Goal: Task Accomplishment & Management: Manage account settings

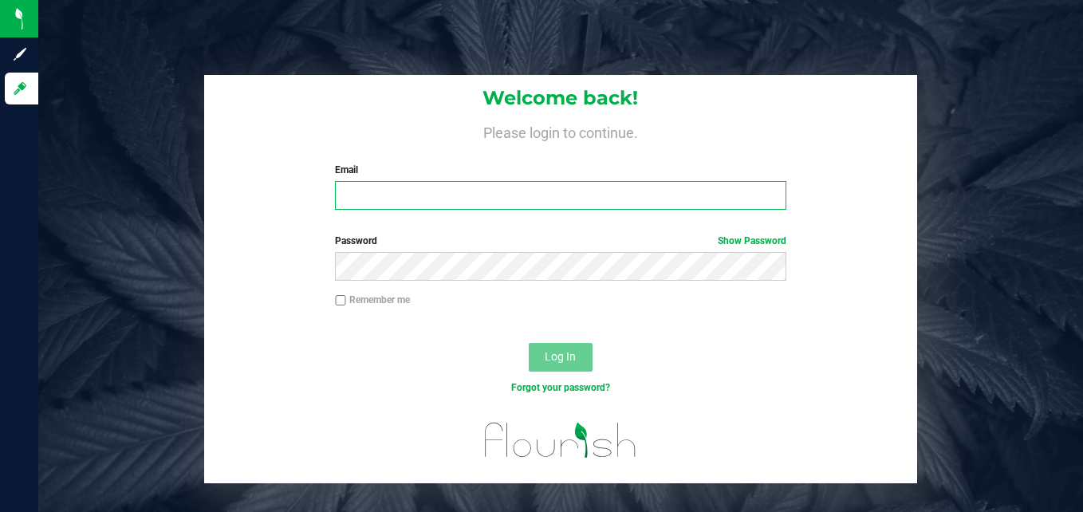
type input "[EMAIL_ADDRESS][DOMAIN_NAME]"
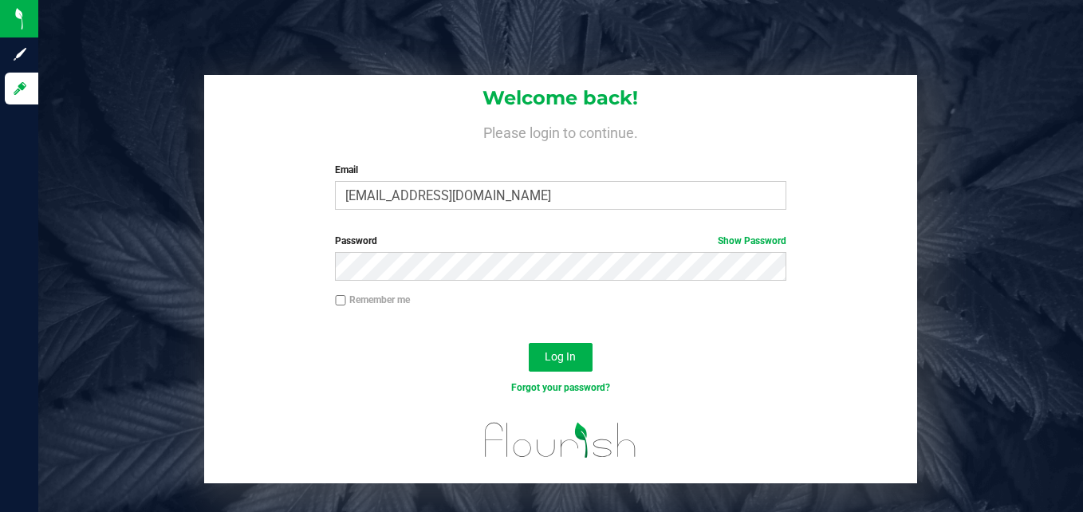
click at [341, 299] on input "Remember me" at bounding box center [340, 300] width 11 height 11
checkbox input "true"
click at [569, 357] on span "Log In" at bounding box center [560, 356] width 31 height 13
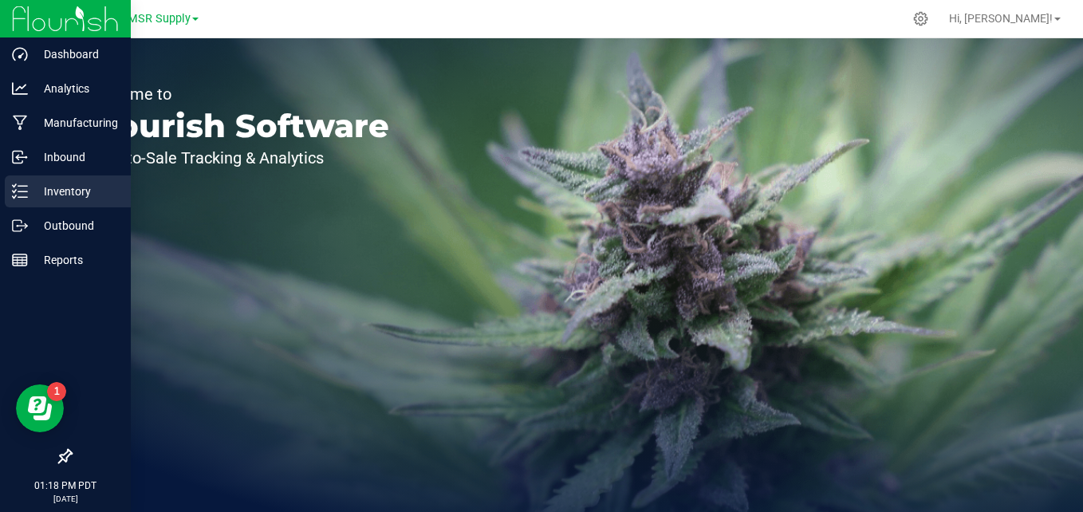
click at [23, 189] on icon at bounding box center [20, 191] width 16 height 16
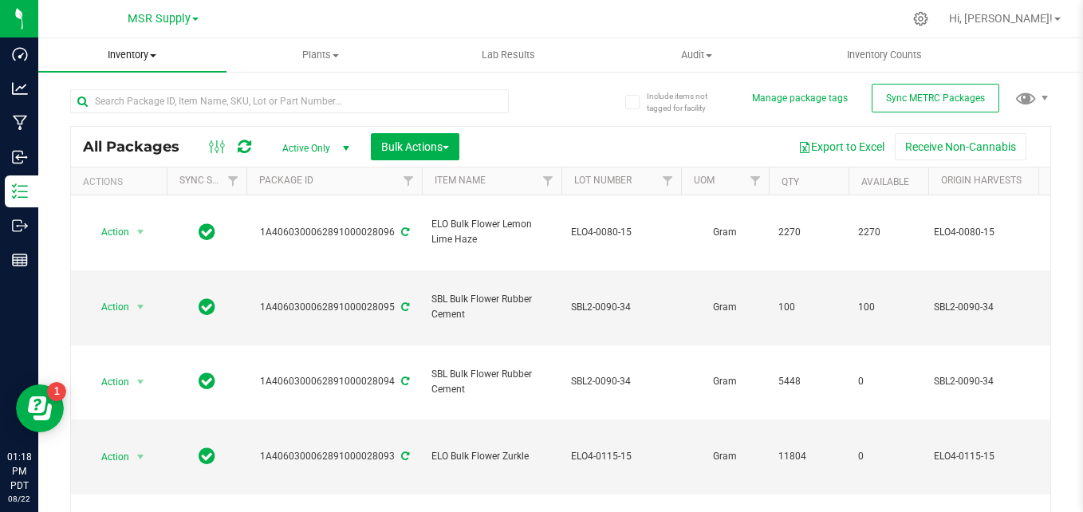
click at [135, 64] on uib-tab-heading "Inventory All packages All inventory Waste log Create inventory" at bounding box center [132, 55] width 188 height 34
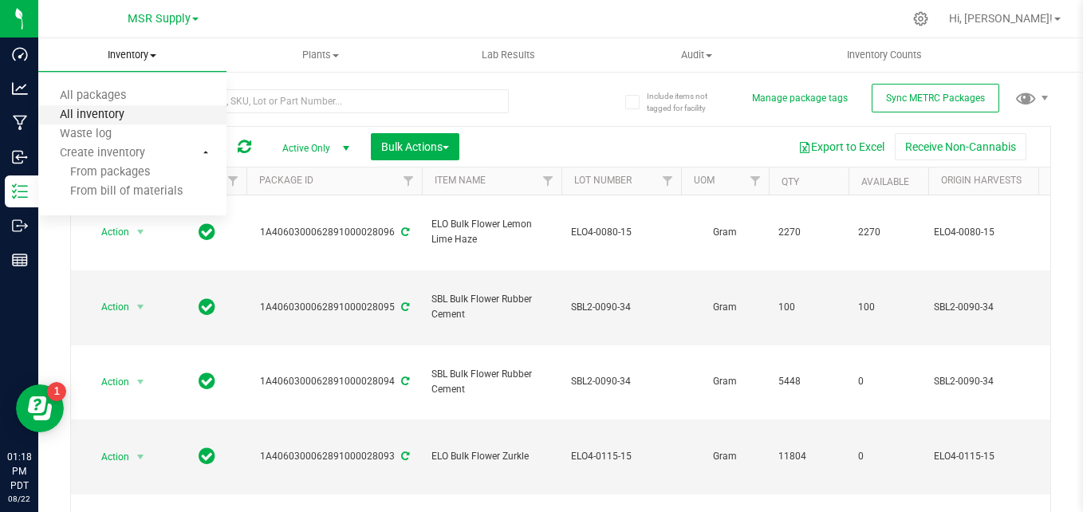
click at [133, 108] on span "All inventory" at bounding box center [92, 115] width 108 height 14
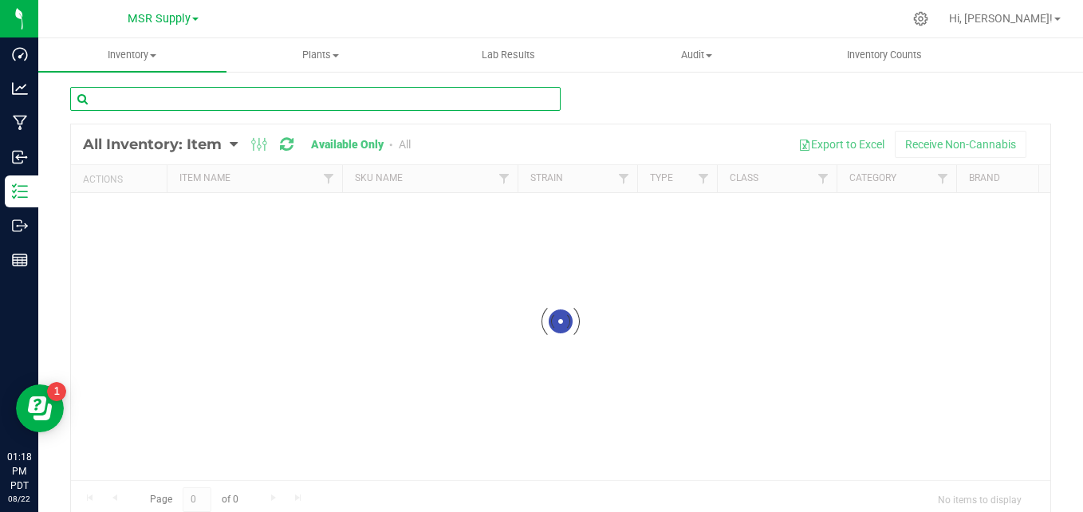
click at [301, 95] on input "text" at bounding box center [315, 99] width 491 height 24
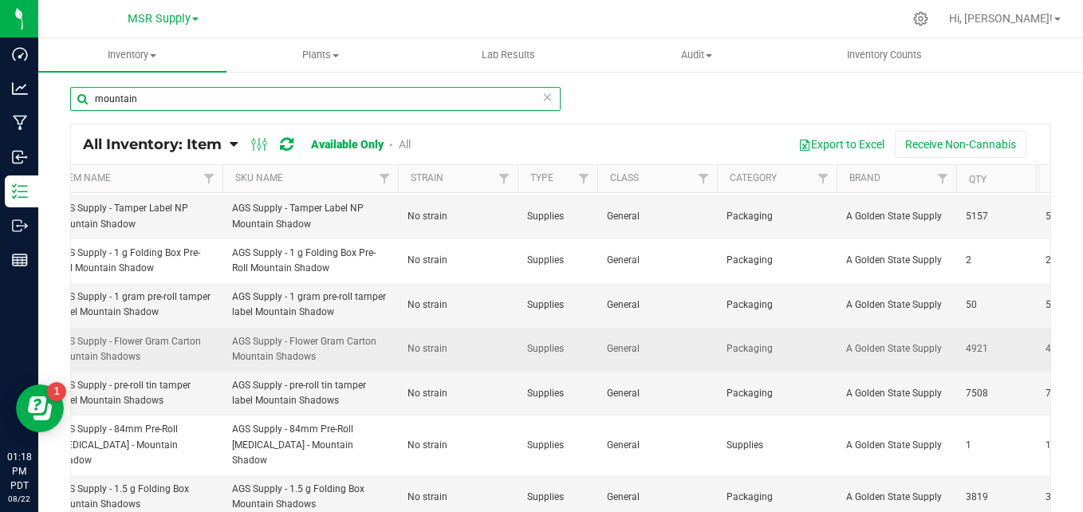
scroll to position [57, 0]
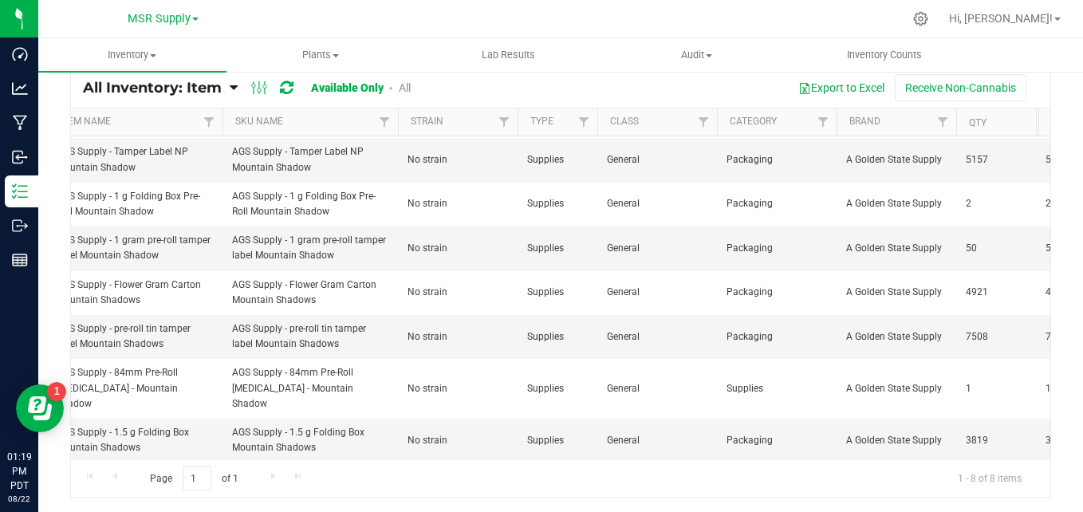
type input "mountain"
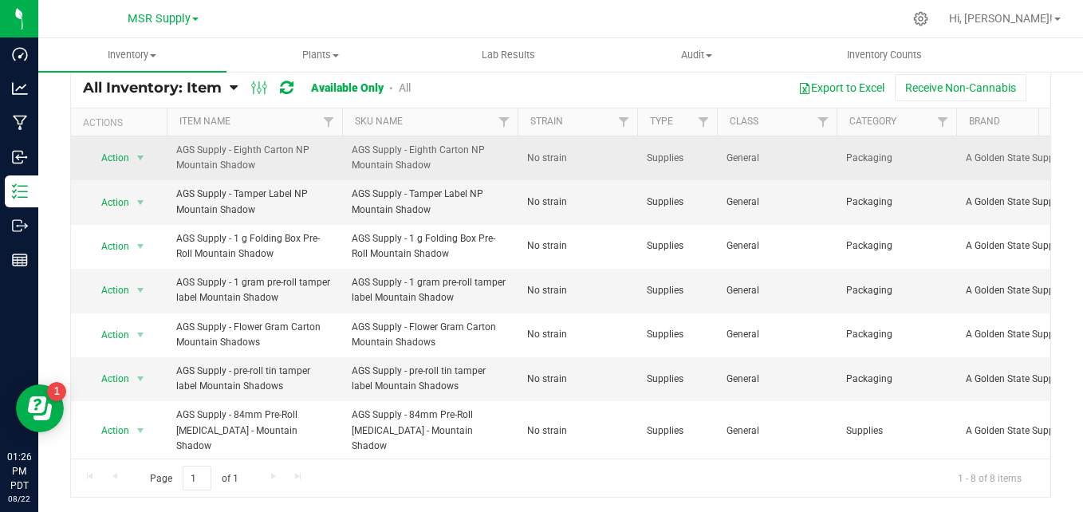
scroll to position [0, 0]
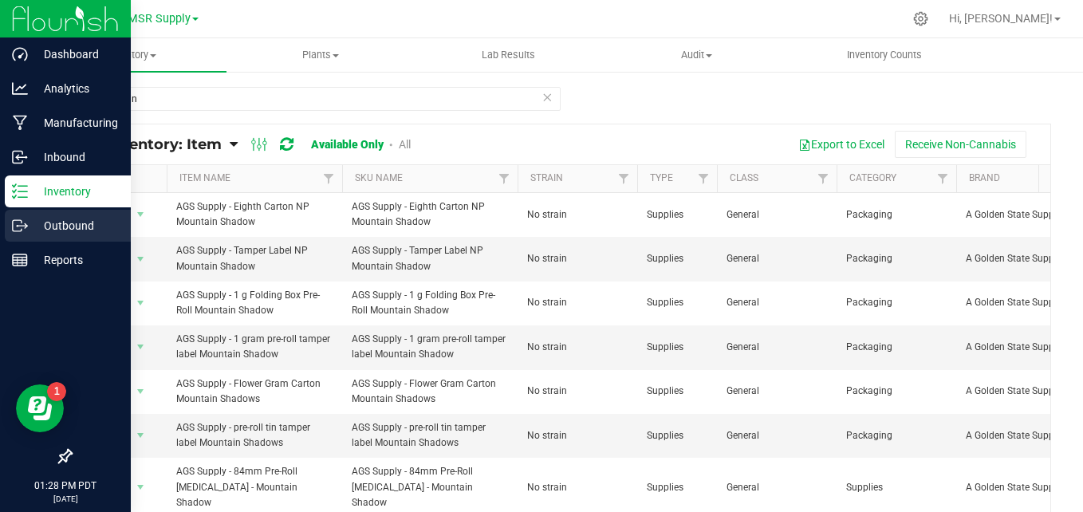
click at [65, 230] on p "Outbound" at bounding box center [76, 225] width 96 height 19
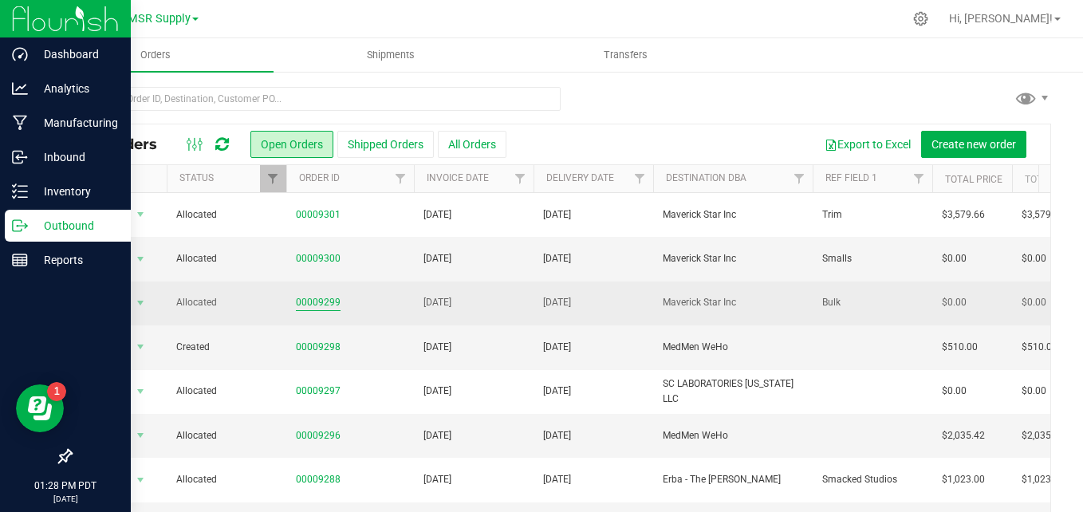
click at [312, 298] on link "00009299" at bounding box center [318, 302] width 45 height 15
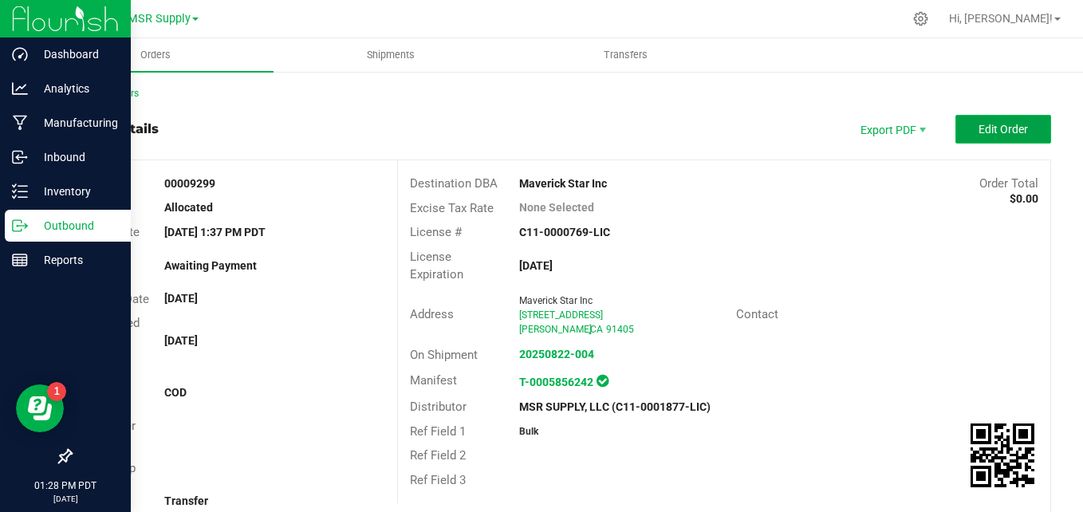
click at [1012, 124] on span "Edit Order" at bounding box center [1003, 129] width 49 height 13
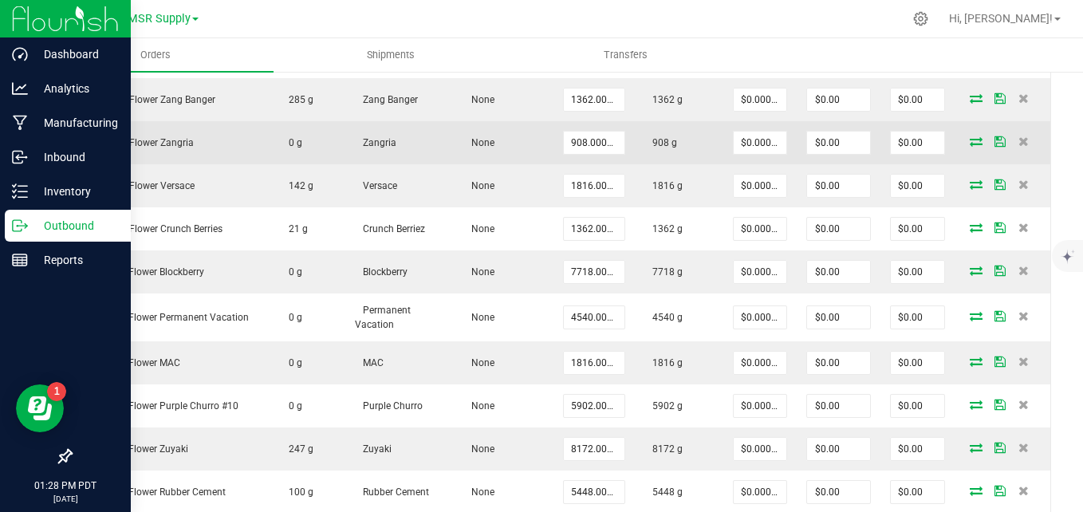
scroll to position [638, 0]
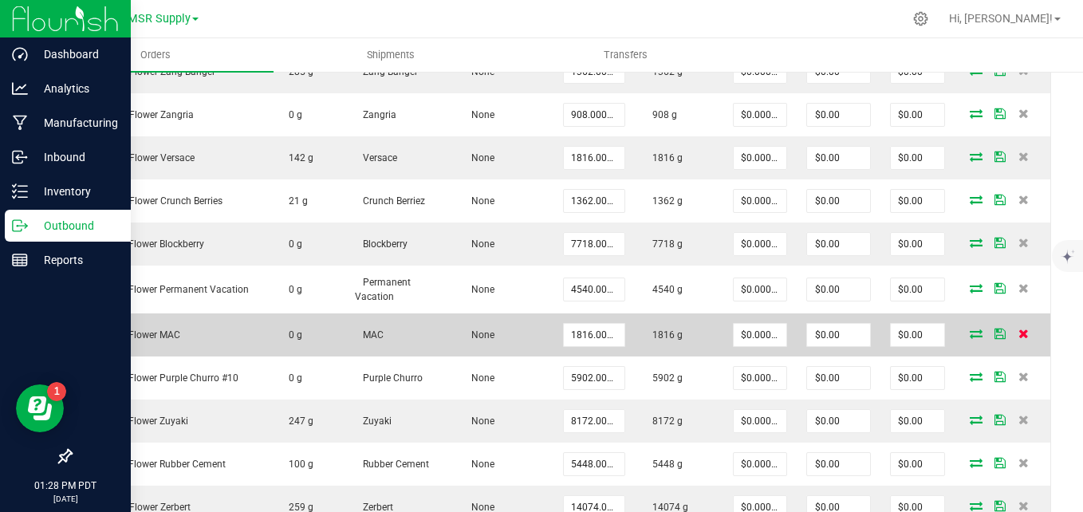
click at [1019, 336] on icon at bounding box center [1024, 334] width 10 height 10
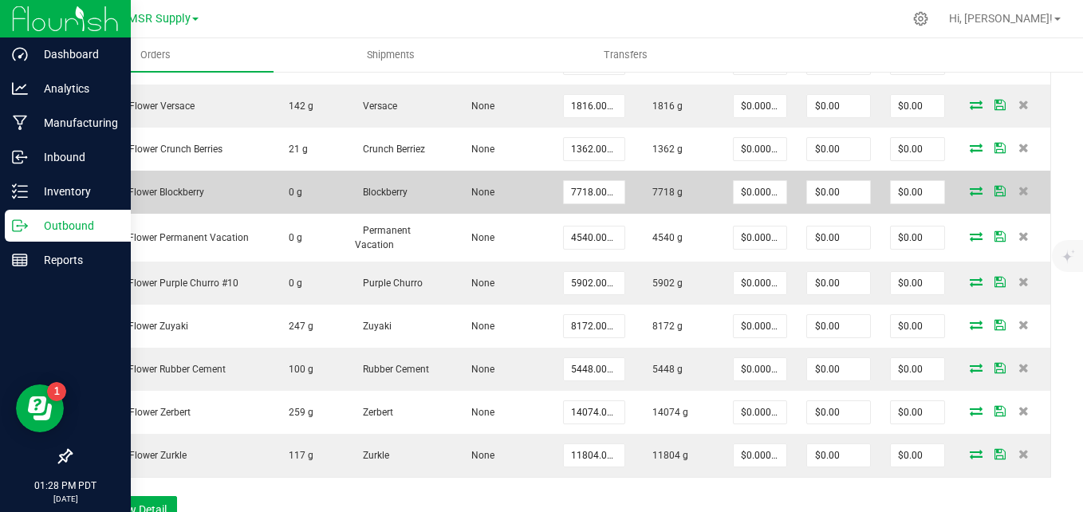
scroll to position [718, 0]
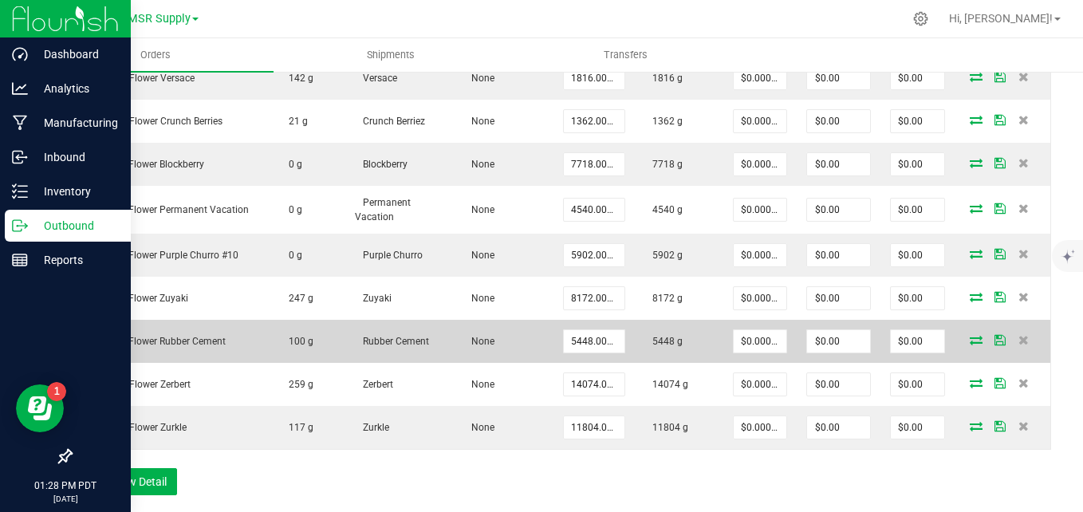
click at [970, 343] on icon at bounding box center [976, 340] width 13 height 10
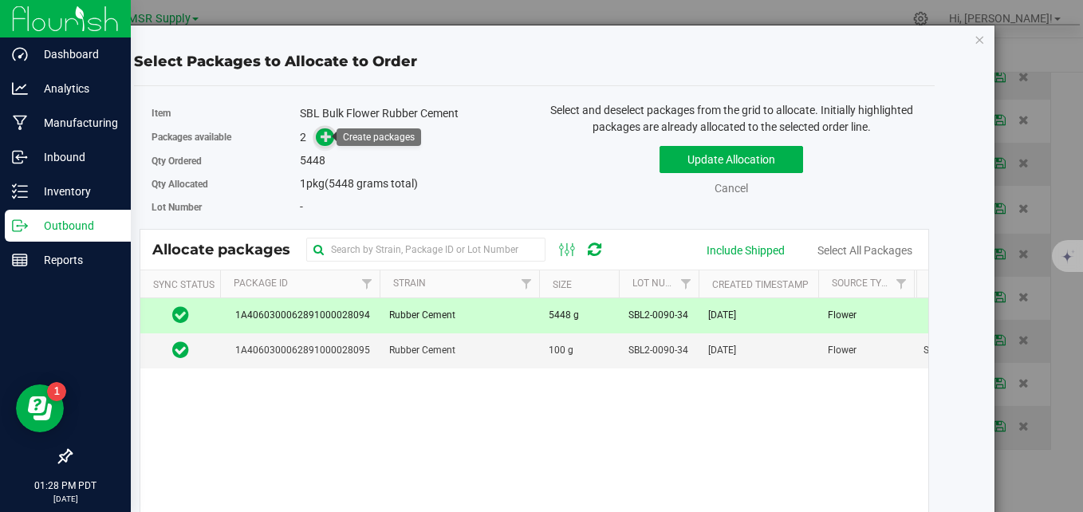
click at [317, 142] on span at bounding box center [325, 137] width 20 height 20
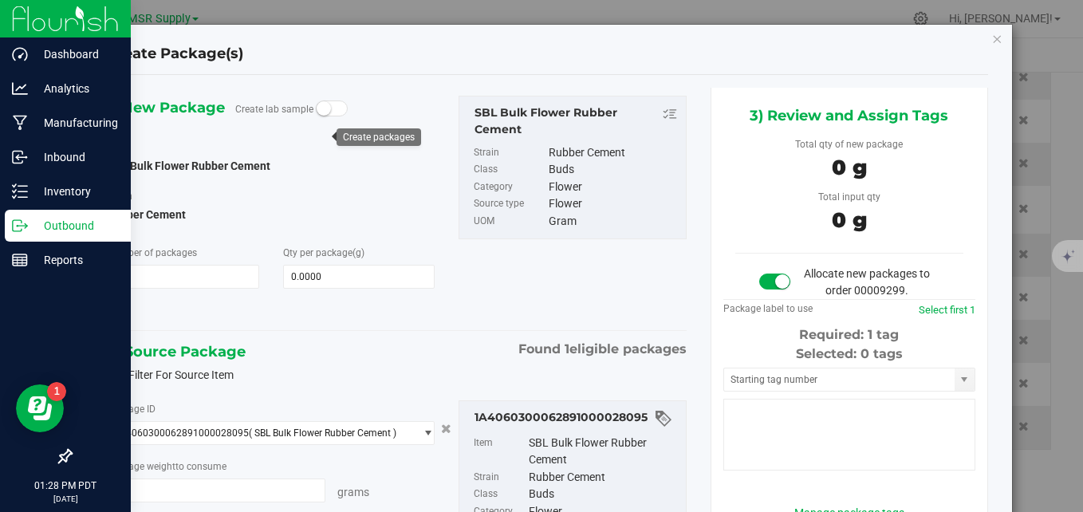
type input "0.0000 g"
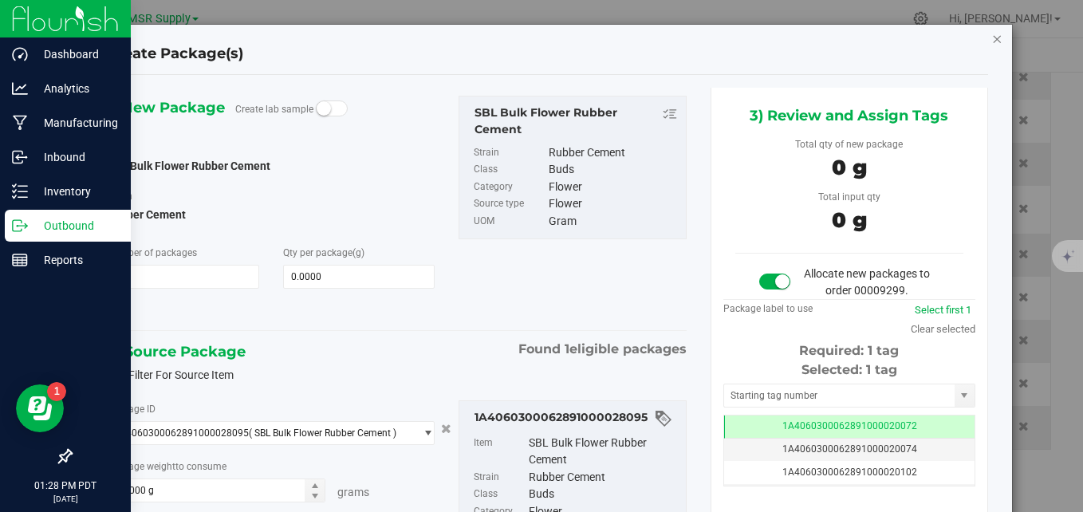
click at [992, 37] on icon "button" at bounding box center [997, 38] width 11 height 19
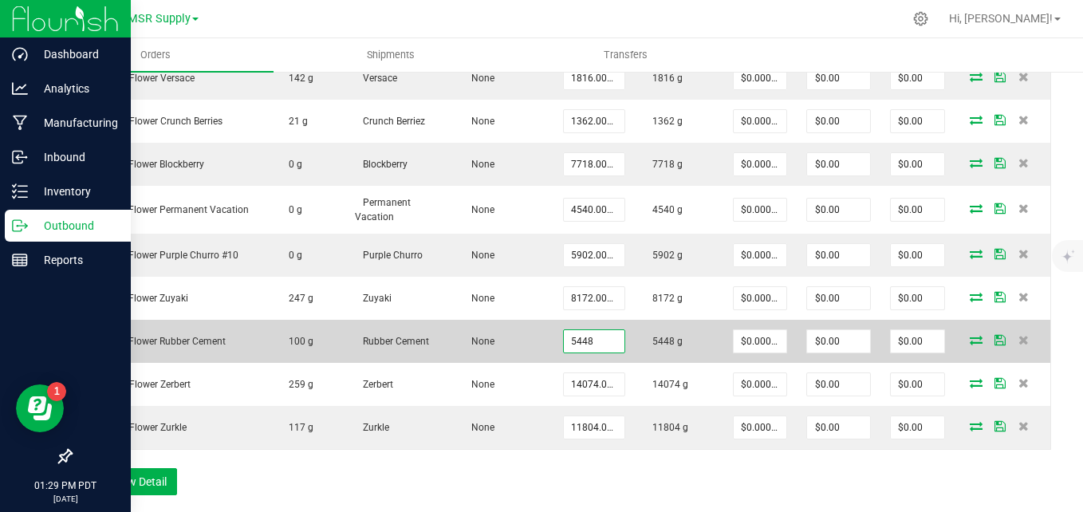
click at [578, 333] on input "5448" at bounding box center [594, 341] width 61 height 22
type input "1816.0000 g"
click at [970, 339] on icon at bounding box center [976, 340] width 13 height 10
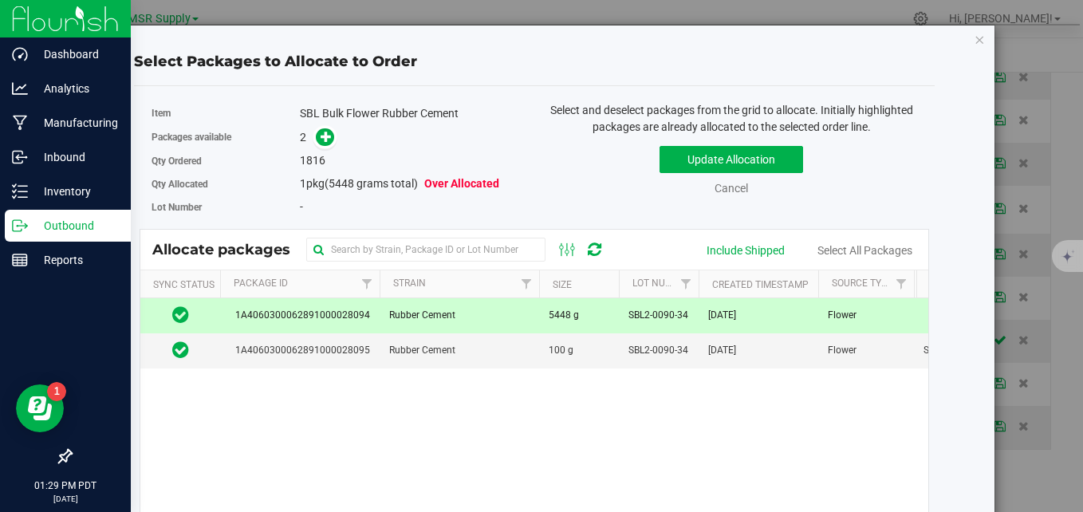
click at [451, 318] on span "Rubber Cement" at bounding box center [422, 315] width 66 height 15
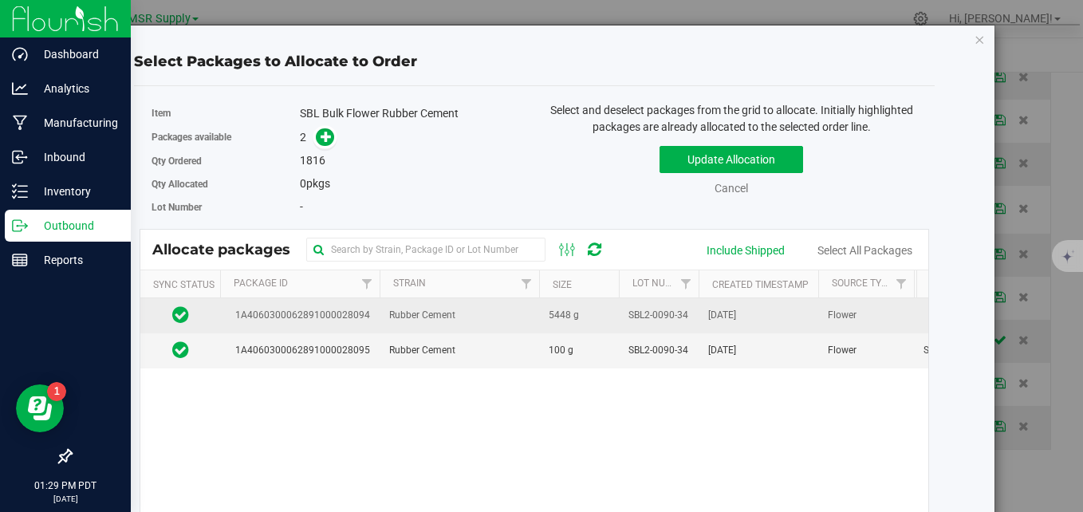
click at [444, 311] on span "Rubber Cement" at bounding box center [422, 315] width 66 height 15
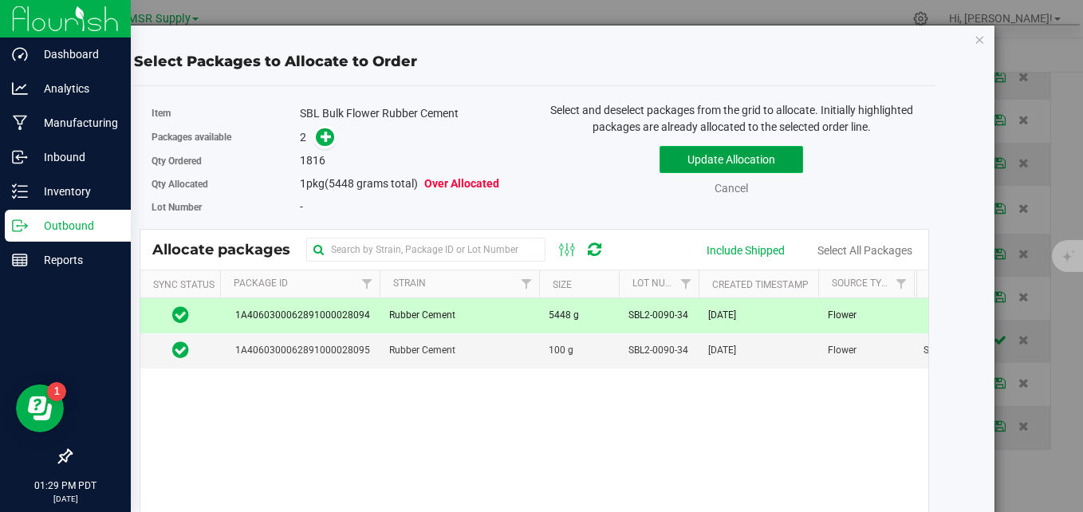
click at [708, 157] on button "Update Allocation" at bounding box center [732, 159] width 144 height 27
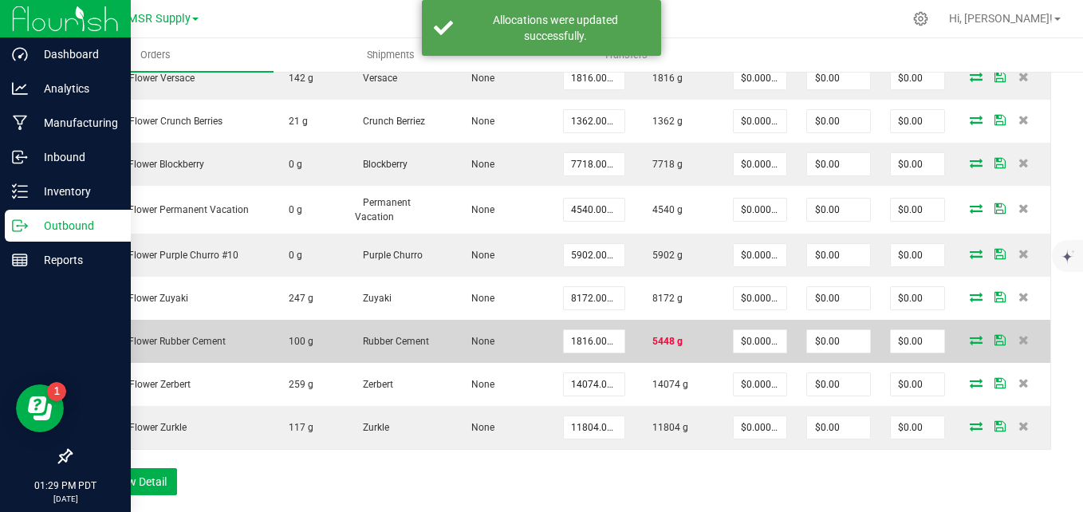
click at [970, 339] on icon at bounding box center [976, 340] width 13 height 10
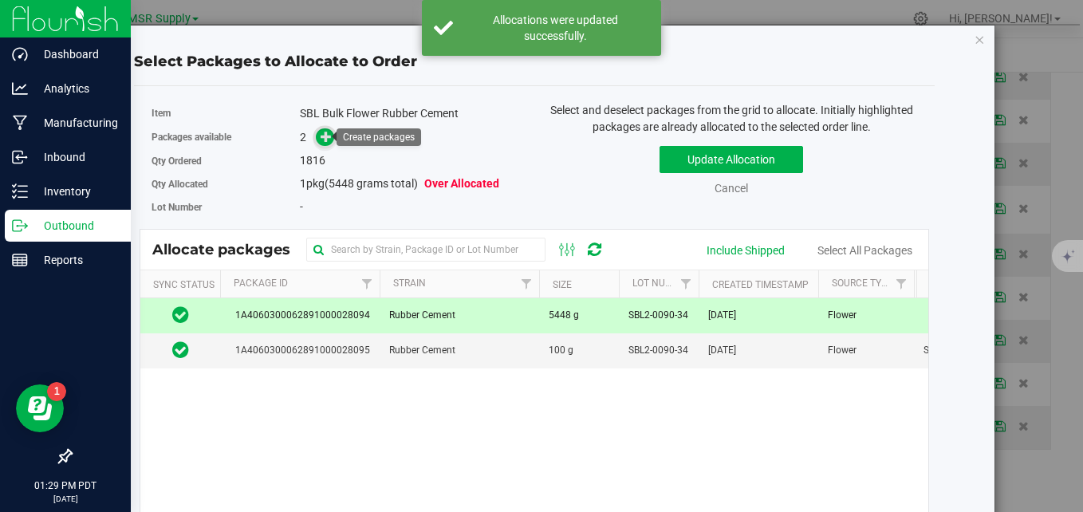
click at [328, 132] on icon at bounding box center [326, 136] width 12 height 12
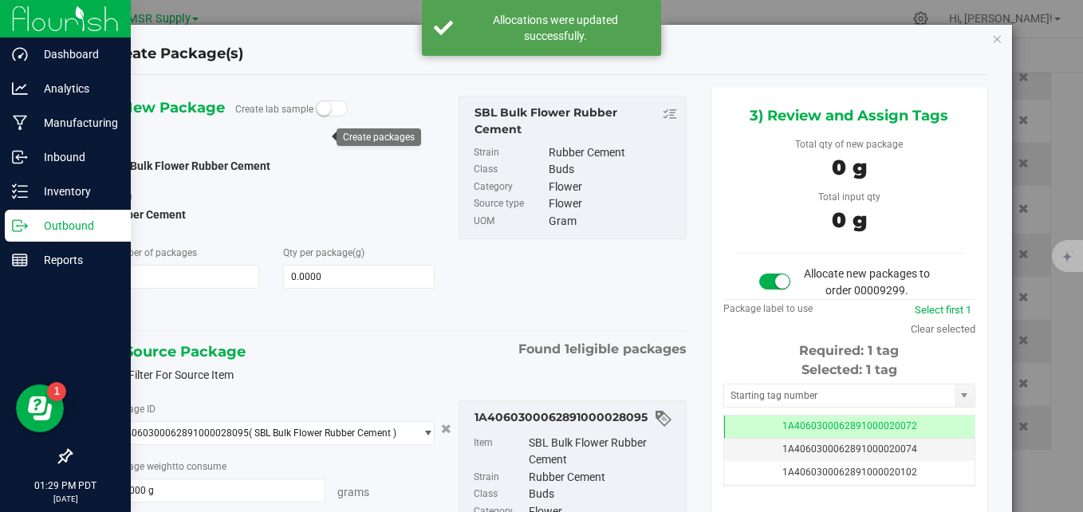
scroll to position [0, -1]
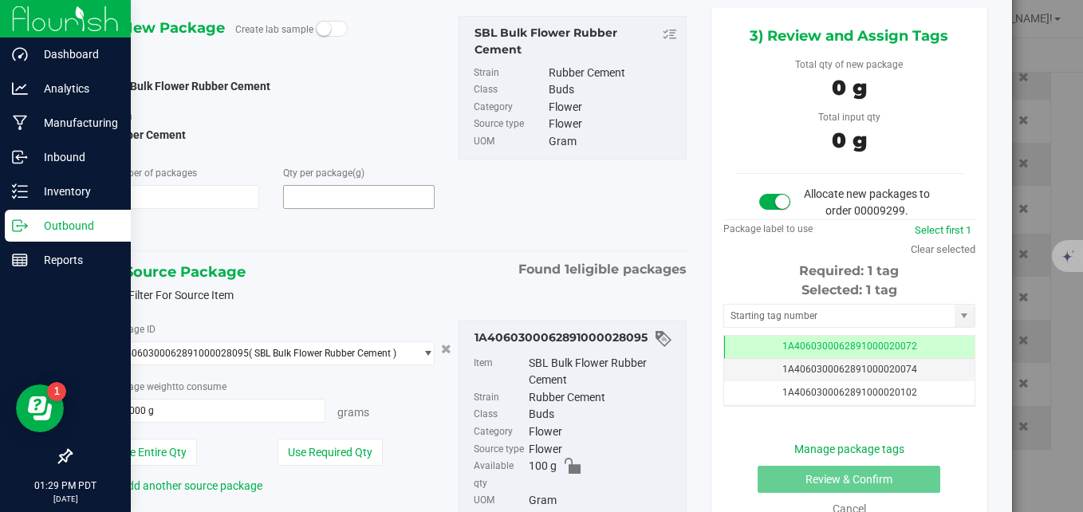
click at [363, 199] on span at bounding box center [359, 197] width 152 height 24
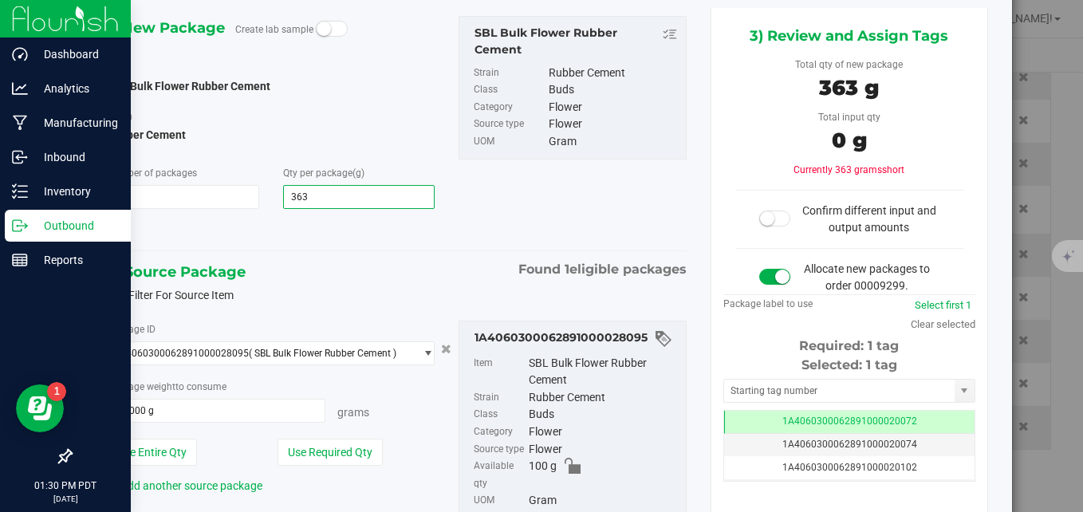
type input "3632"
click at [534, 227] on div "1) New Package Create lab sample Item SBL Bulk Flower Rubber Cement [GEOGRAPHIC…" at bounding box center [397, 129] width 604 height 227
type input "3,632.0000"
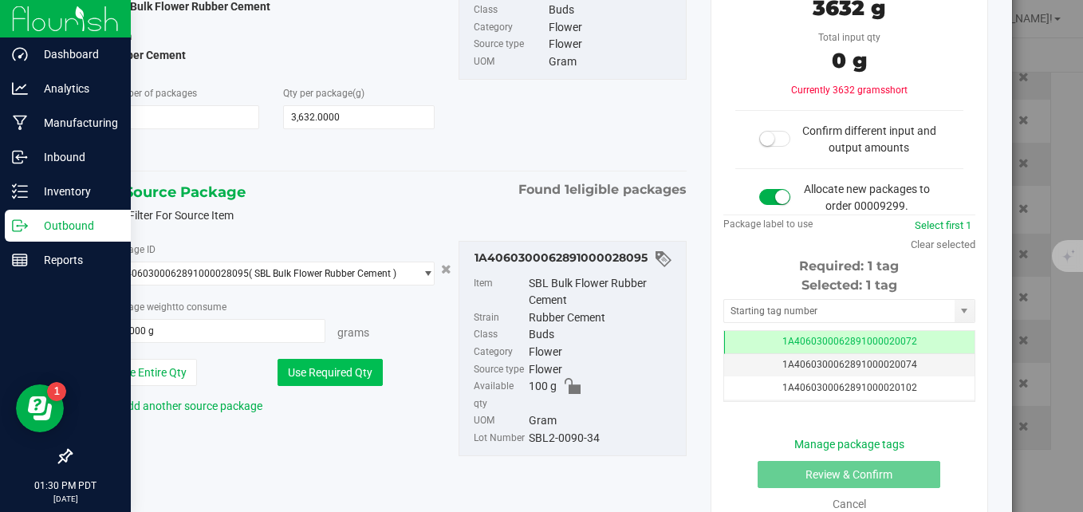
click at [314, 368] on button "Use Required Qty" at bounding box center [330, 372] width 105 height 27
type input "100.0000 g"
click at [340, 369] on button "Use Required Qty" at bounding box center [330, 372] width 105 height 27
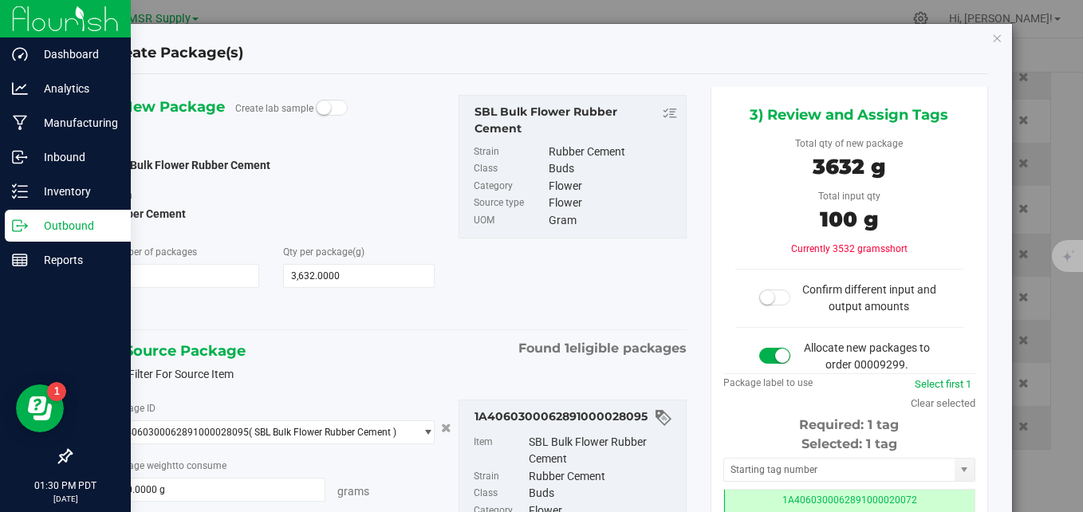
scroll to position [0, 0]
click at [992, 42] on icon "button" at bounding box center [997, 38] width 11 height 19
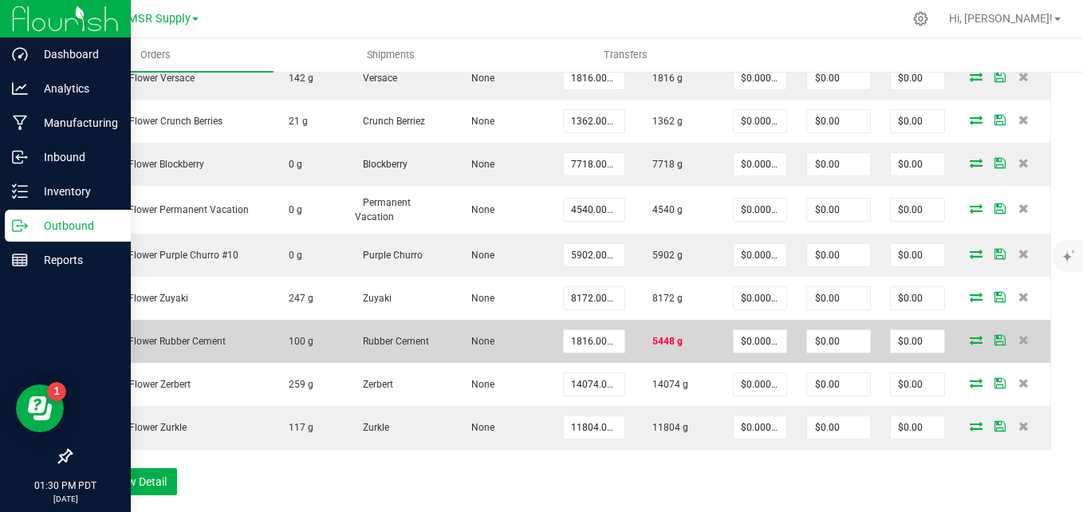
click at [970, 335] on icon at bounding box center [976, 340] width 13 height 10
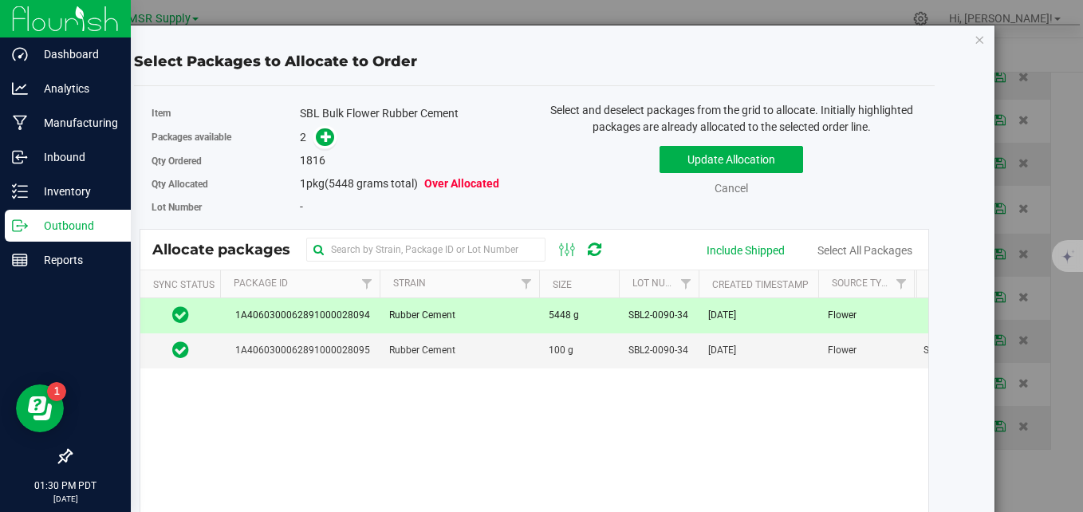
click at [558, 321] on span "5448 g" at bounding box center [564, 315] width 30 height 15
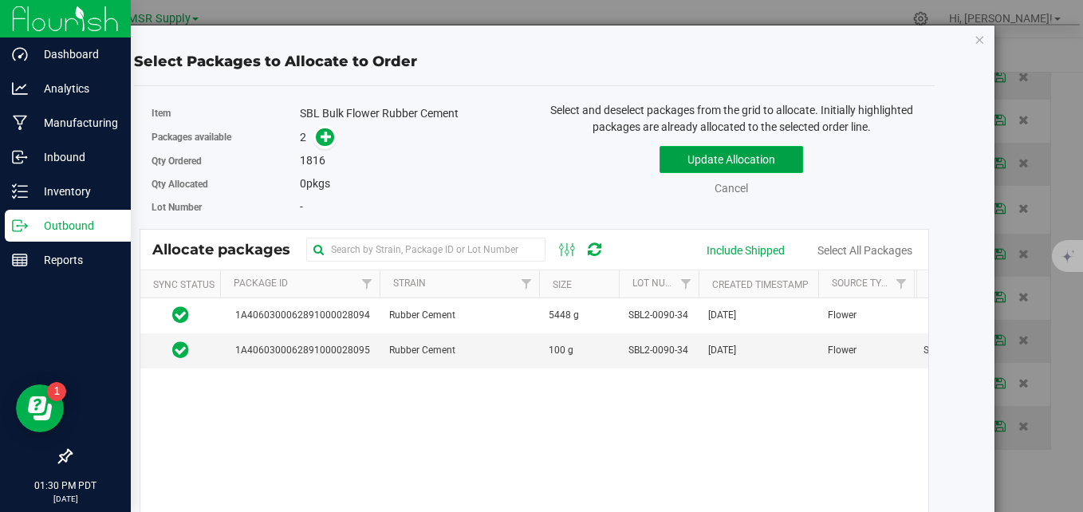
click at [721, 152] on button "Update Allocation" at bounding box center [732, 159] width 144 height 27
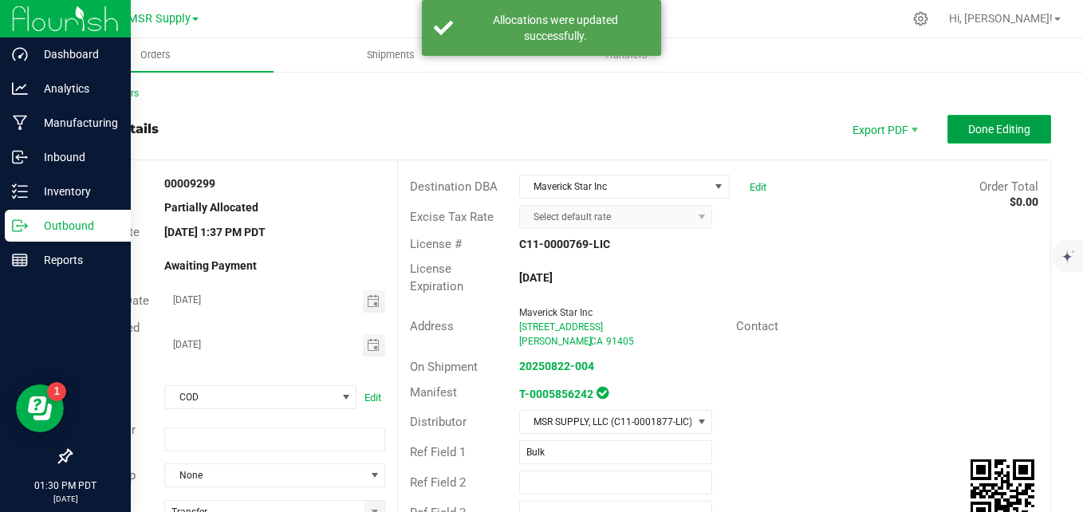
click at [1016, 130] on span "Done Editing" at bounding box center [999, 129] width 62 height 13
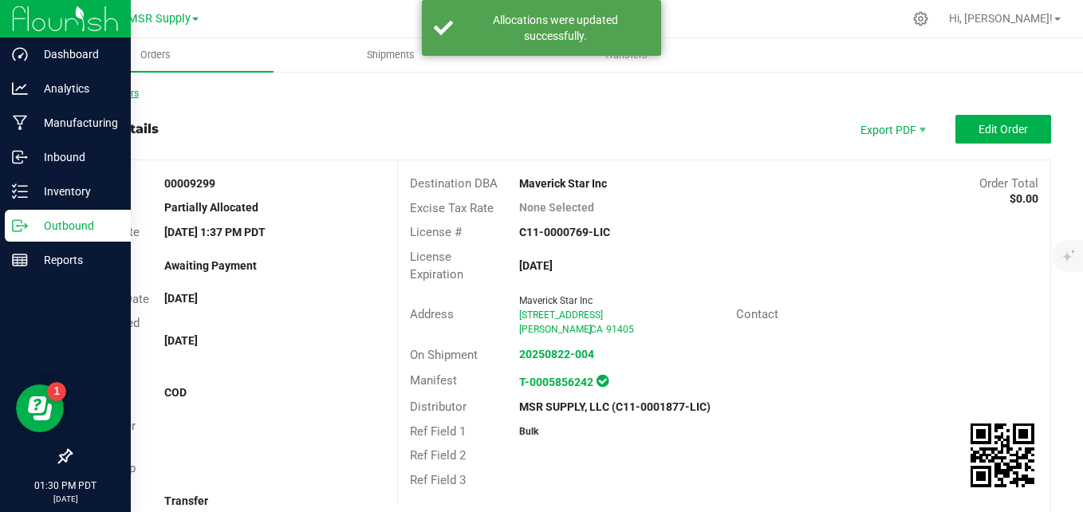
click at [99, 93] on link "Back to Orders" at bounding box center [104, 93] width 69 height 11
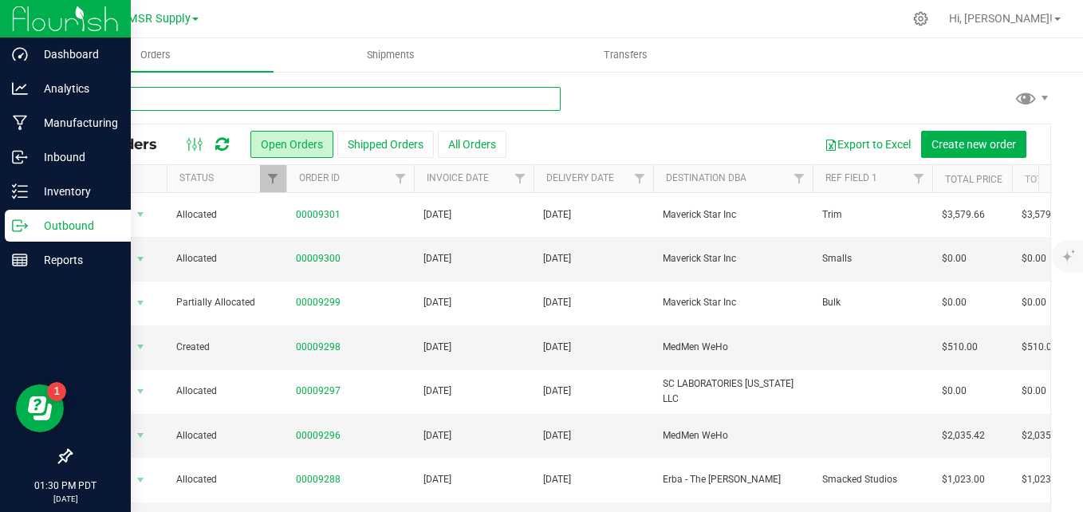
click at [364, 101] on input "text" at bounding box center [315, 99] width 491 height 24
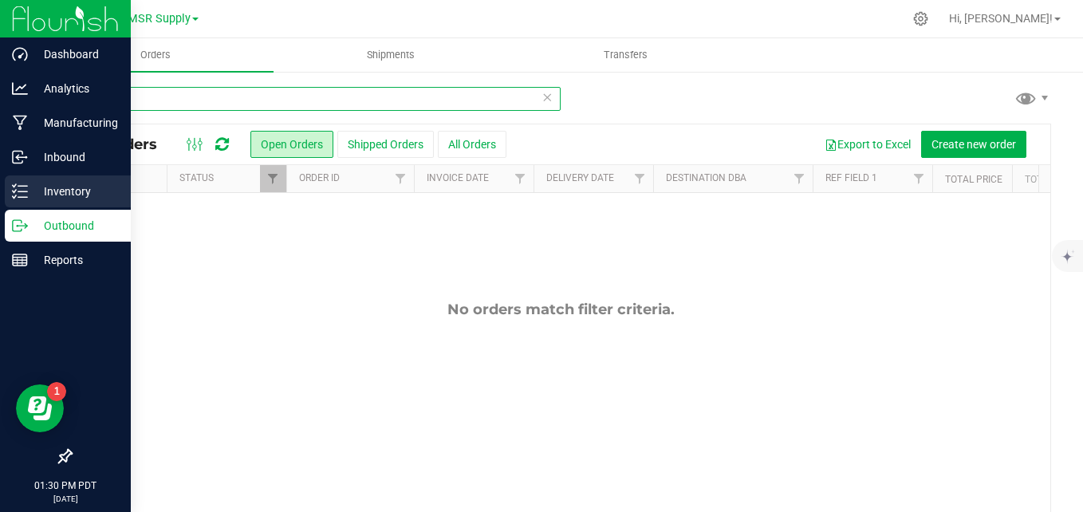
type input "rubber"
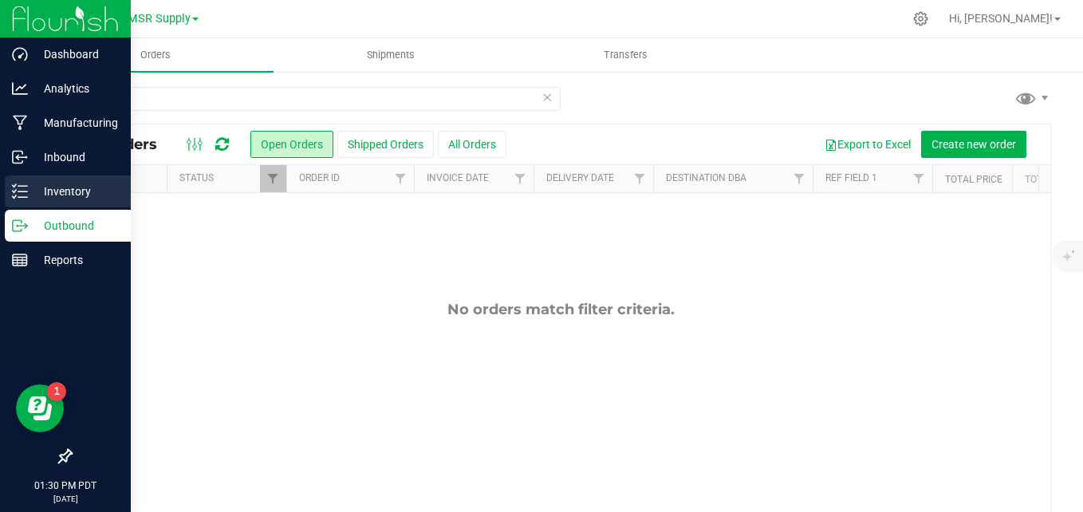
click at [1, 194] on link "Inventory" at bounding box center [65, 193] width 131 height 34
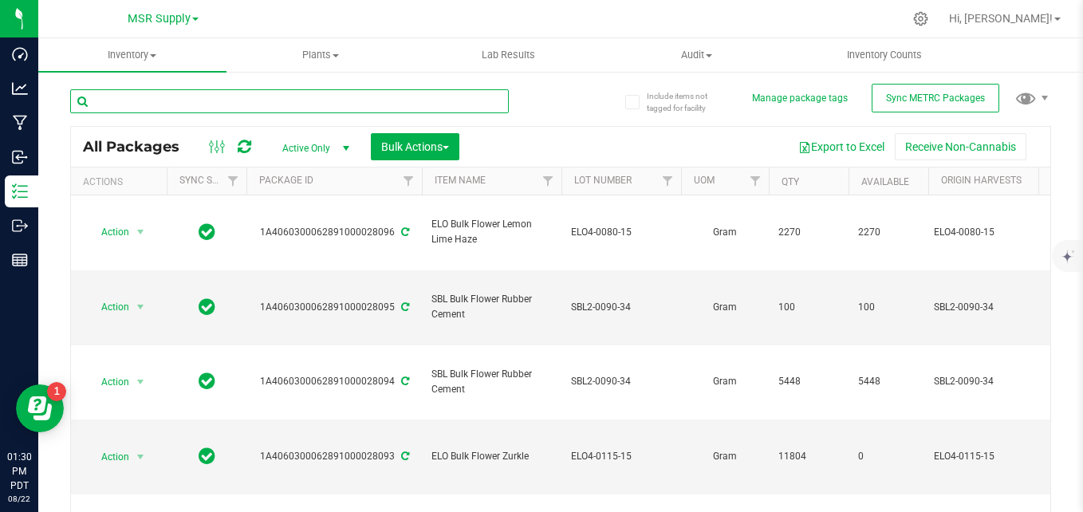
click at [192, 103] on input "text" at bounding box center [289, 101] width 439 height 24
type input "rubber"
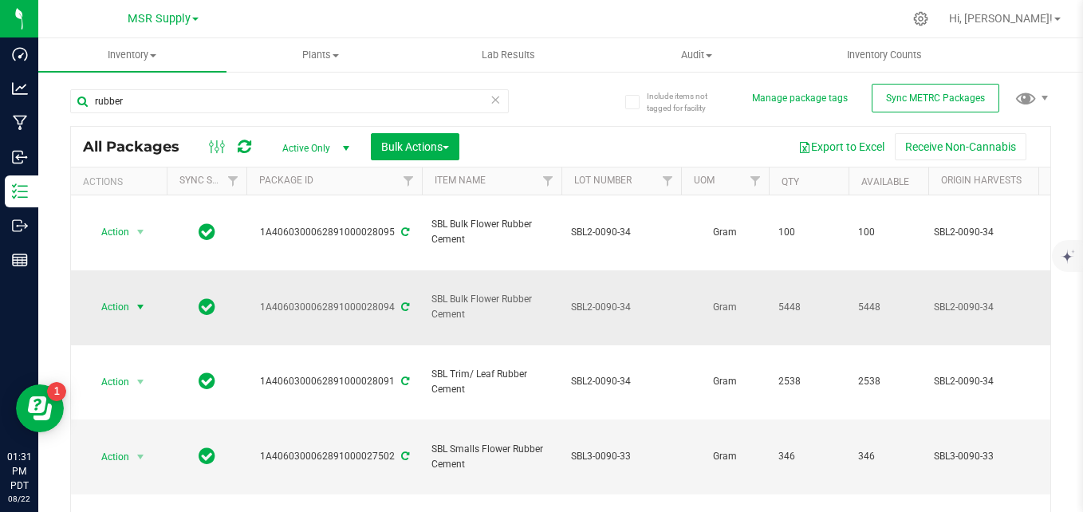
click at [126, 296] on span "Action" at bounding box center [108, 307] width 43 height 22
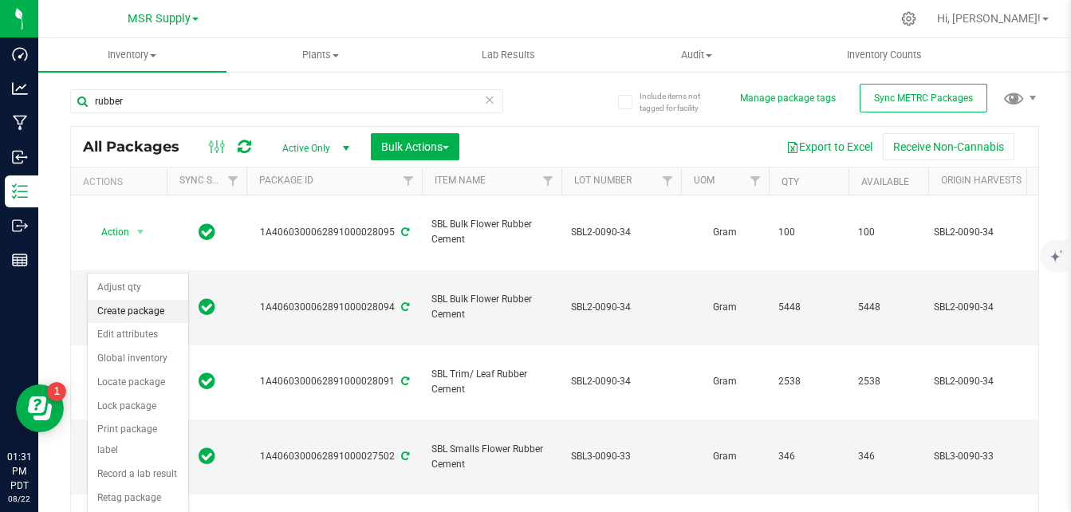
click at [103, 312] on li "Create package" at bounding box center [138, 312] width 101 height 24
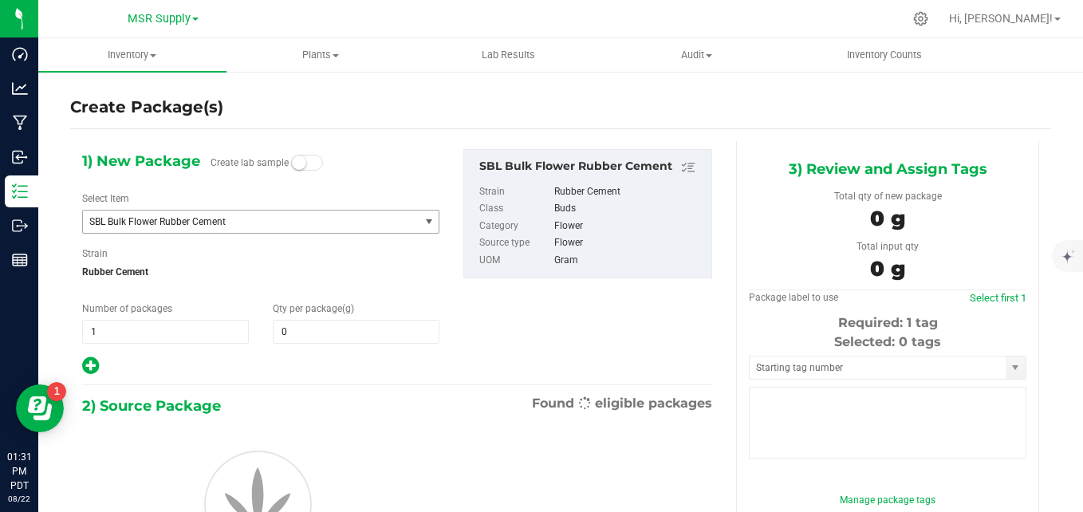
type input "0.0000"
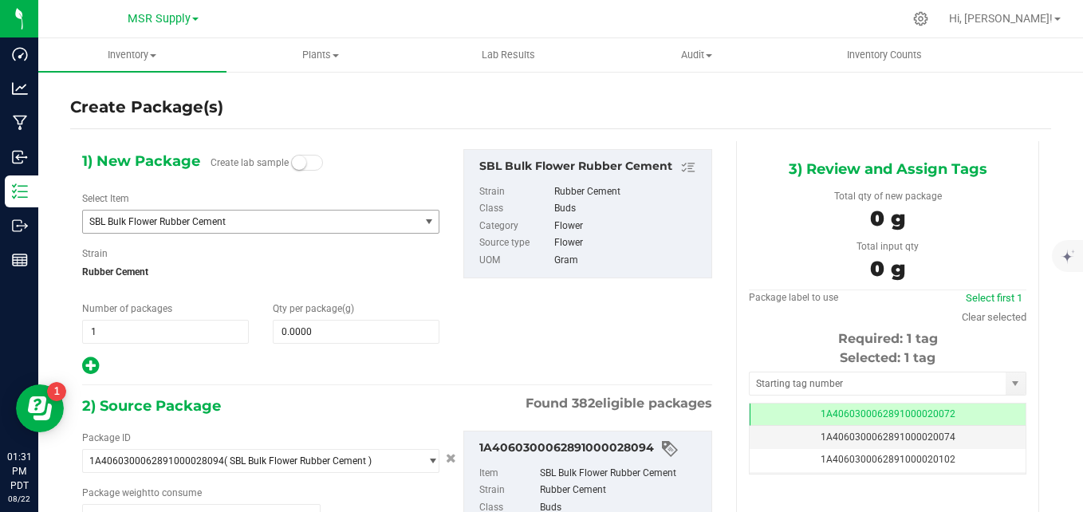
scroll to position [0, -1]
click at [327, 328] on span at bounding box center [356, 332] width 167 height 24
type input "0.0000"
click at [266, 216] on span "SBL Bulk Flower Rubber Cement" at bounding box center [244, 221] width 310 height 11
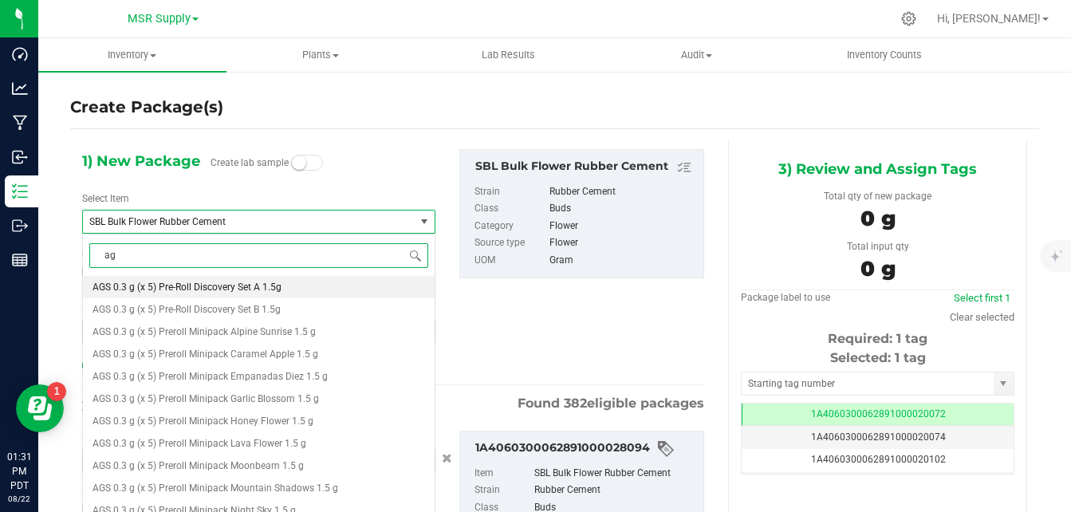
type input "a"
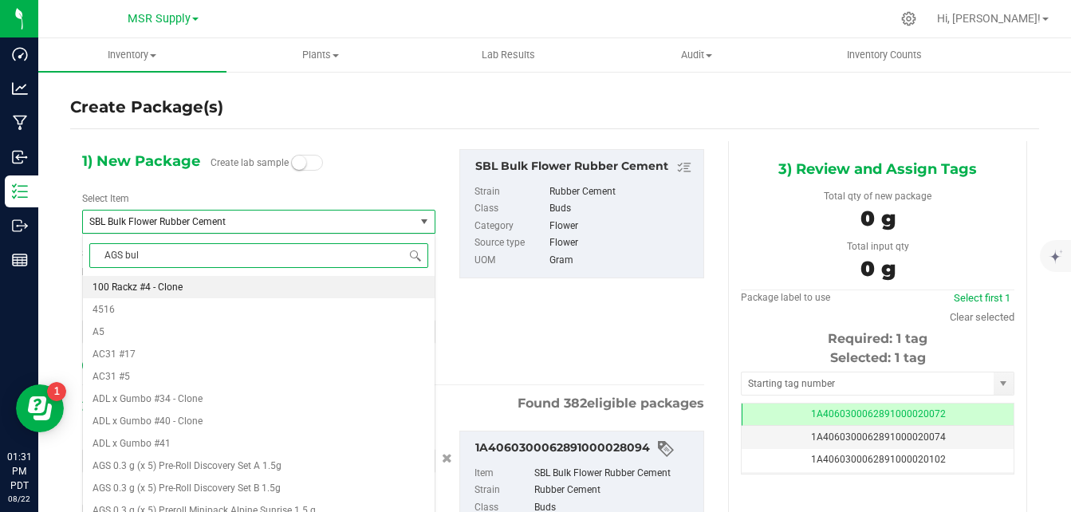
type input "AGS bulk"
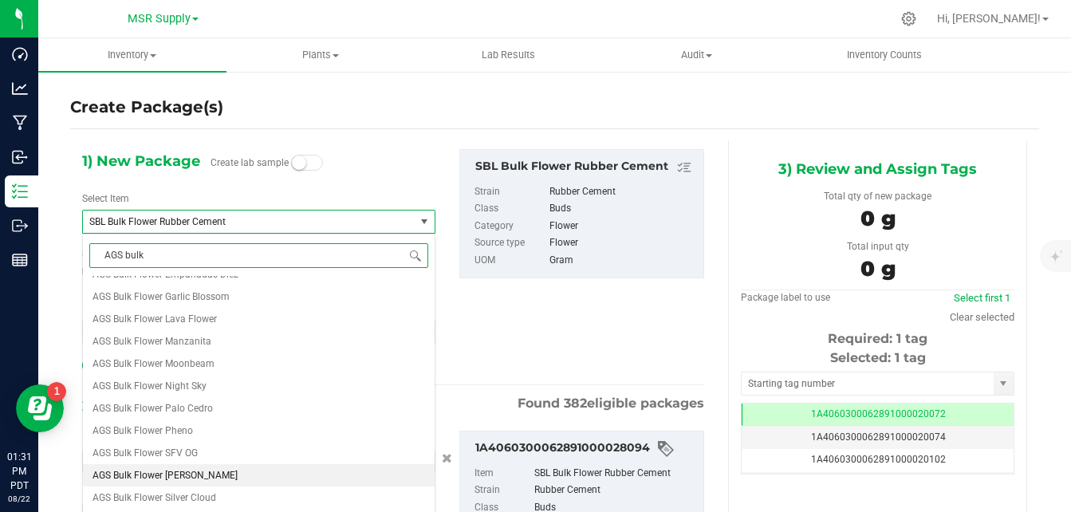
click at [187, 471] on span "AGS Bulk Flower [PERSON_NAME]" at bounding box center [165, 475] width 145 height 11
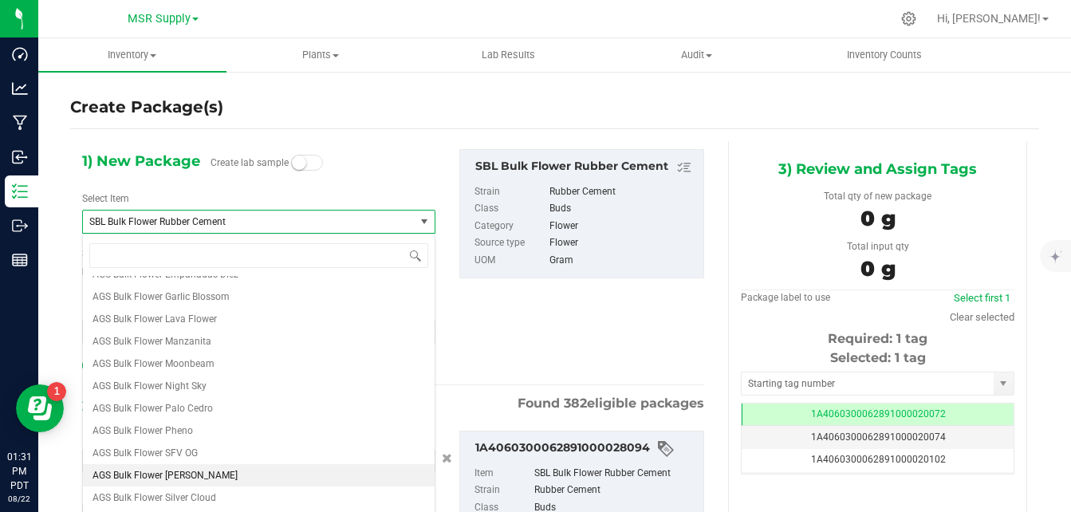
type input "0.0000"
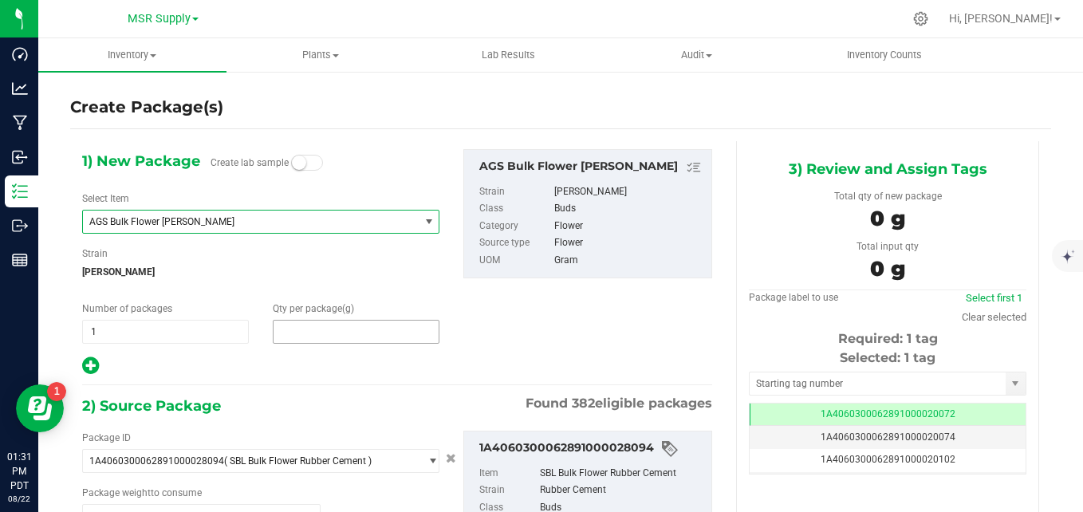
click at [344, 331] on span at bounding box center [356, 332] width 167 height 24
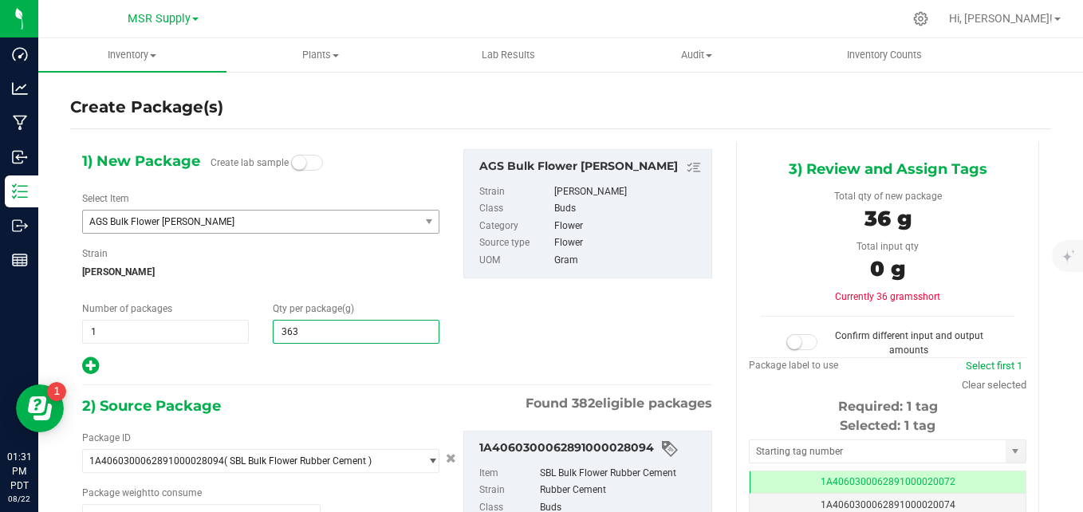
type input "3632"
type input "3,632.0000"
click at [605, 365] on div "1) New Package Create lab sample Select Item AGS Bulk Flower [PERSON_NAME] AGS …" at bounding box center [397, 262] width 654 height 227
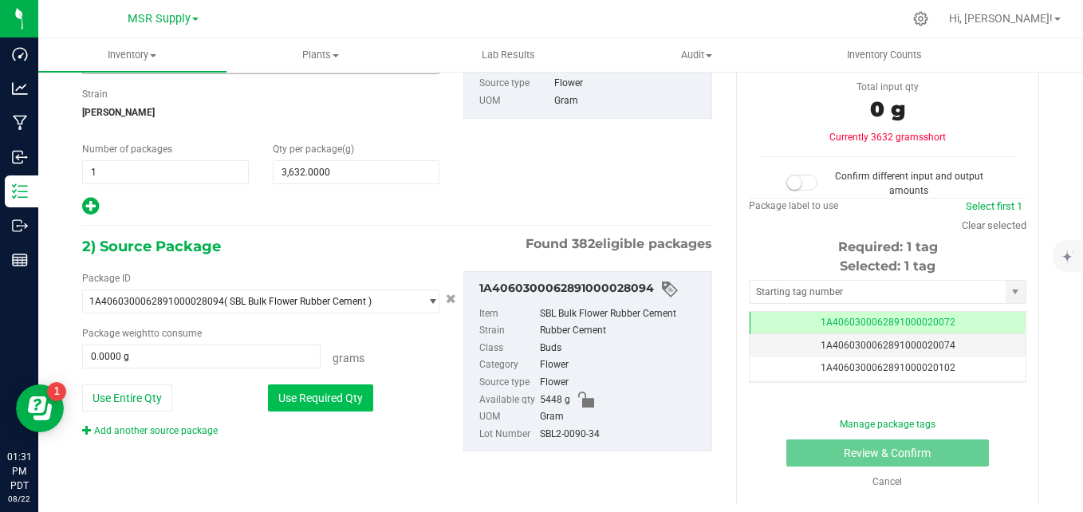
click at [358, 409] on button "Use Required Qty" at bounding box center [320, 398] width 105 height 27
type input "3632.0000 g"
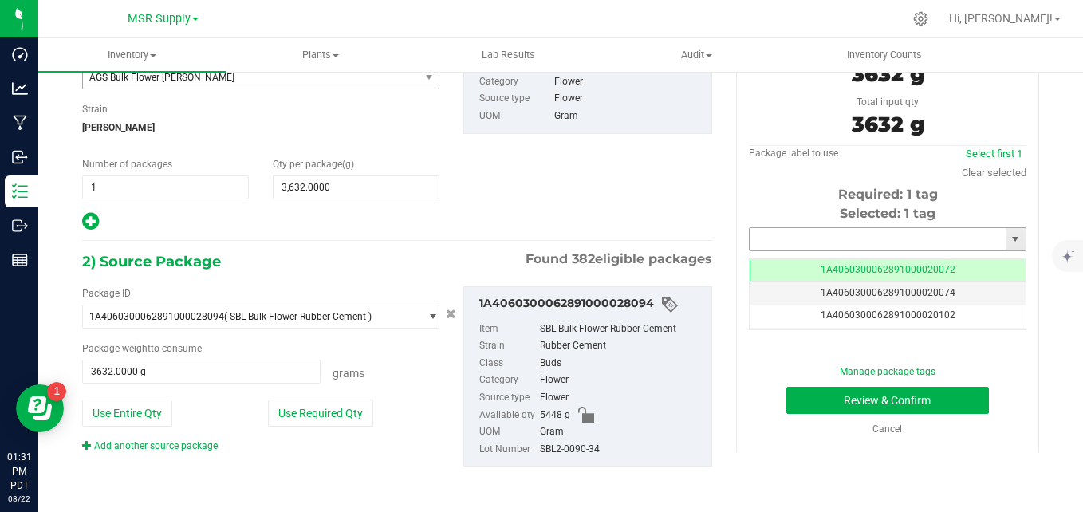
click at [782, 236] on input "text" at bounding box center [878, 239] width 256 height 22
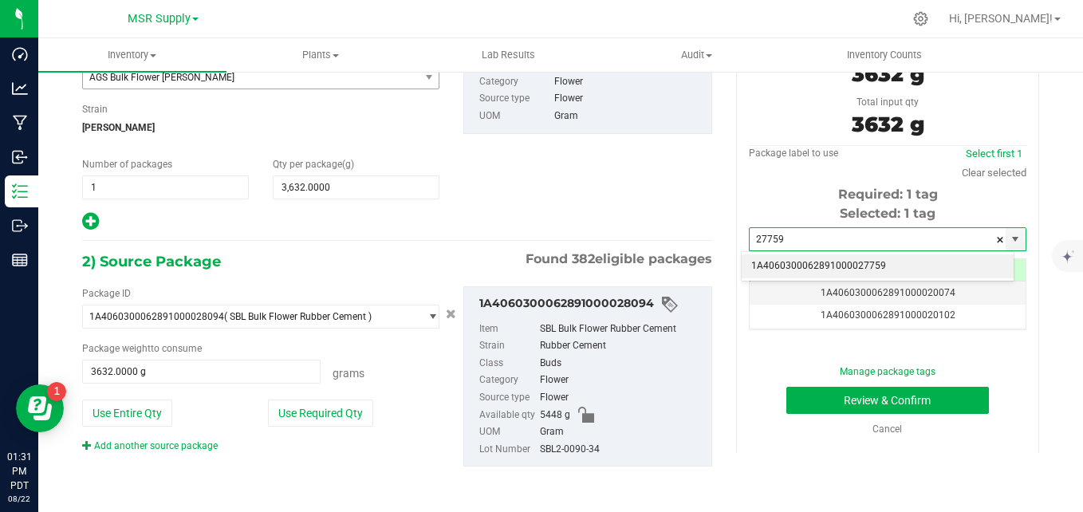
click at [867, 274] on li "1A4060300062891000027759" at bounding box center [878, 266] width 272 height 24
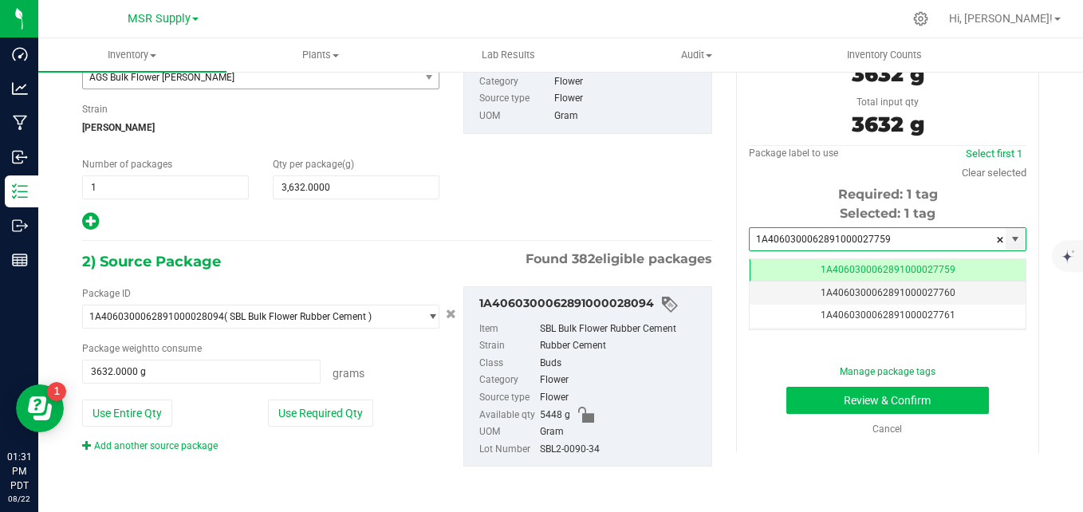
type input "1A4060300062891000027759"
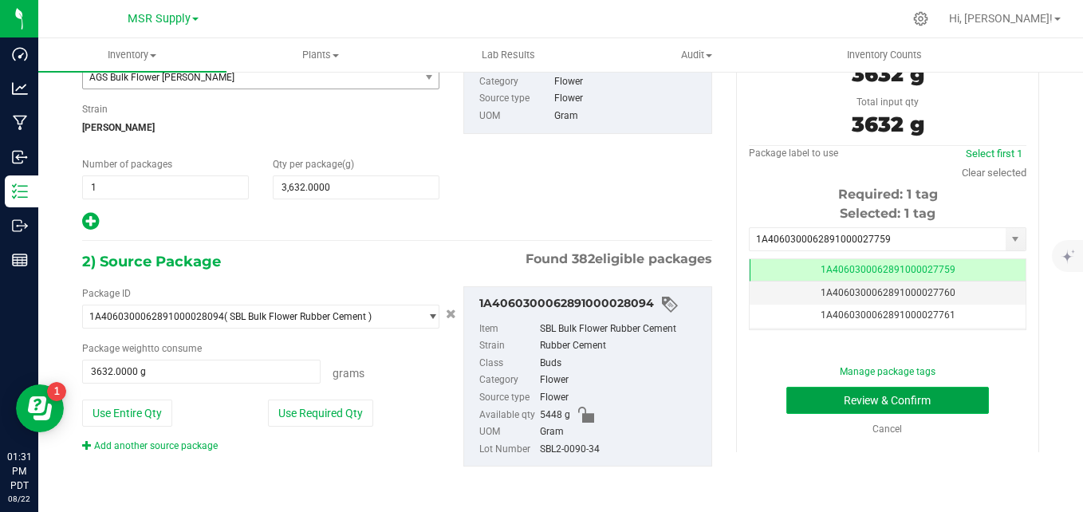
click at [836, 405] on button "Review & Confirm" at bounding box center [888, 400] width 203 height 27
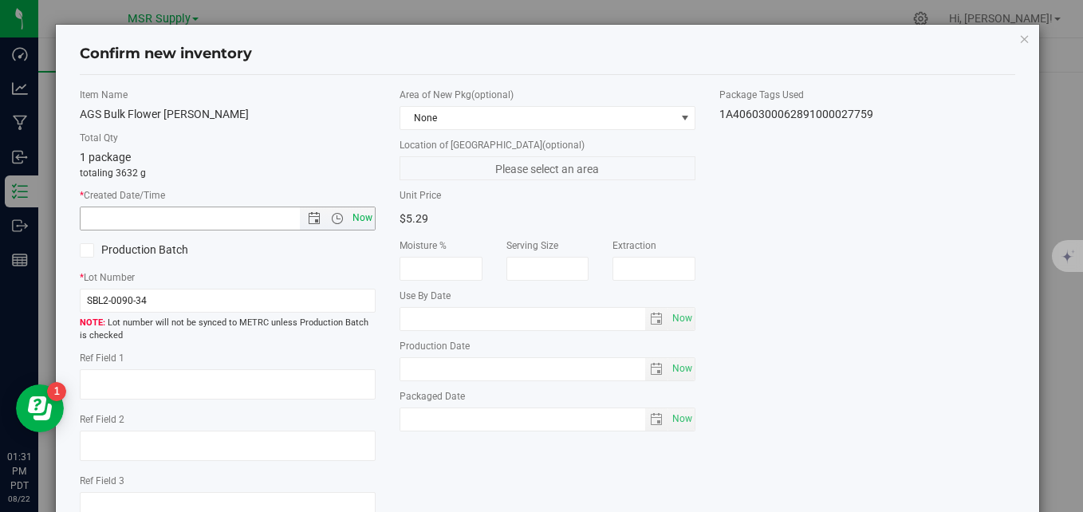
click at [349, 220] on span "Now" at bounding box center [362, 218] width 27 height 23
type input "[DATE] 1:31 PM"
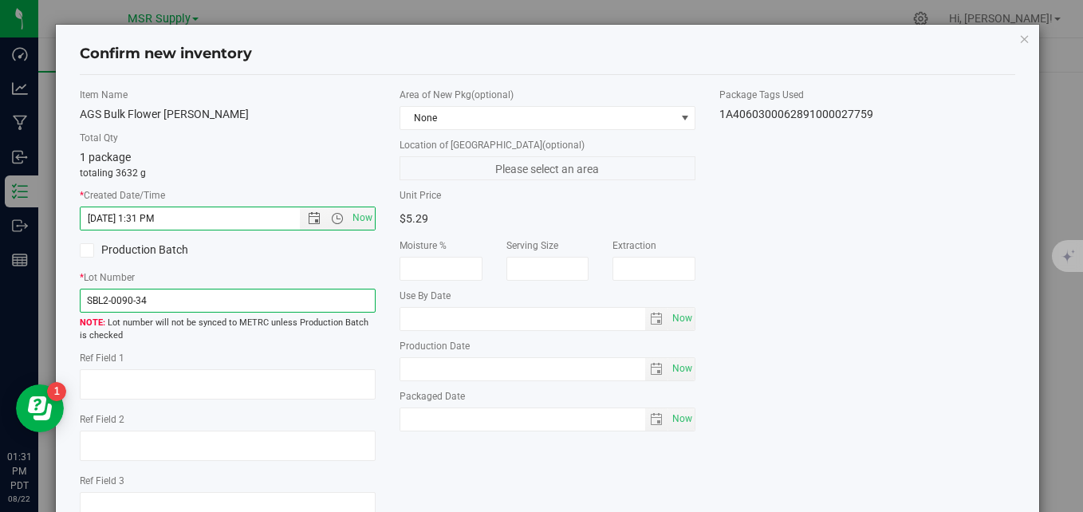
click at [100, 299] on input "SBL2-0090-34" at bounding box center [228, 301] width 296 height 24
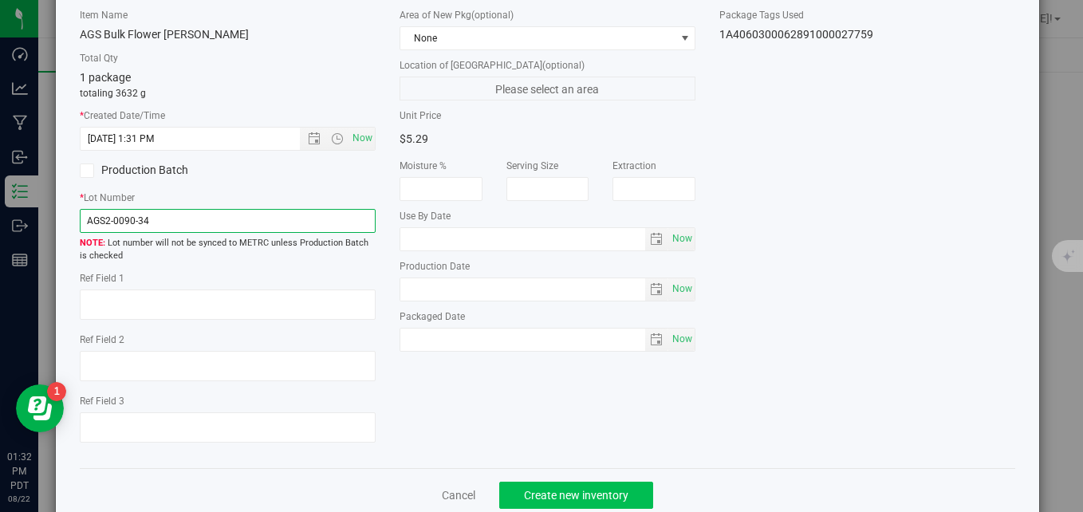
type input "AGS2-0090-34"
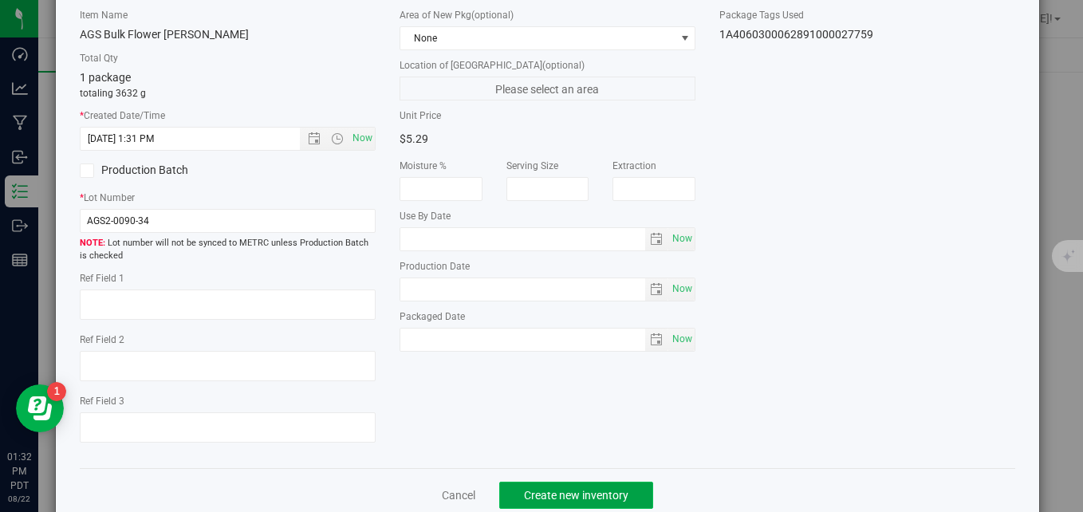
click at [574, 495] on span "Create new inventory" at bounding box center [576, 495] width 105 height 13
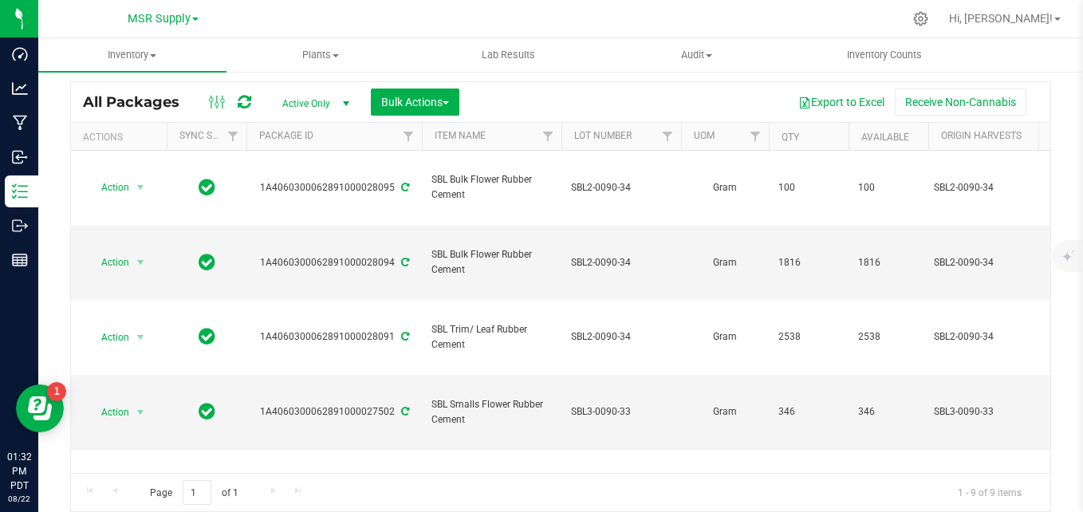
click at [546, 96] on div "Export to Excel Receive Non-Cannabis" at bounding box center [754, 102] width 567 height 27
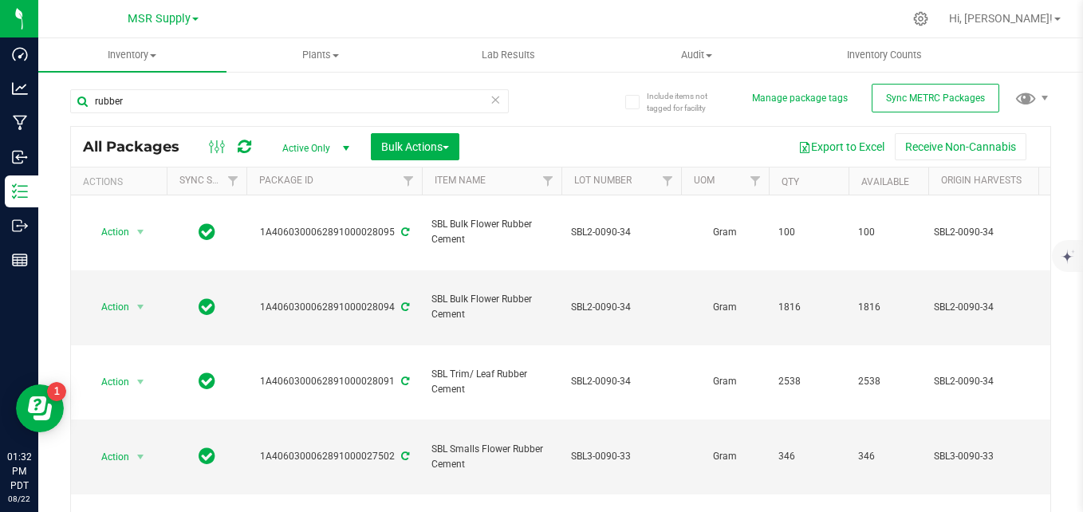
click at [491, 98] on icon at bounding box center [495, 98] width 11 height 19
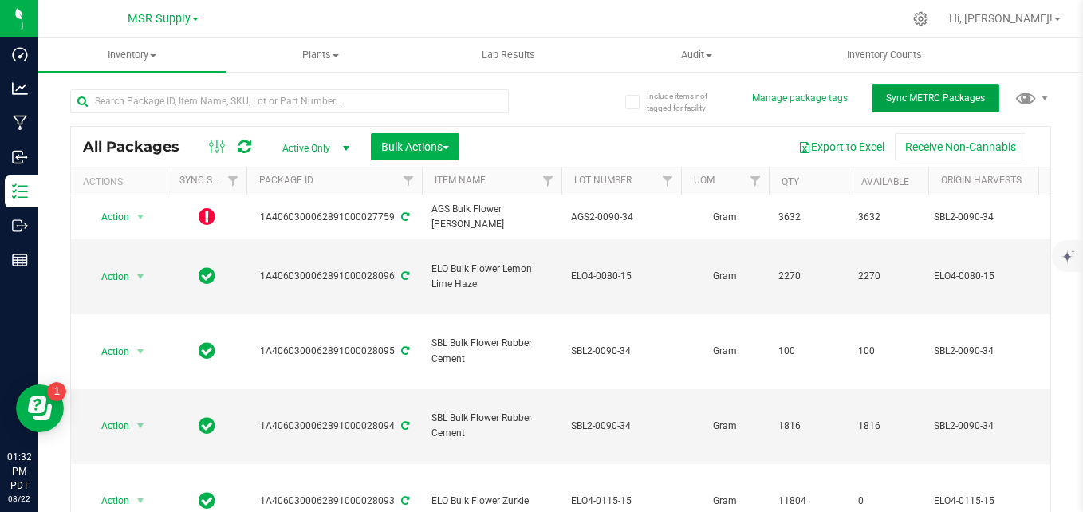
click at [910, 97] on span "Sync METRC Packages" at bounding box center [935, 98] width 99 height 11
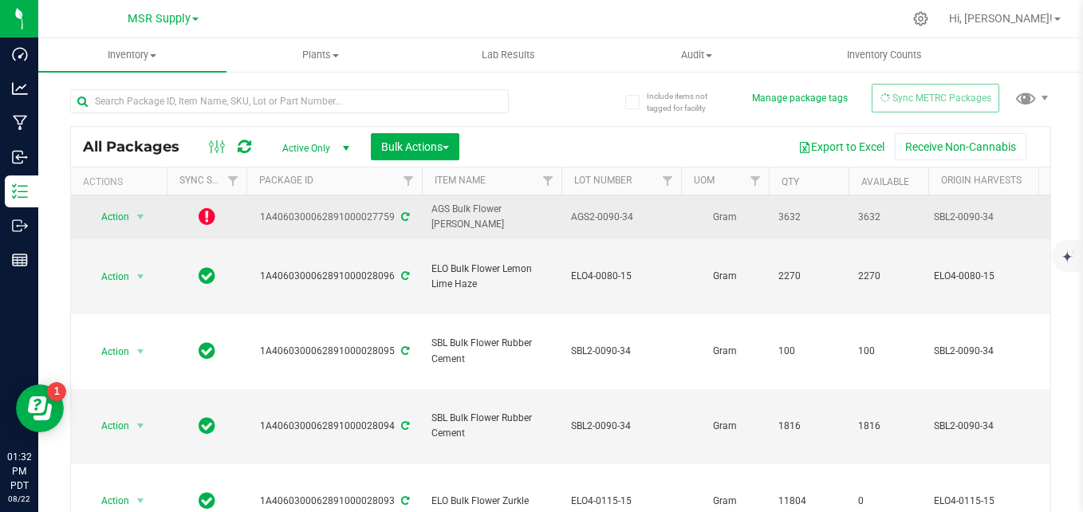
click at [203, 219] on icon at bounding box center [207, 216] width 17 height 19
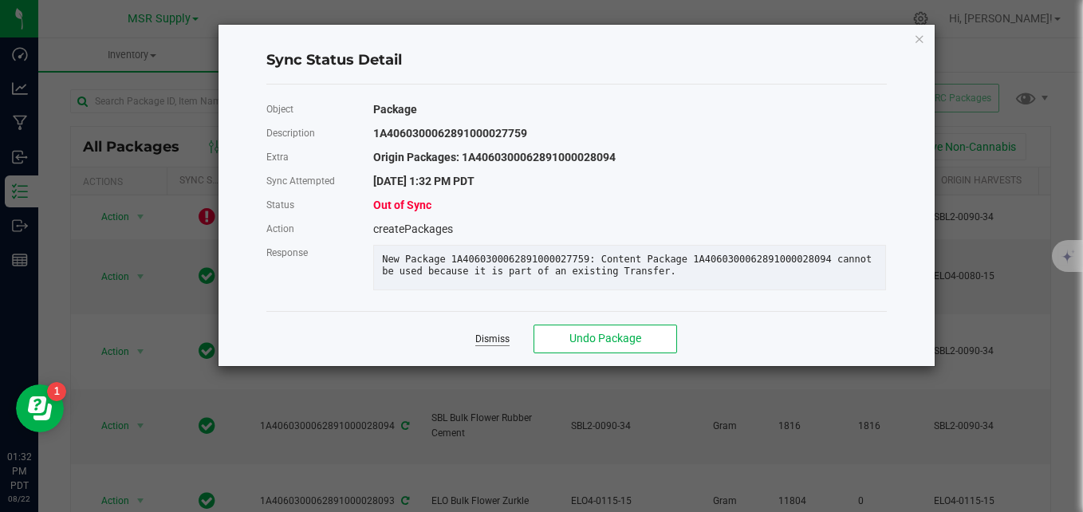
click at [495, 345] on link "Dismiss" at bounding box center [492, 340] width 34 height 14
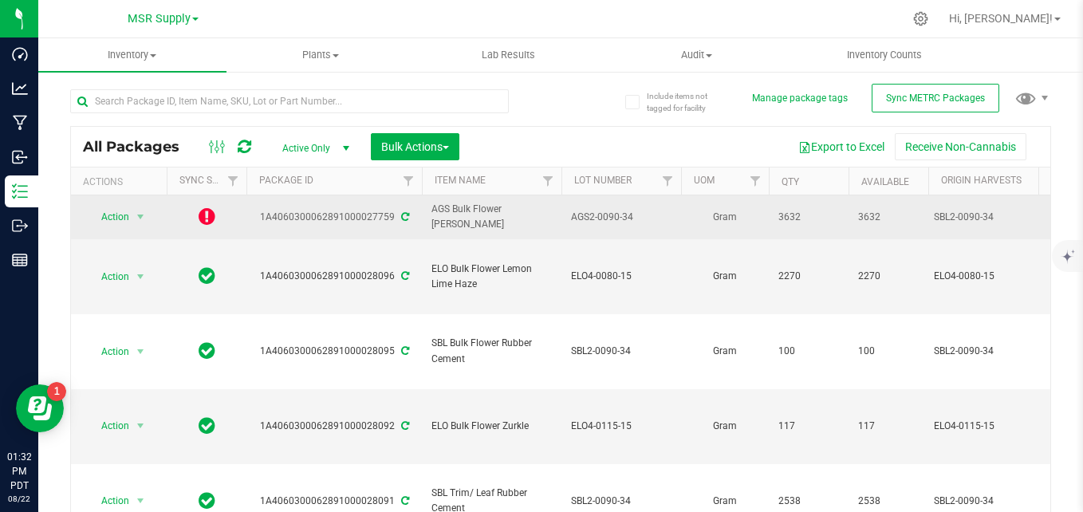
click at [201, 219] on icon at bounding box center [207, 216] width 17 height 19
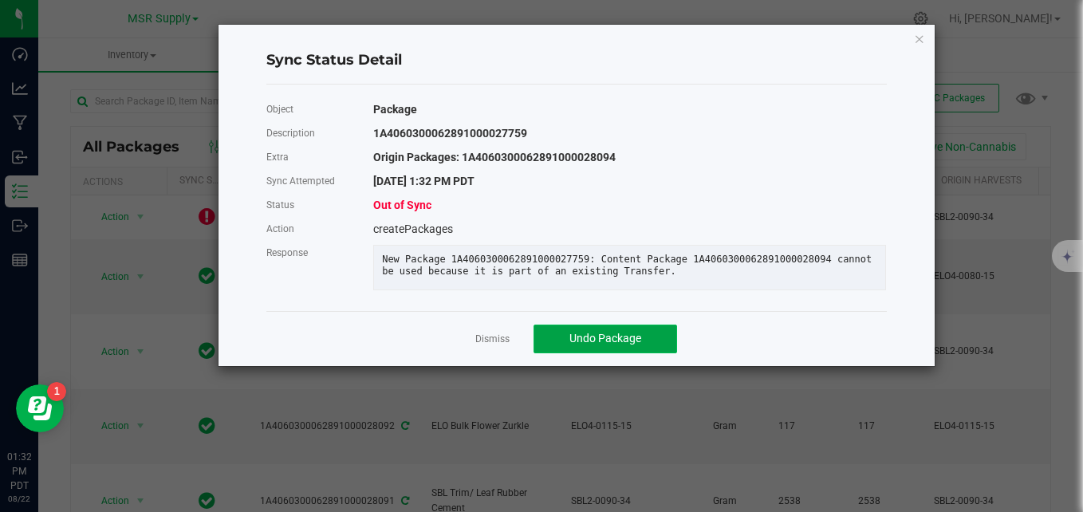
click at [555, 349] on button "Undo Package" at bounding box center [606, 339] width 144 height 29
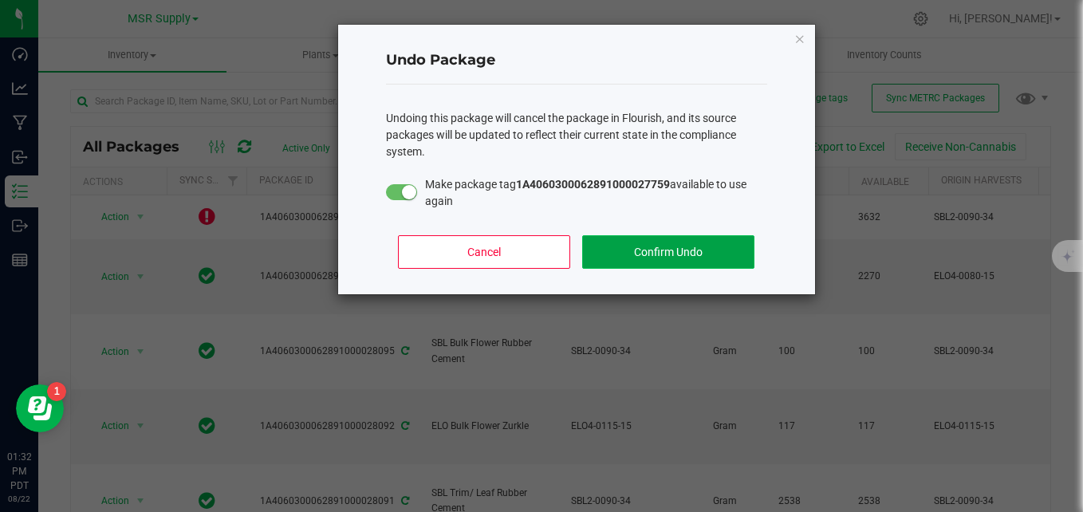
click at [648, 249] on button "Confirm Undo" at bounding box center [668, 252] width 172 height 34
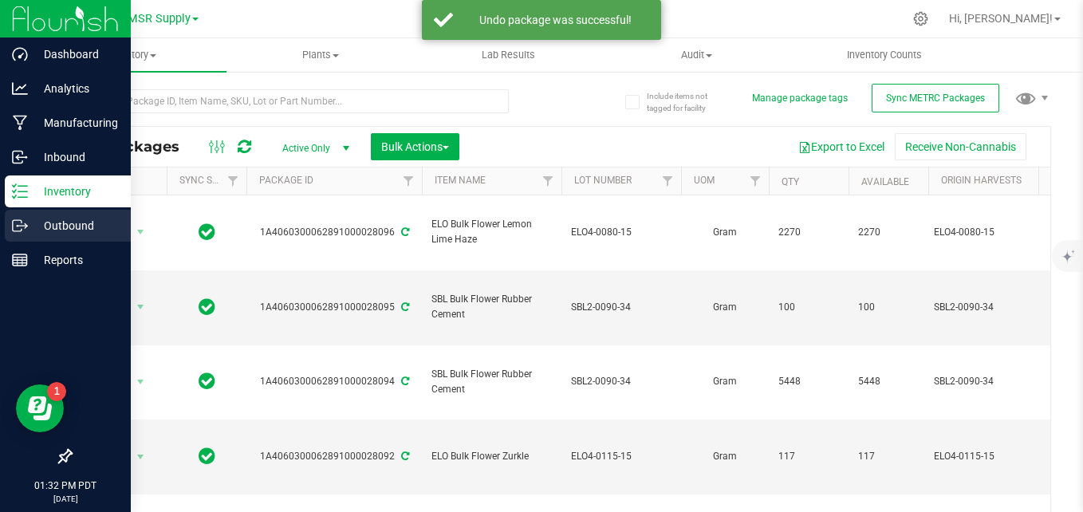
click at [32, 232] on p "Outbound" at bounding box center [76, 225] width 96 height 19
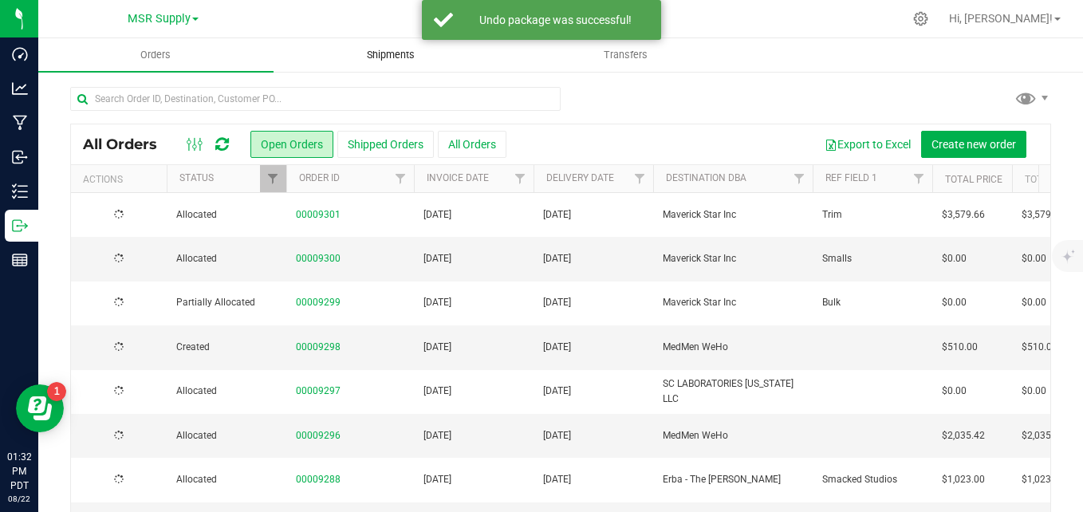
click at [400, 57] on span "Shipments" at bounding box center [390, 55] width 91 height 14
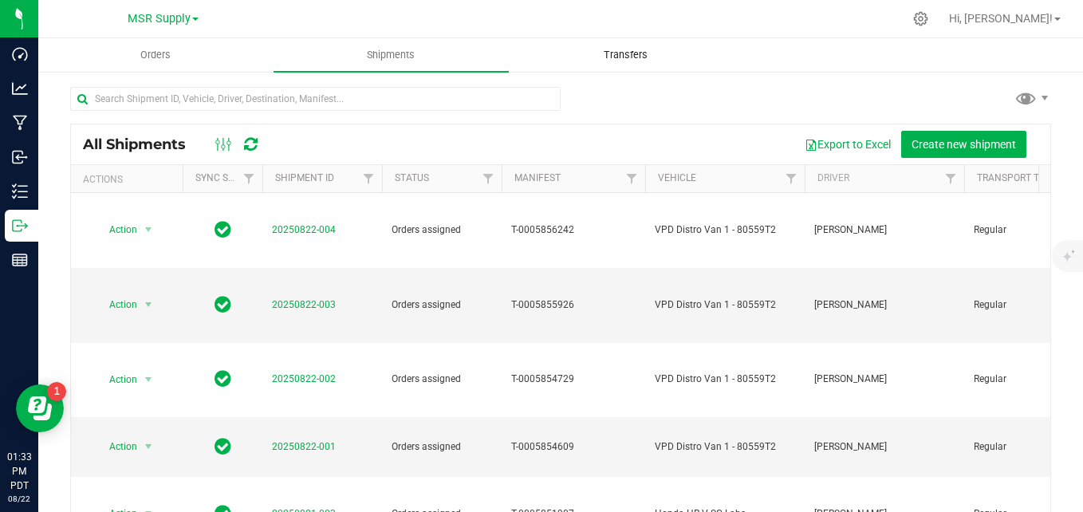
click at [634, 52] on span "Transfers" at bounding box center [625, 55] width 87 height 14
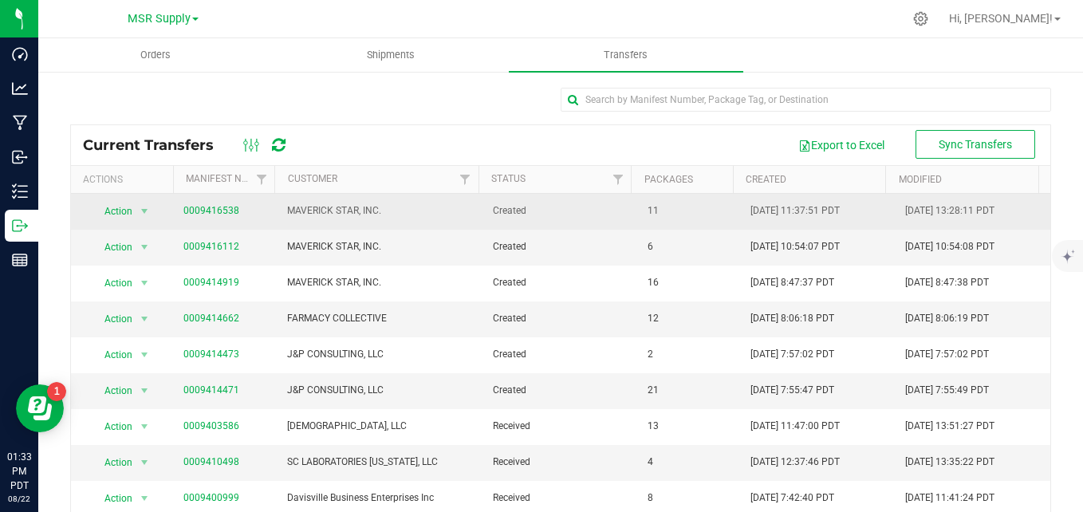
click at [219, 207] on link "0009416538" at bounding box center [211, 210] width 56 height 11
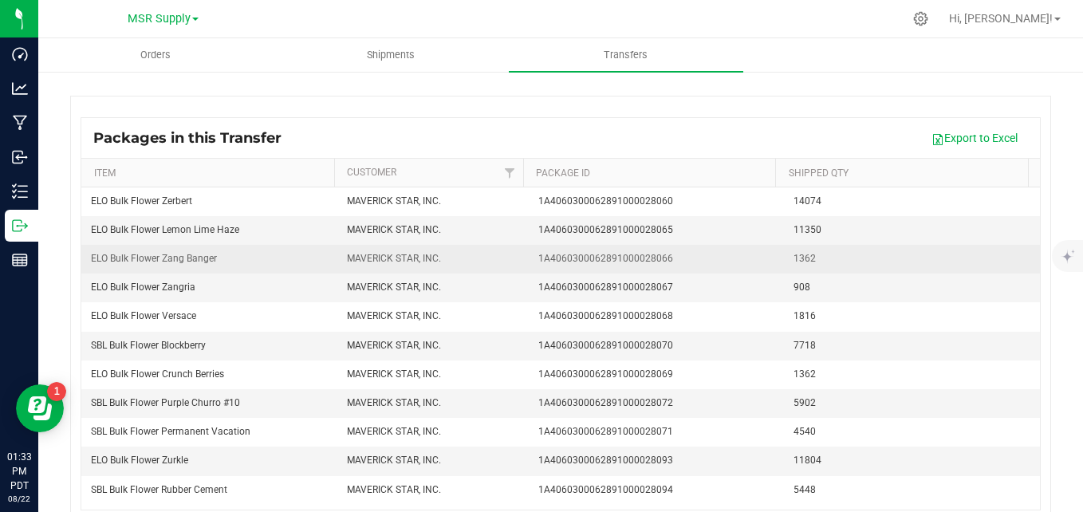
scroll to position [85, 0]
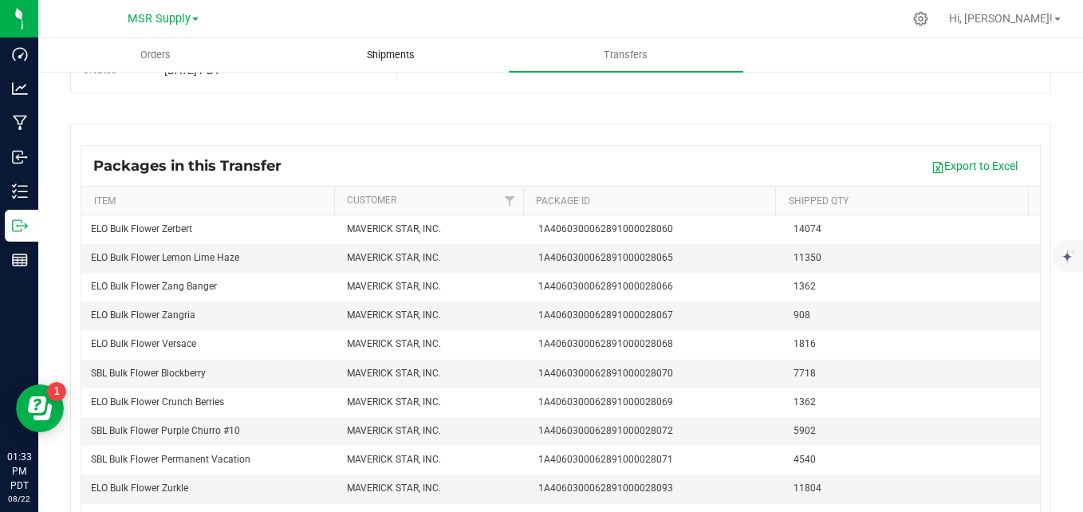
click at [395, 49] on span "Shipments" at bounding box center [390, 55] width 91 height 14
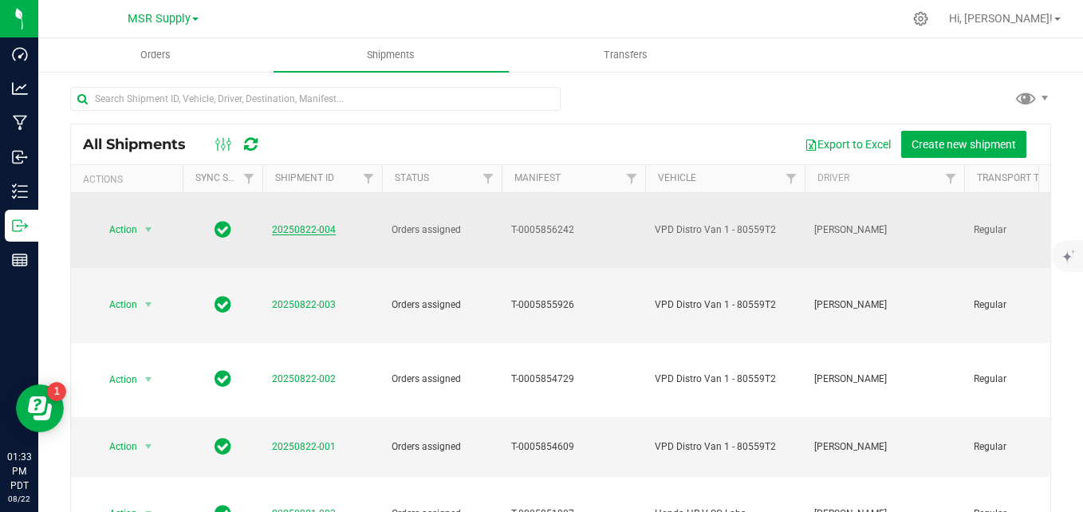
click at [312, 224] on link "20250822-004" at bounding box center [304, 229] width 64 height 11
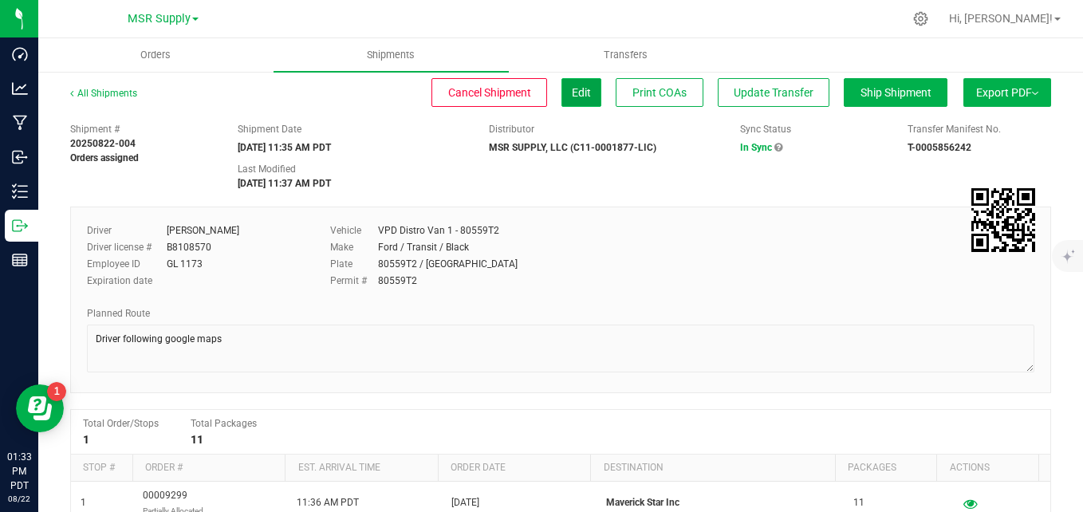
click at [578, 99] on button "Edit" at bounding box center [582, 92] width 40 height 29
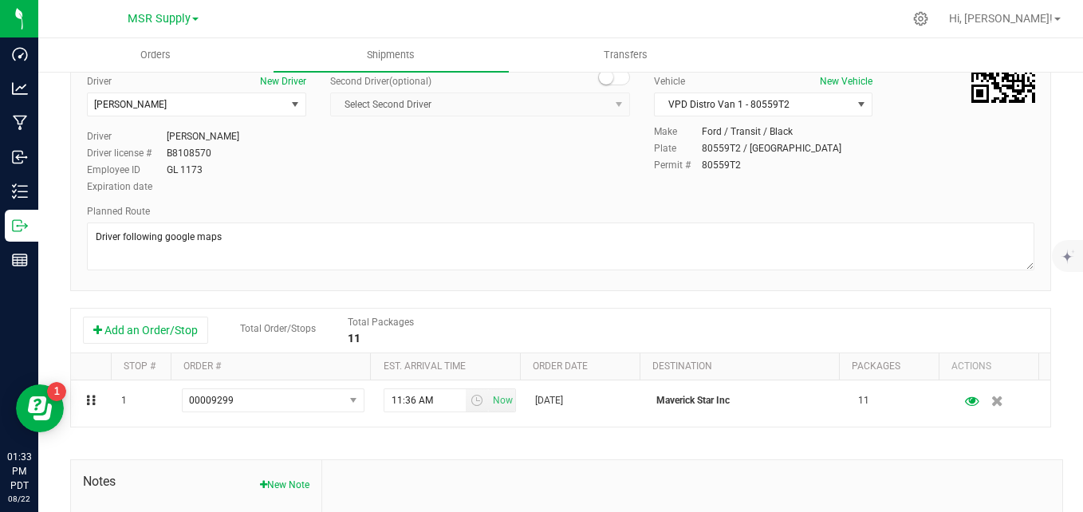
scroll to position [160, 0]
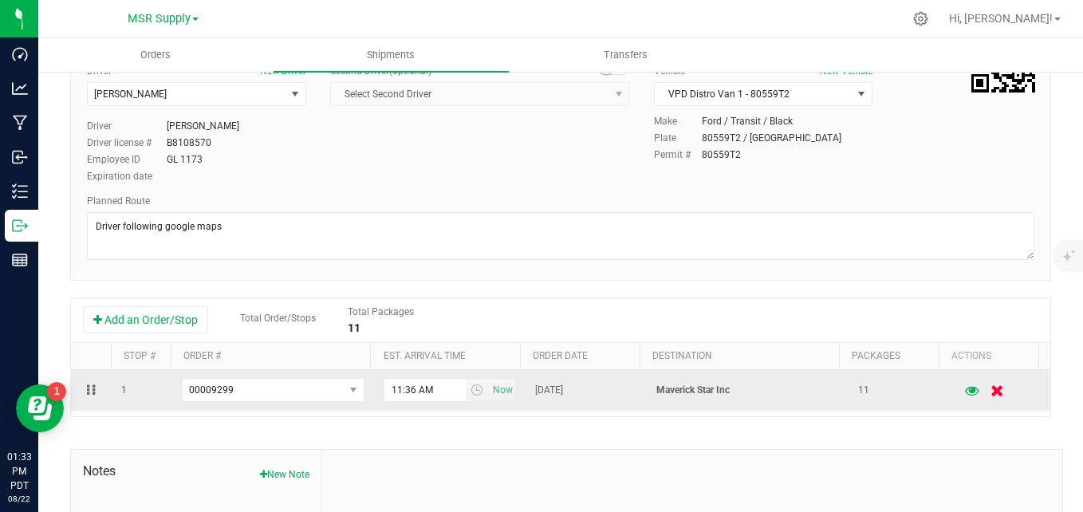
click at [992, 392] on icon "button" at bounding box center [999, 391] width 14 height 12
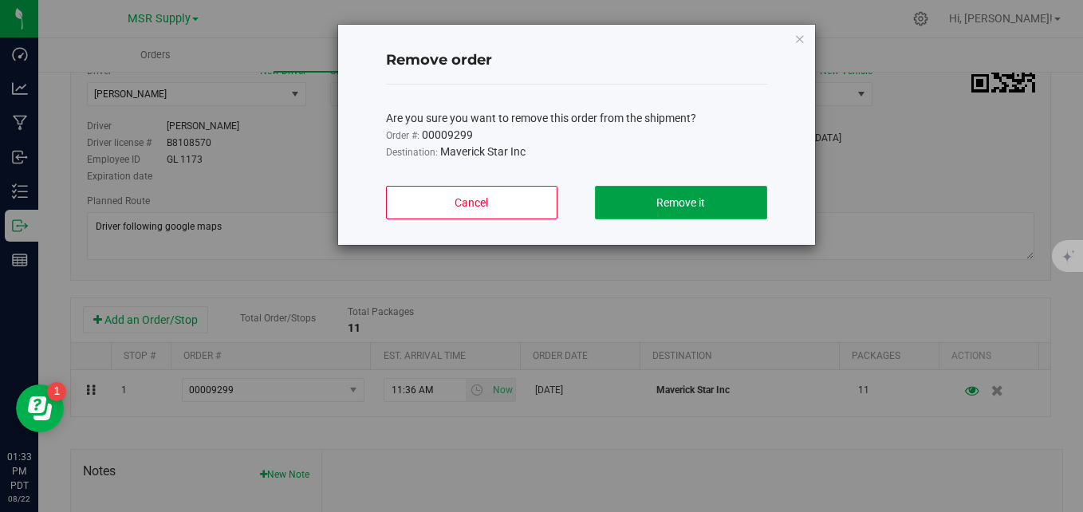
click at [675, 196] on span "Remove it" at bounding box center [681, 202] width 49 height 13
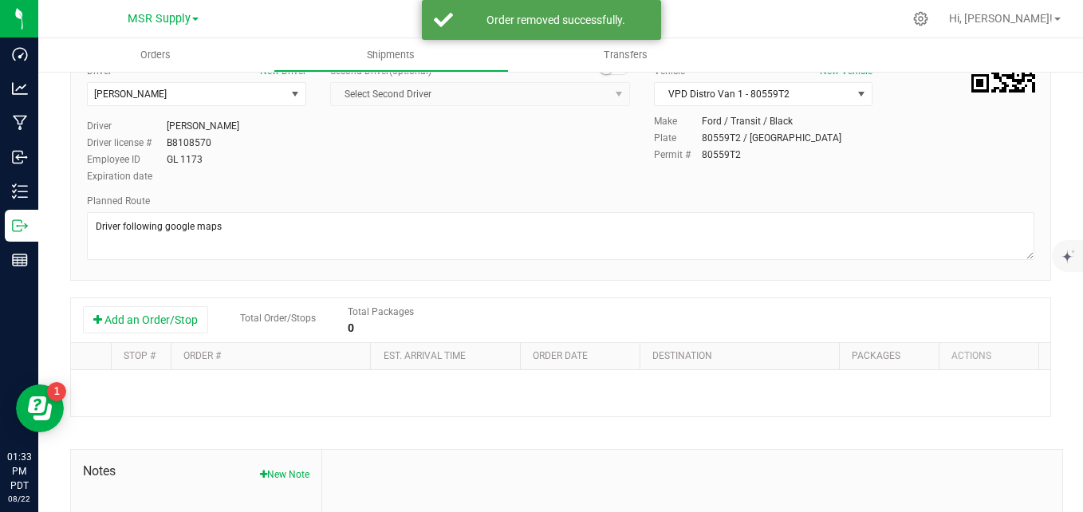
scroll to position [0, 0]
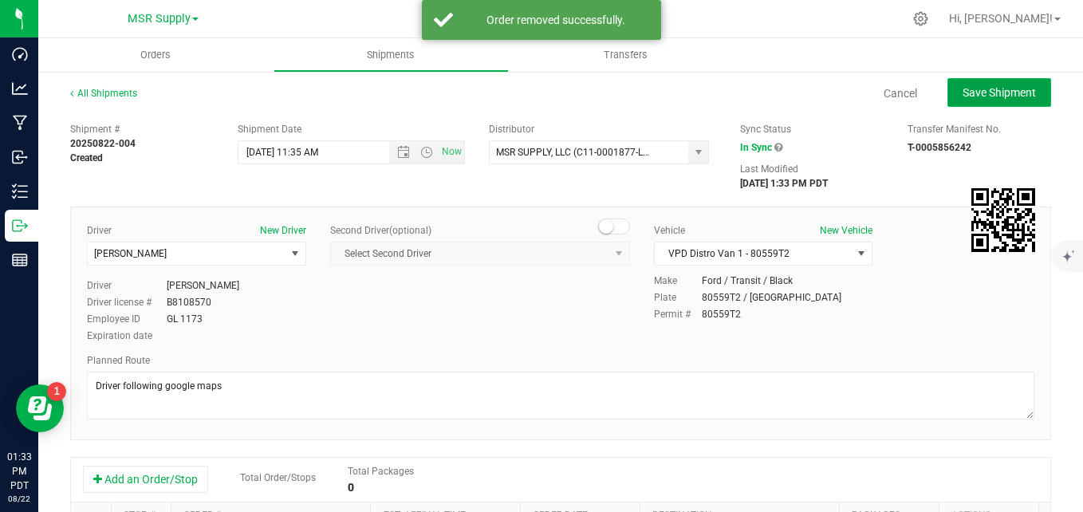
click at [974, 97] on span "Save Shipment" at bounding box center [999, 92] width 73 height 13
type input "[DATE] 6:35 PM"
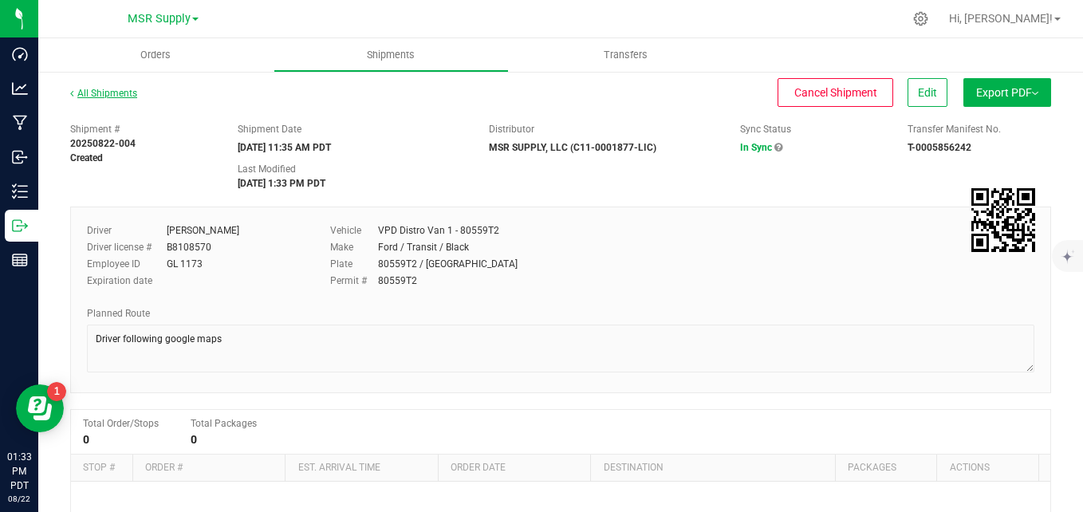
click at [104, 93] on link "All Shipments" at bounding box center [103, 93] width 67 height 11
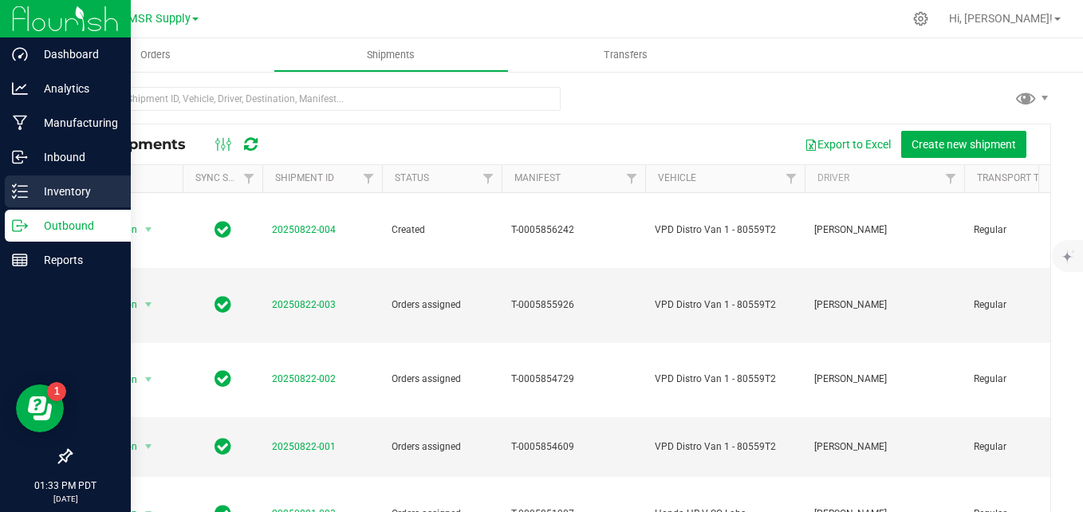
click at [22, 194] on icon at bounding box center [20, 191] width 16 height 16
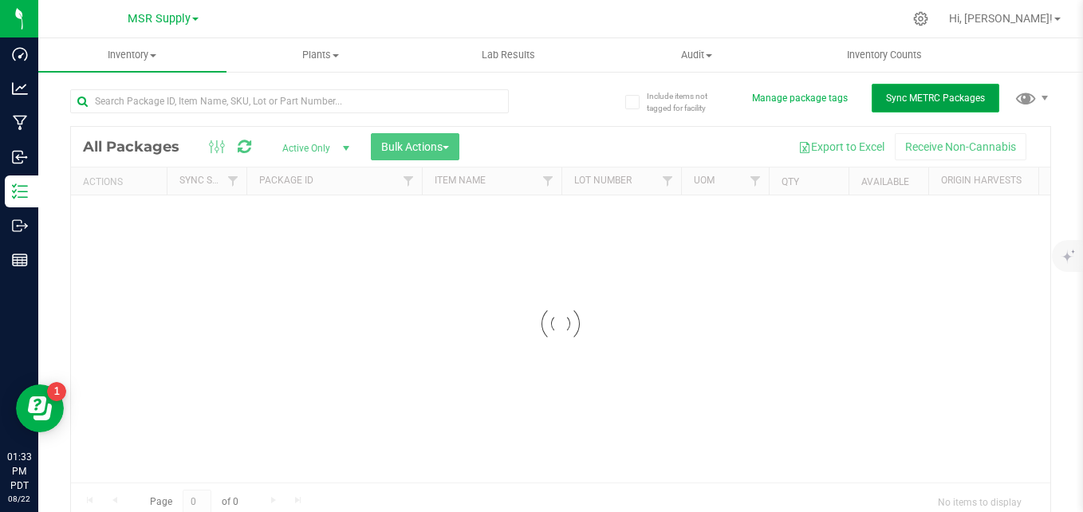
click at [907, 93] on span "Sync METRC Packages" at bounding box center [935, 98] width 99 height 11
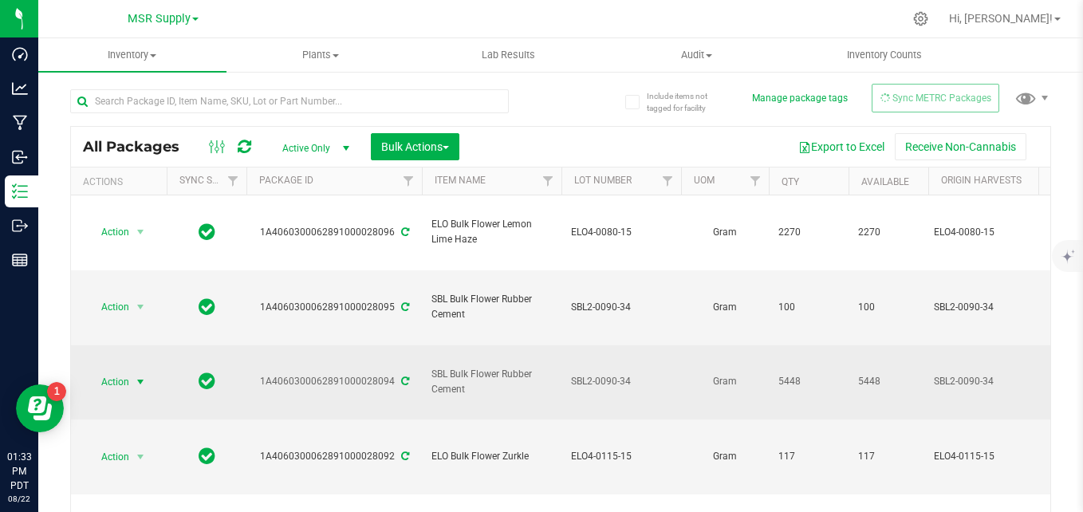
click at [120, 371] on span "Action" at bounding box center [108, 382] width 43 height 22
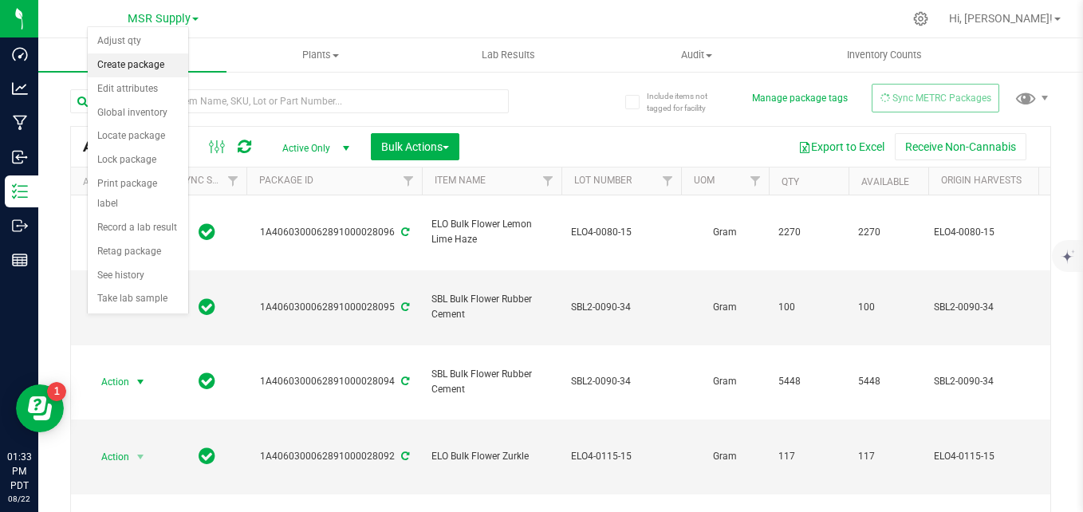
click at [113, 71] on li "Create package" at bounding box center [138, 65] width 101 height 24
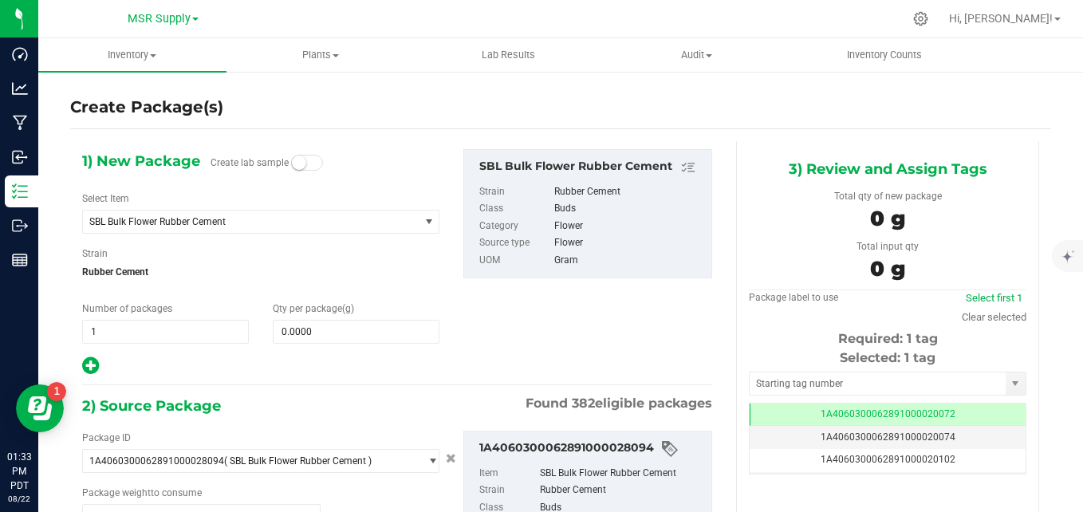
type input "0.0000 g"
click at [236, 220] on span "SBL Bulk Flower Rubber Cement" at bounding box center [244, 221] width 310 height 11
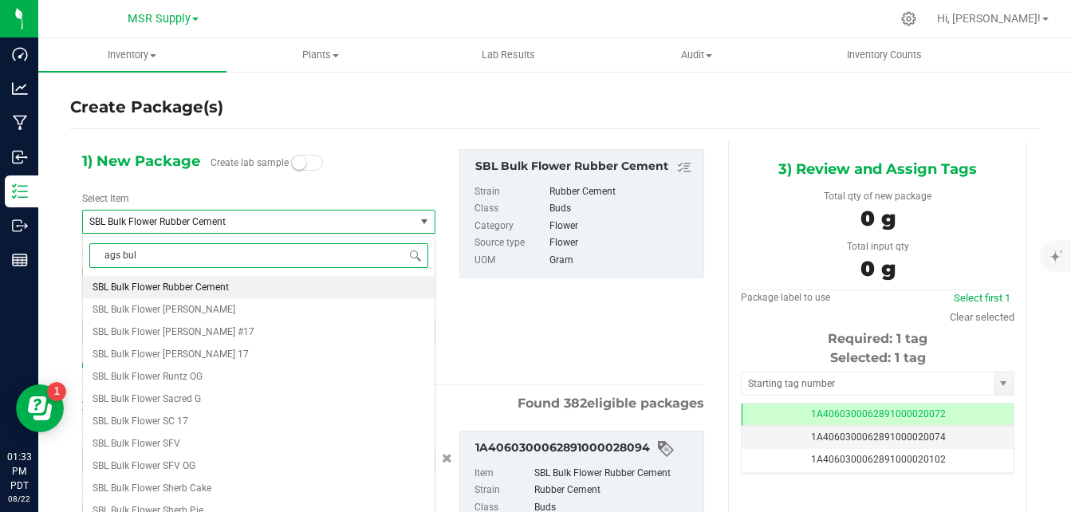
type input "ags bulk"
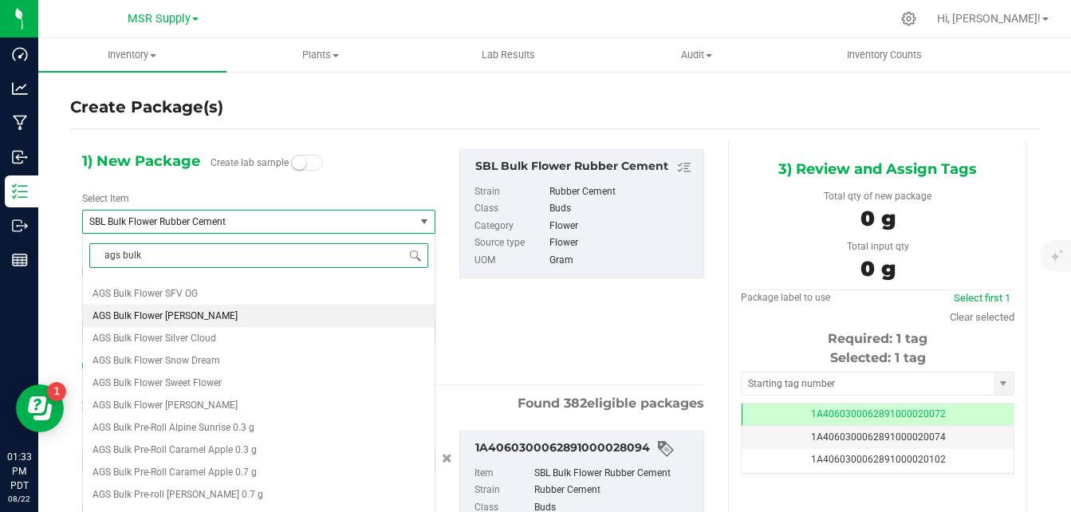
click at [190, 322] on li "AGS Bulk Flower [PERSON_NAME]" at bounding box center [259, 316] width 352 height 22
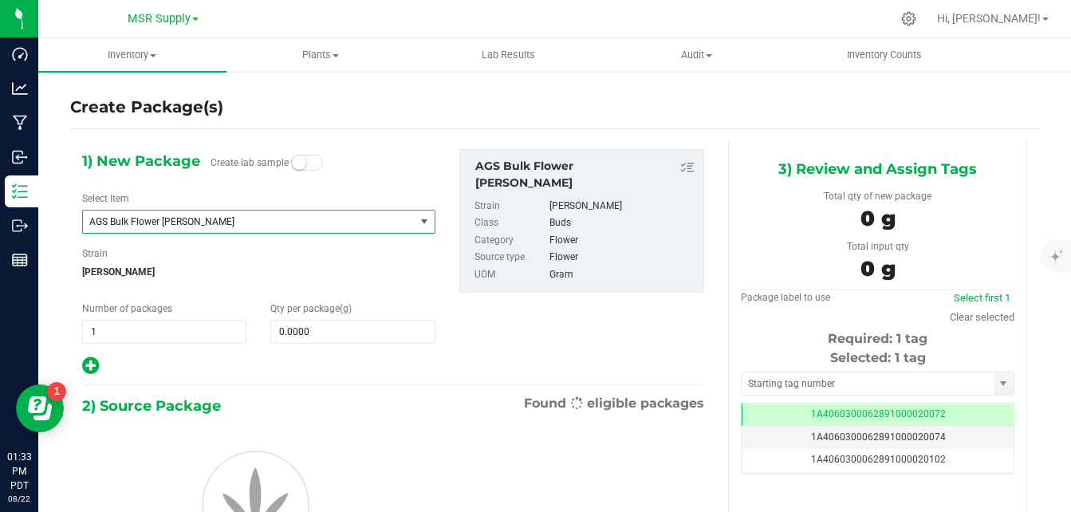
type input "0.0000"
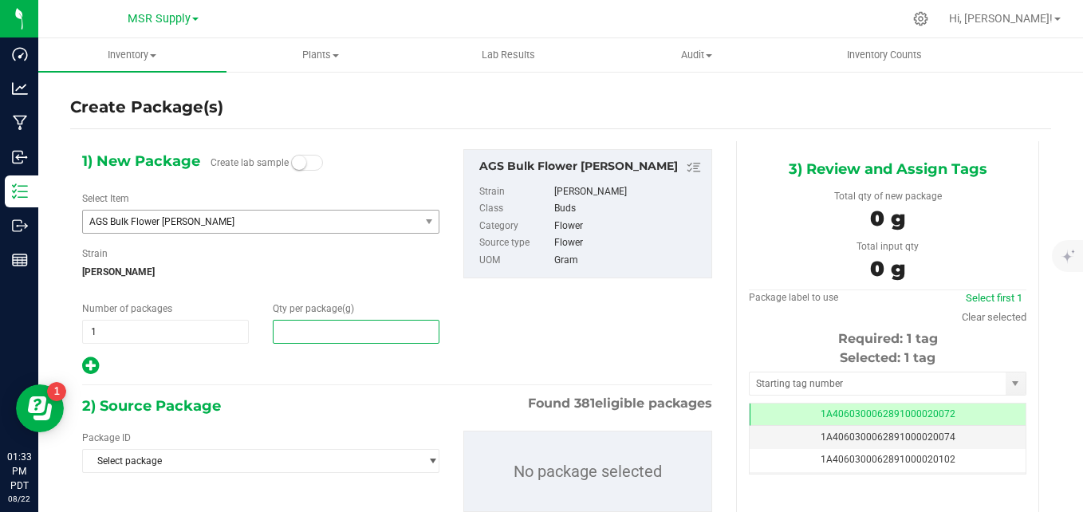
click at [400, 337] on span at bounding box center [356, 332] width 167 height 24
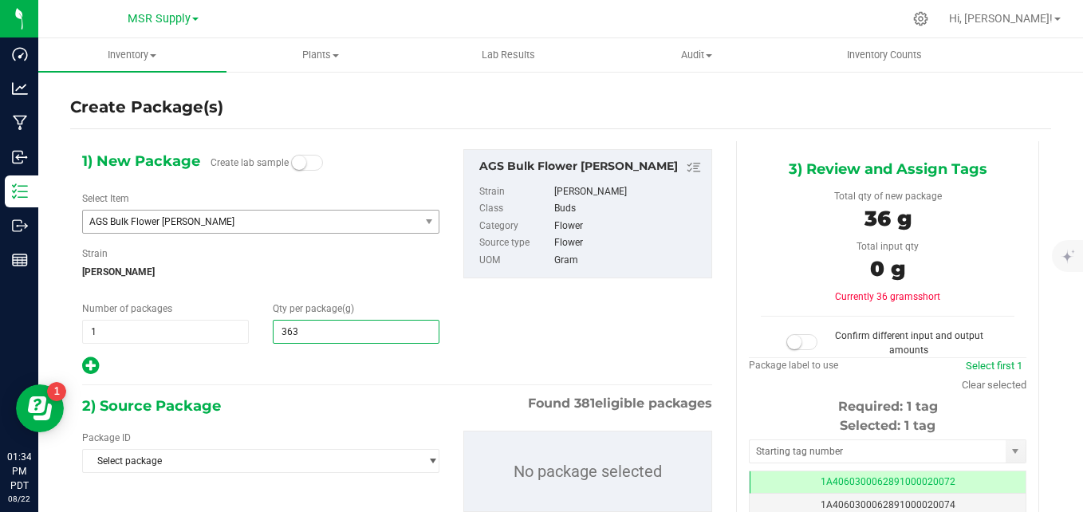
type input "3632"
type input "3,632.0000"
click at [580, 308] on div "1) New Package Create lab sample Select Item AGS Bulk Flower [PERSON_NAME] AGS …" at bounding box center [397, 262] width 654 height 227
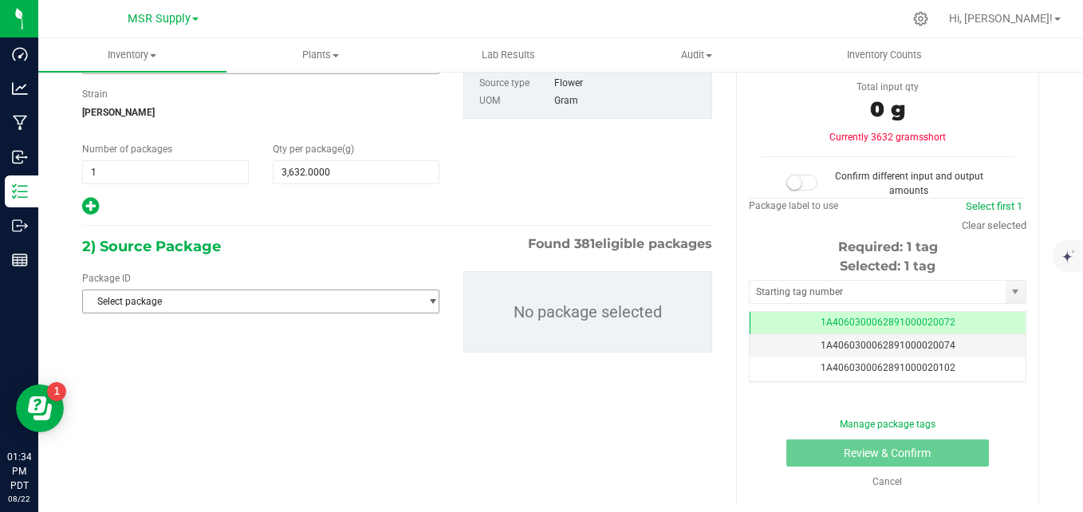
click at [378, 298] on span "Select package" at bounding box center [251, 301] width 336 height 22
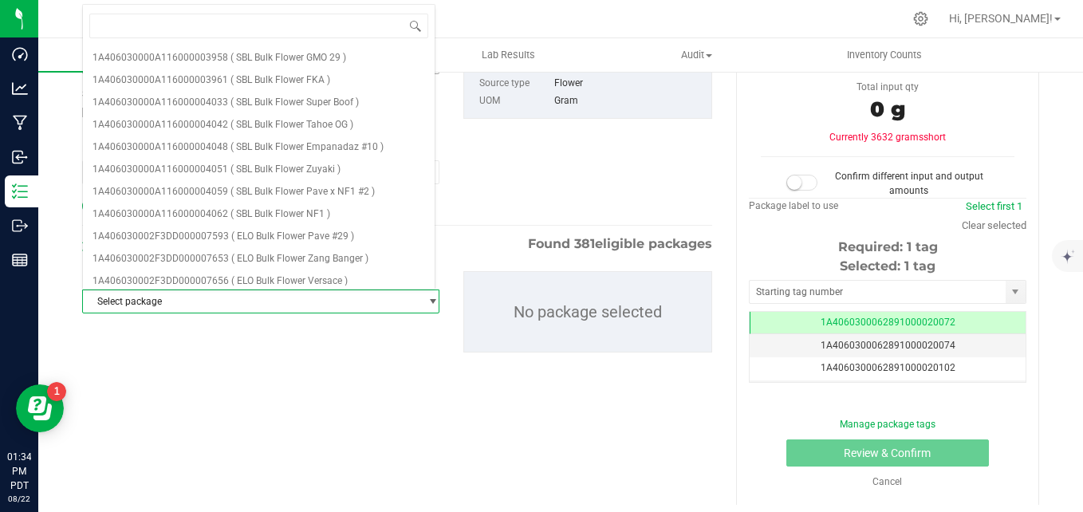
click at [514, 180] on div "1) New Package Create lab sample Select Item AGS Bulk Flower [PERSON_NAME] AGS …" at bounding box center [397, 103] width 654 height 227
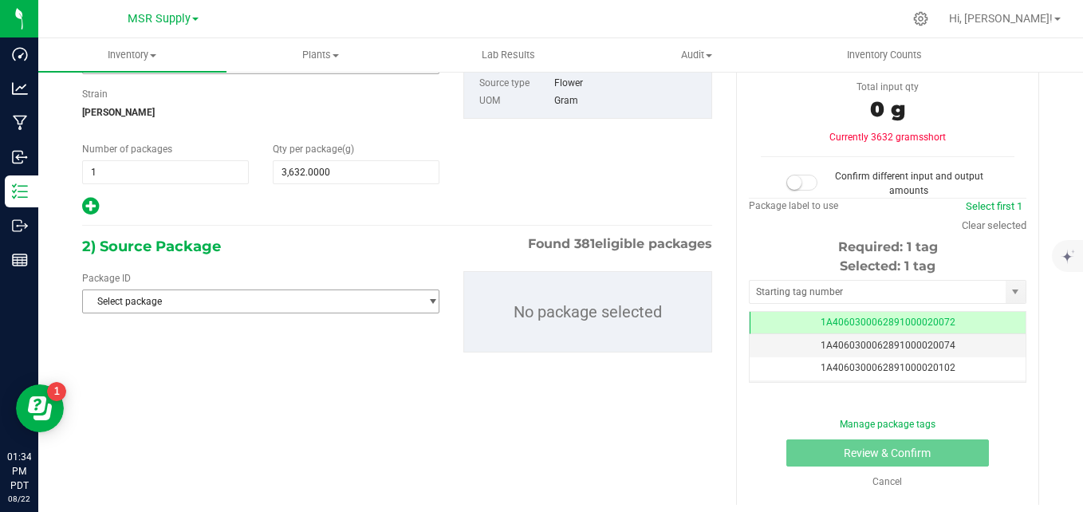
click at [311, 297] on span "Select package" at bounding box center [251, 301] width 336 height 22
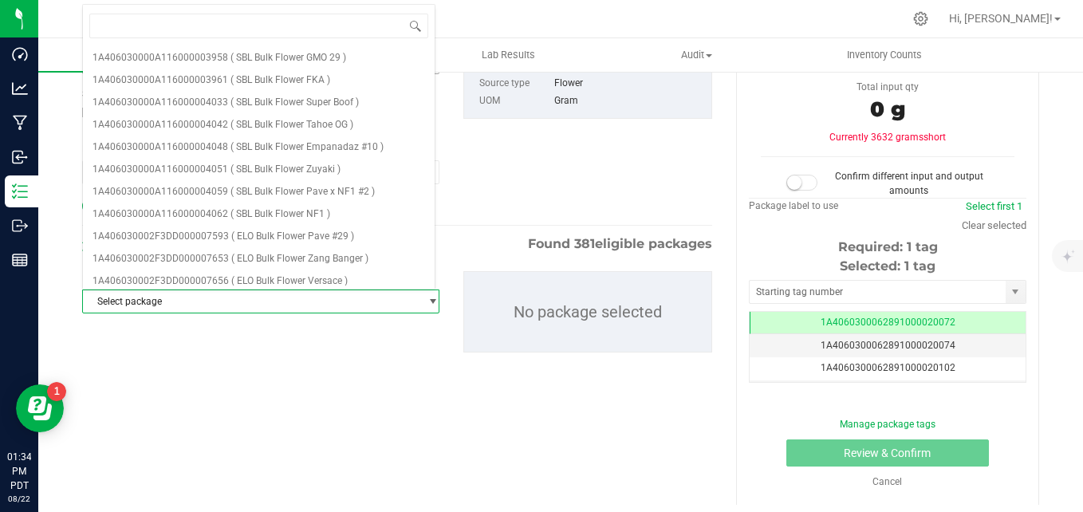
click at [498, 156] on div "1) New Package Create lab sample Select Item AGS Bulk Flower [PERSON_NAME] AGS …" at bounding box center [397, 103] width 654 height 227
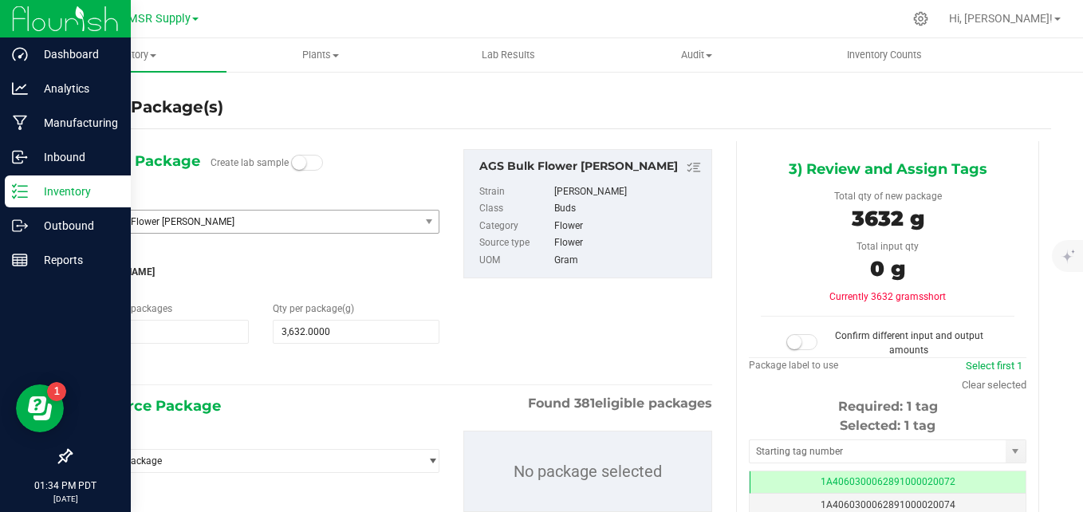
click at [49, 191] on p "Inventory" at bounding box center [76, 191] width 96 height 19
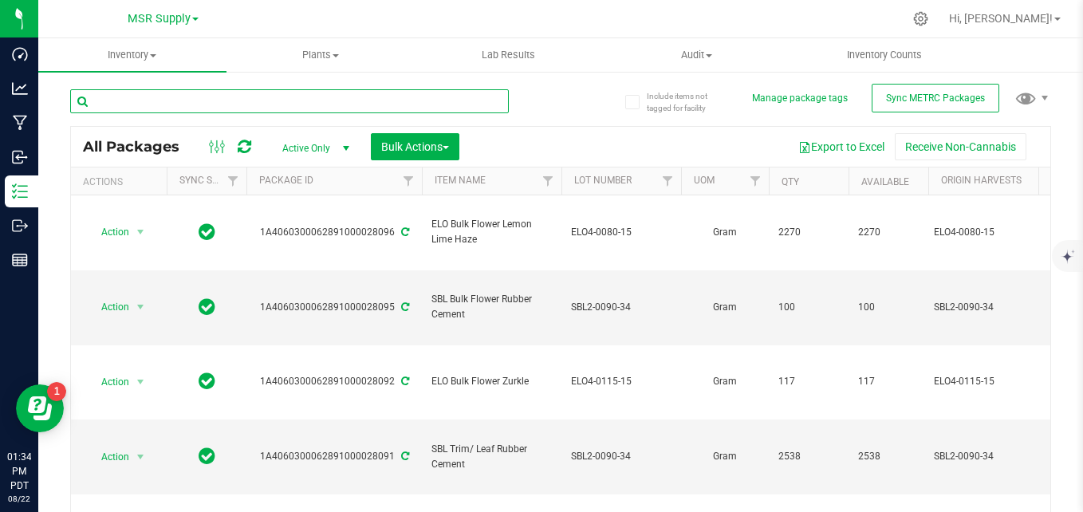
click at [258, 105] on input "text" at bounding box center [289, 101] width 439 height 24
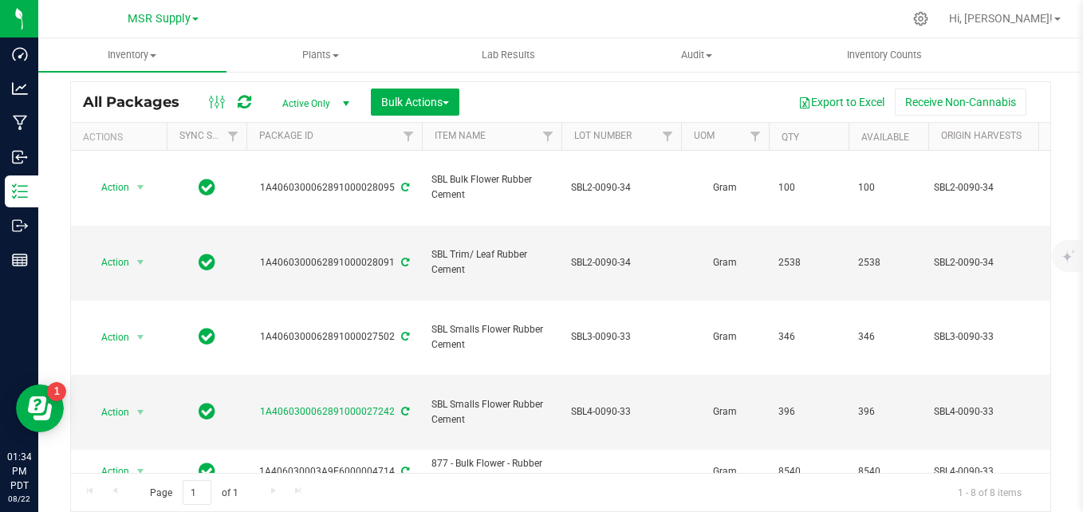
type input "rubber"
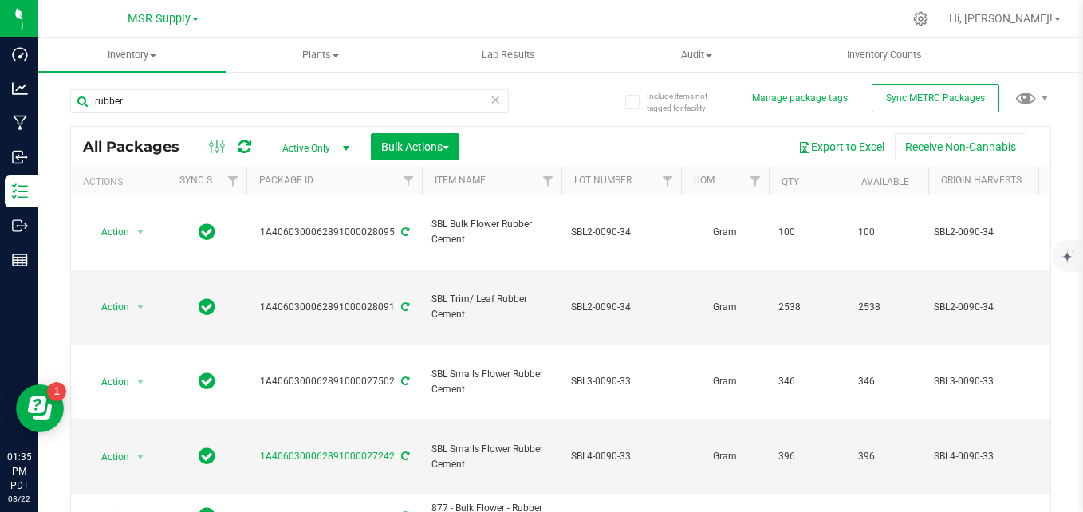
click at [332, 148] on span "Active Only" at bounding box center [313, 148] width 88 height 22
click at [298, 243] on li "All" at bounding box center [312, 245] width 86 height 24
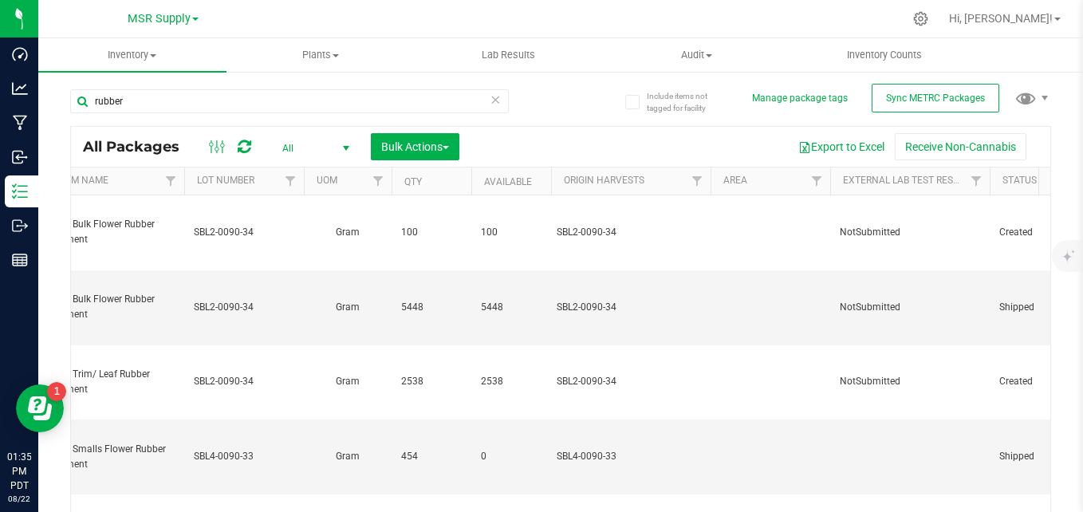
scroll to position [0, 232]
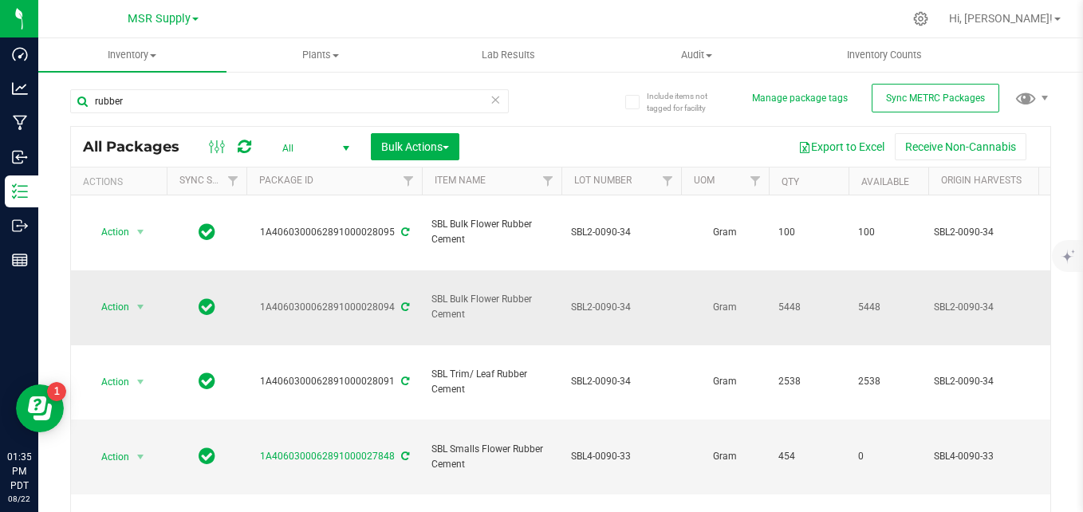
click at [401, 302] on icon at bounding box center [405, 307] width 8 height 10
click at [121, 296] on span "Action" at bounding box center [108, 307] width 43 height 22
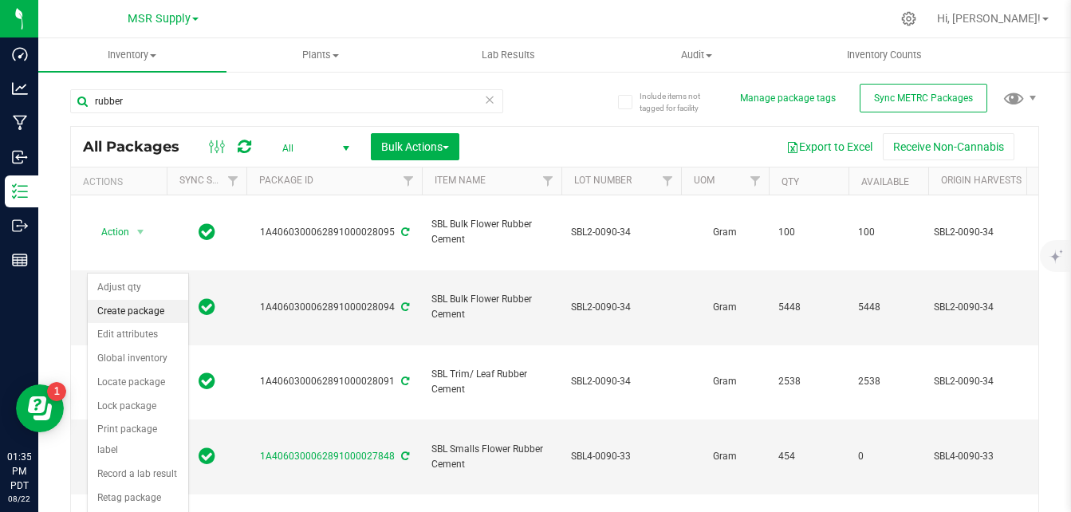
click at [144, 307] on li "Create package" at bounding box center [138, 312] width 101 height 24
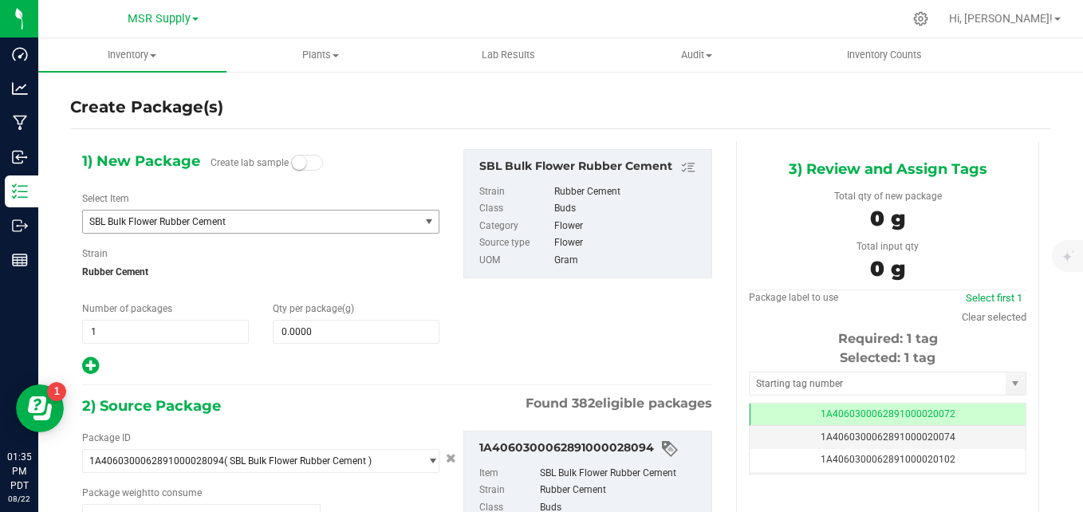
click at [336, 212] on span "SBL Bulk Flower Rubber Cement" at bounding box center [251, 222] width 336 height 22
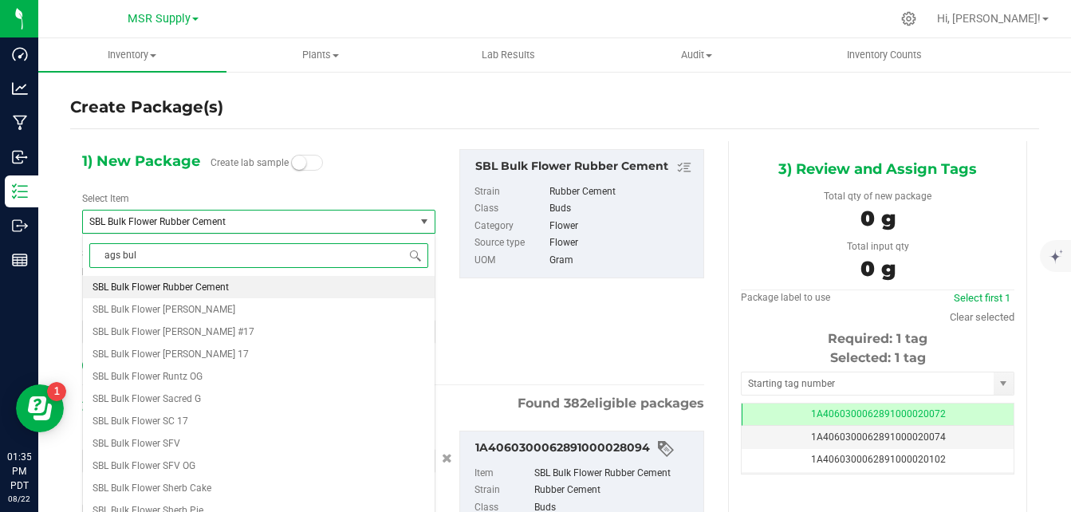
type input "ags bulk"
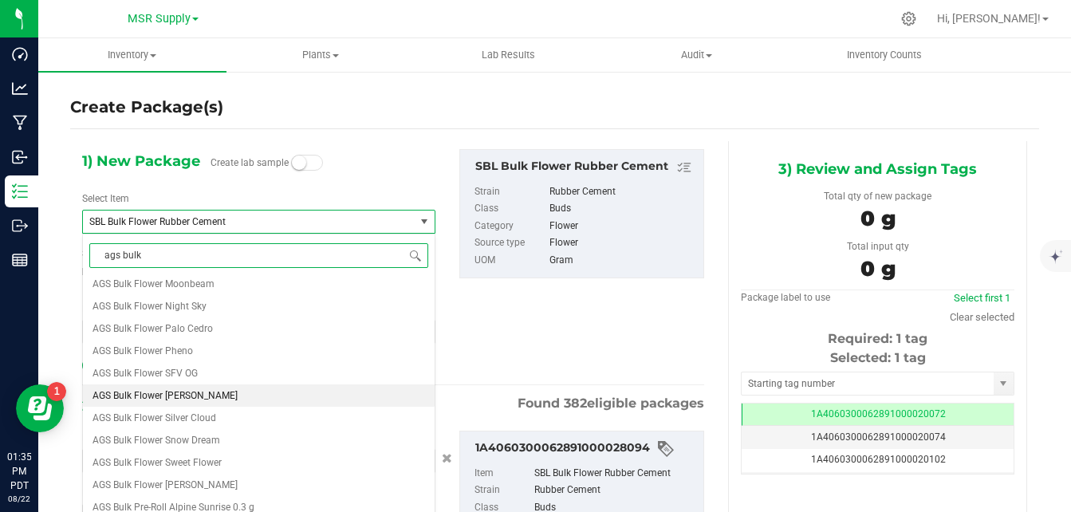
click at [223, 400] on span "AGS Bulk Flower [PERSON_NAME]" at bounding box center [165, 395] width 145 height 11
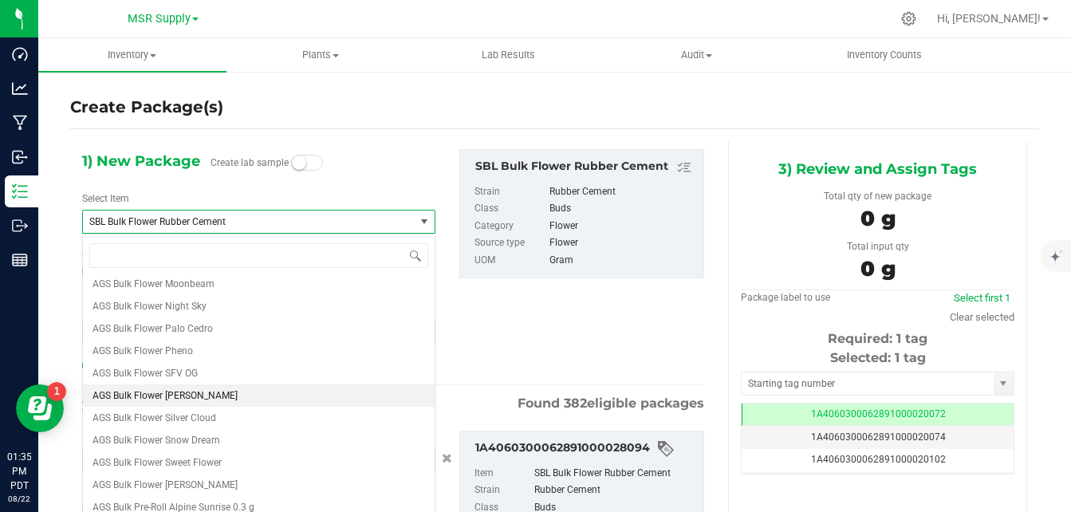
type input "0.0000"
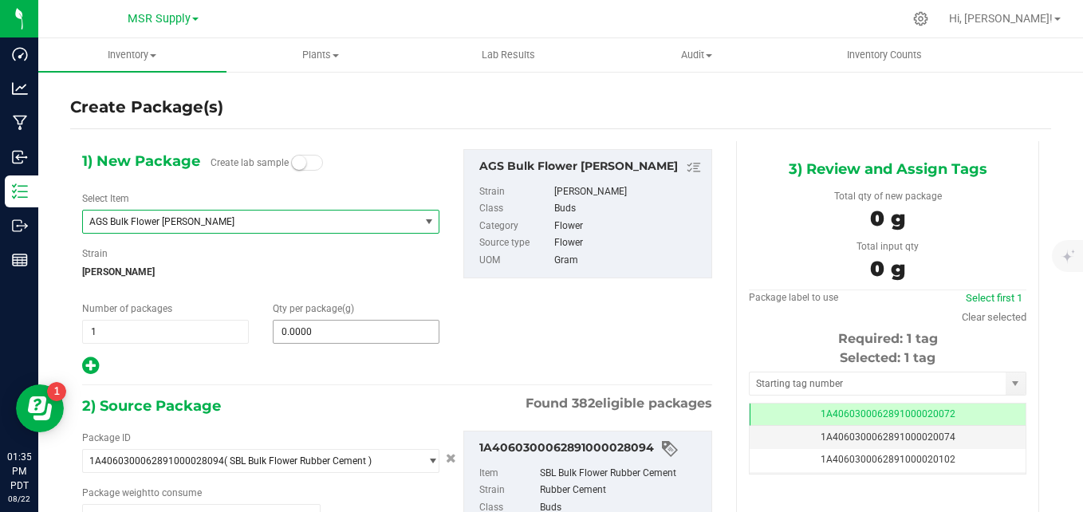
type input "0.0000 g"
click at [414, 334] on span at bounding box center [356, 332] width 167 height 24
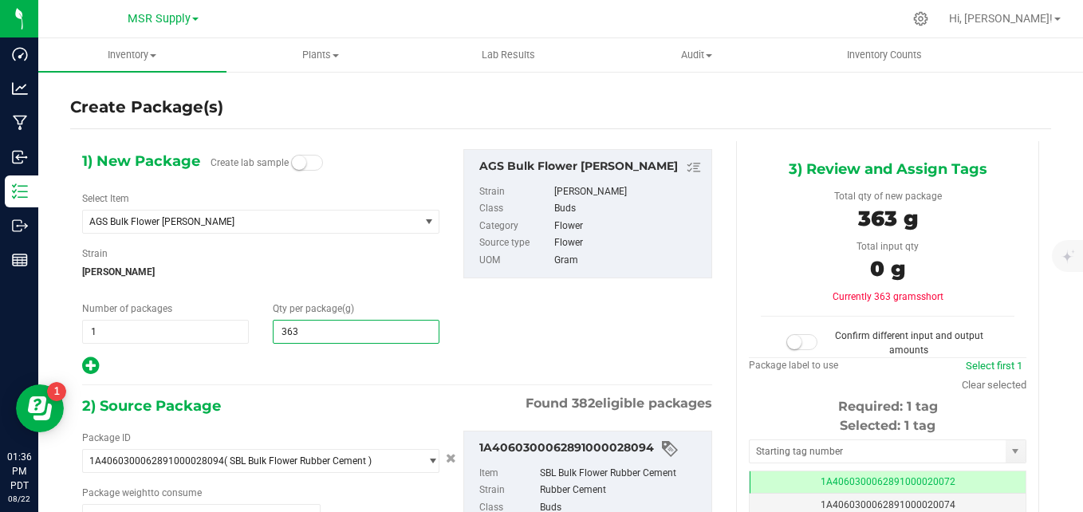
type input "3632"
type input "3,632.0000"
click at [472, 301] on div "1) New Package Create lab sample Select Item AGS Bulk Flower [PERSON_NAME] AGS …" at bounding box center [397, 262] width 654 height 227
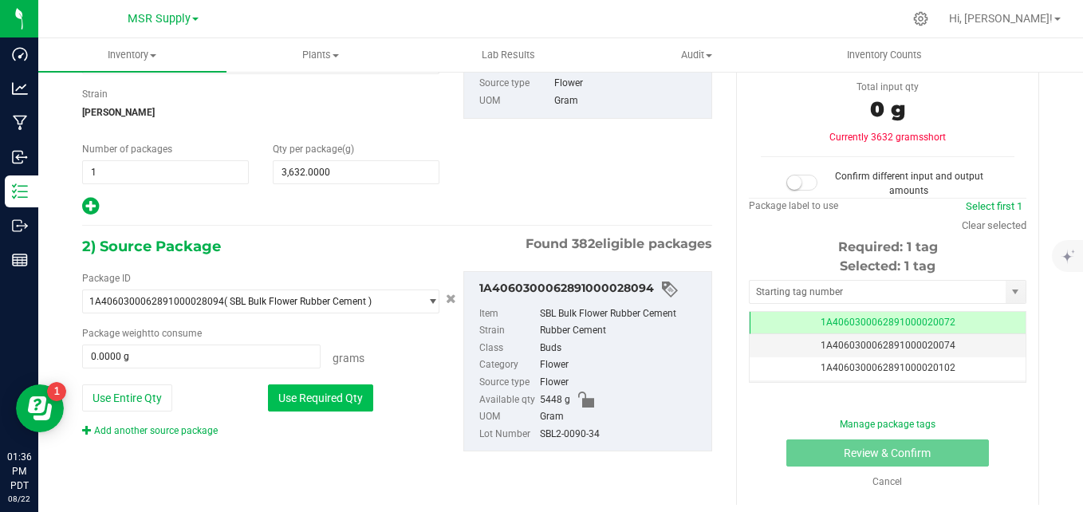
click at [365, 403] on button "Use Required Qty" at bounding box center [320, 398] width 105 height 27
type input "3632.0000 g"
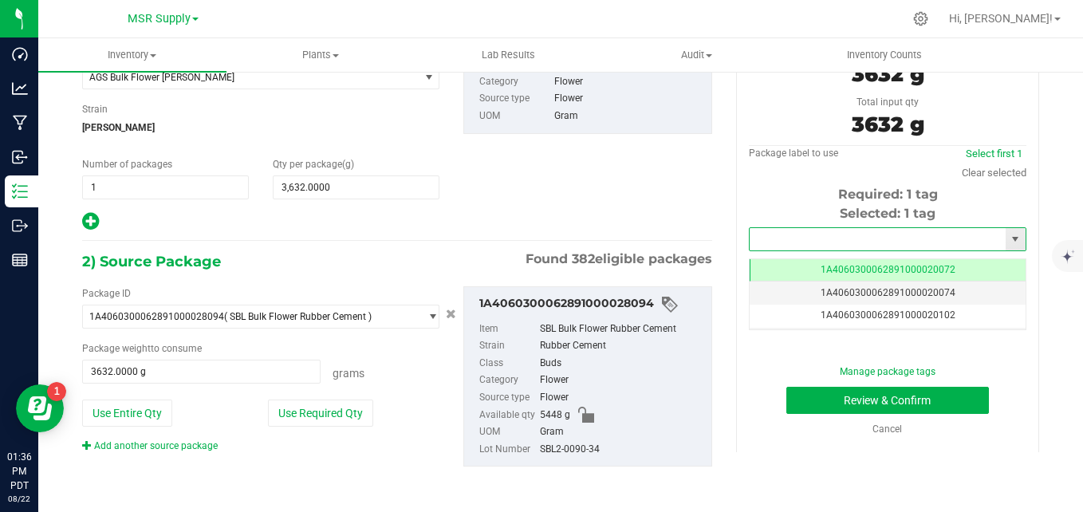
click at [799, 233] on input "text" at bounding box center [878, 239] width 256 height 22
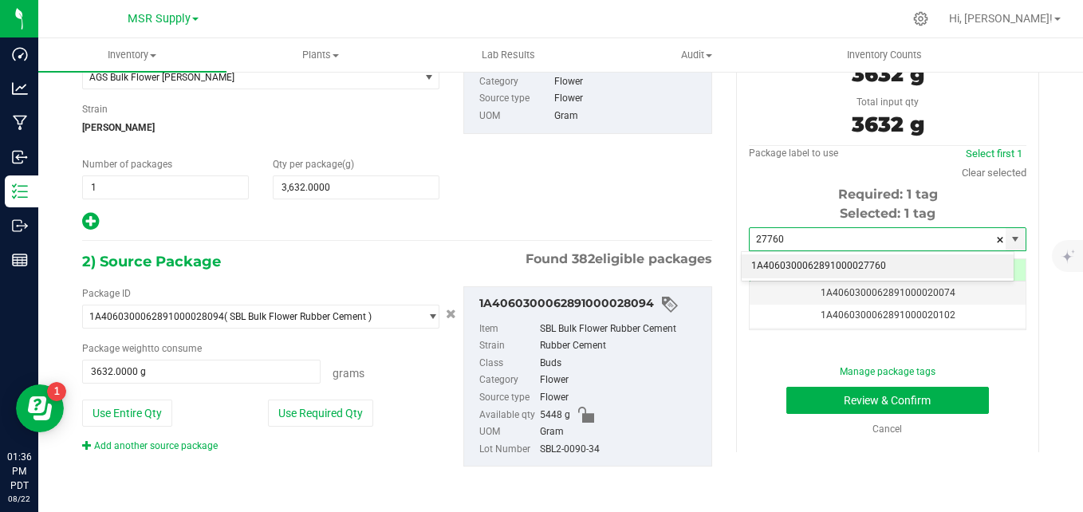
click at [792, 263] on li "1A4060300062891000027760" at bounding box center [878, 266] width 272 height 24
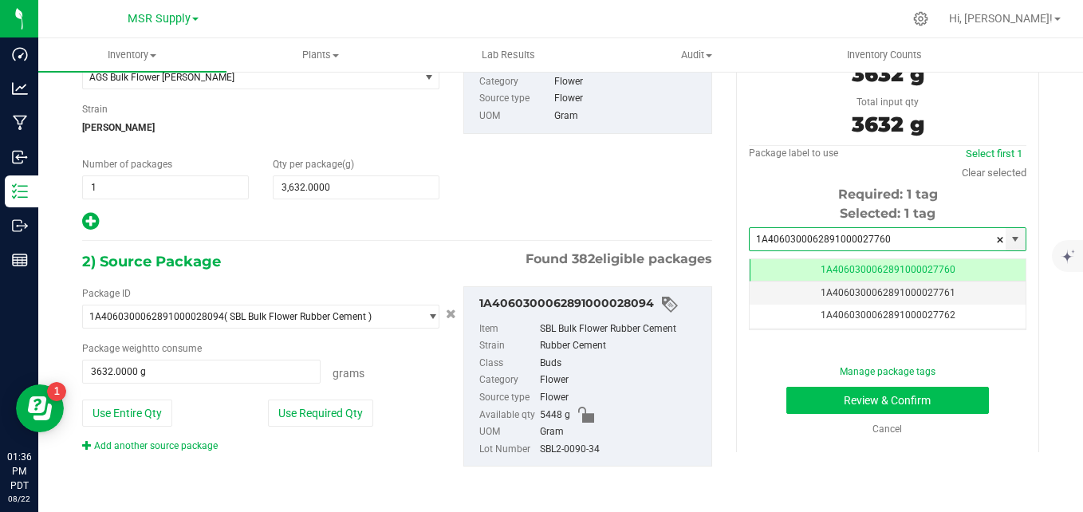
type input "1A4060300062891000027760"
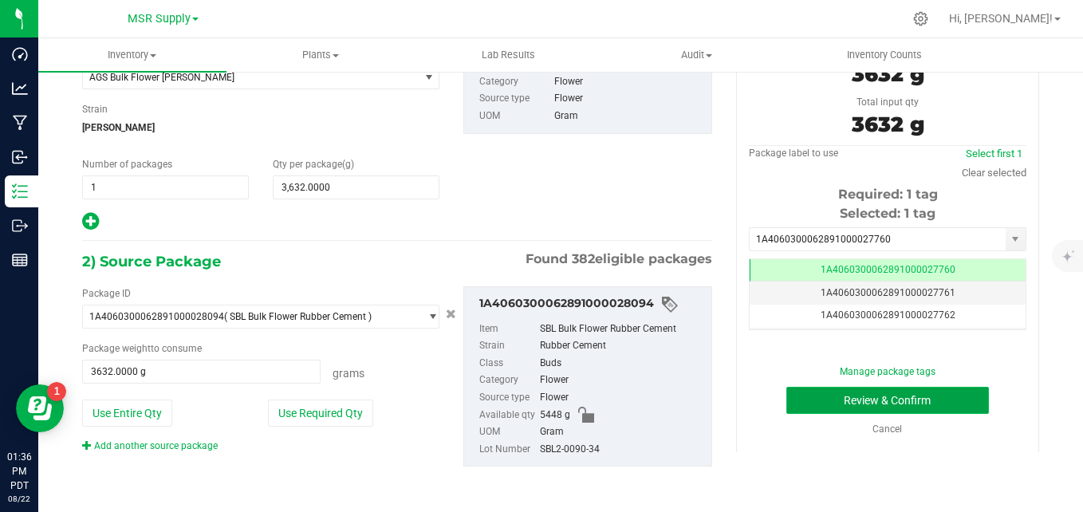
click at [836, 404] on button "Review & Confirm" at bounding box center [888, 400] width 203 height 27
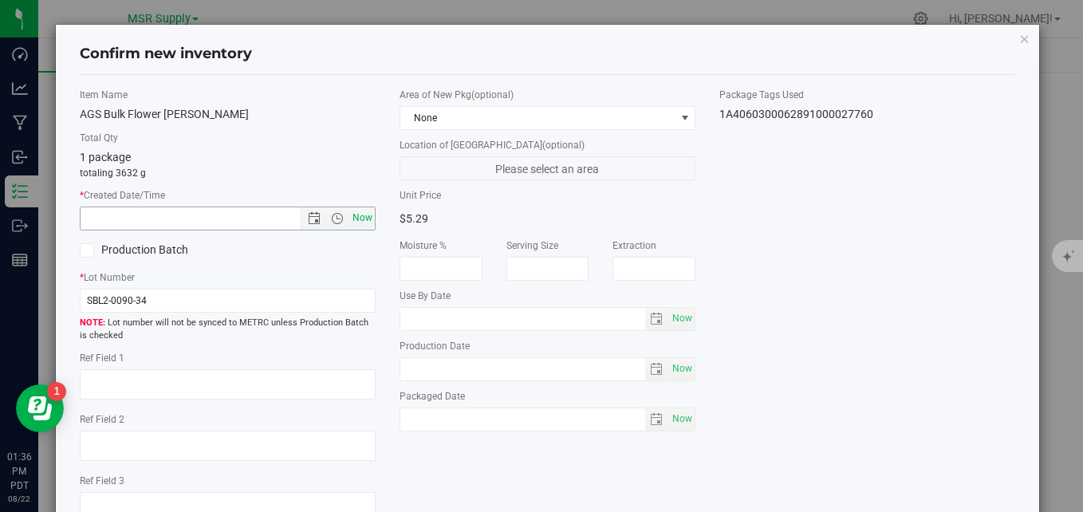
click at [361, 218] on span "Now" at bounding box center [362, 218] width 27 height 23
type input "[DATE] 1:36 PM"
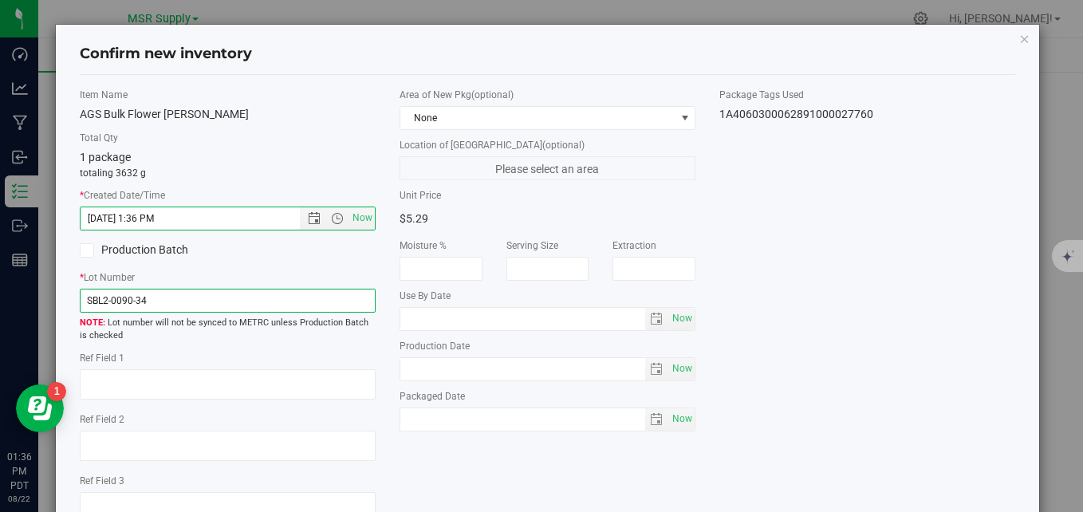
click at [99, 302] on input "SBL2-0090-34" at bounding box center [228, 301] width 296 height 24
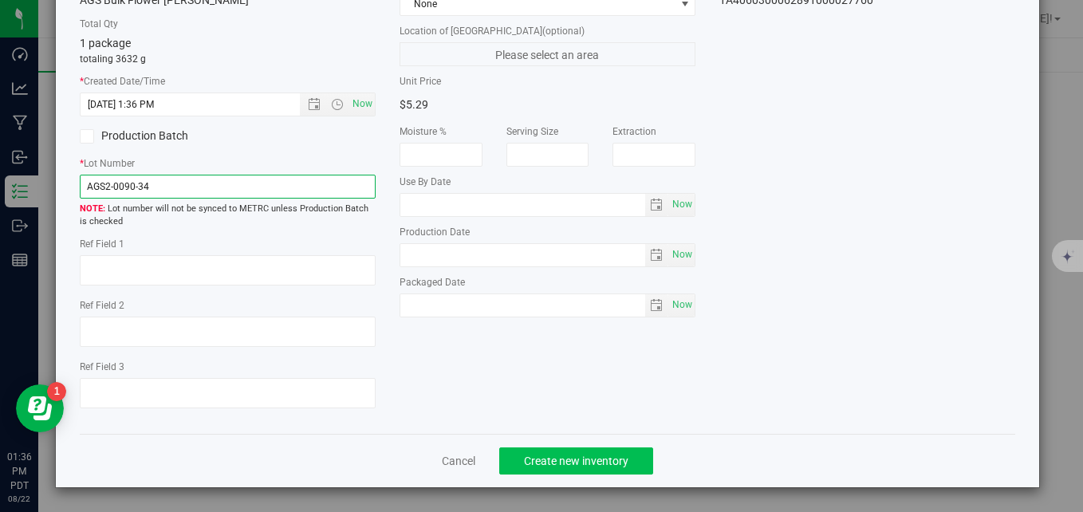
type input "AGS2-0090-34"
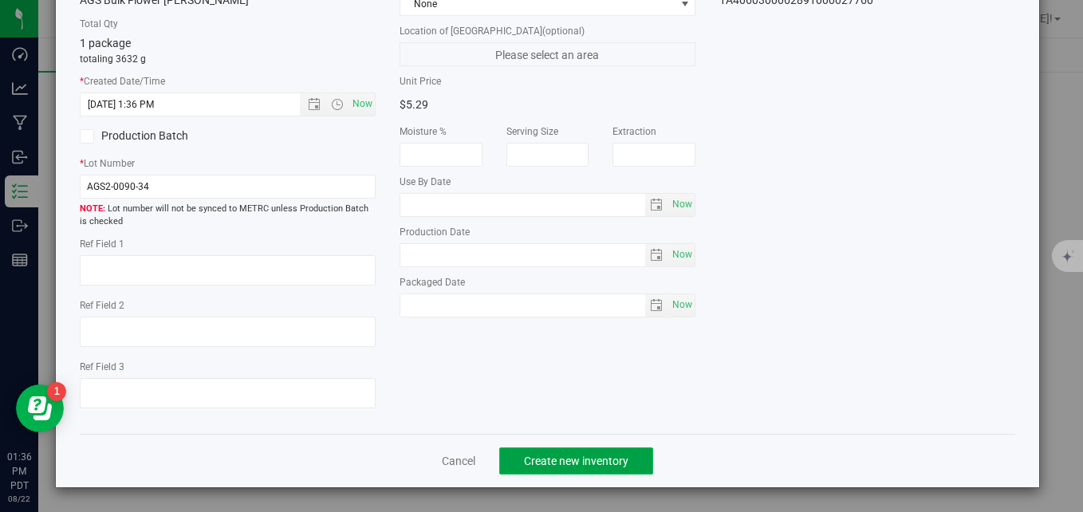
click at [617, 463] on span "Create new inventory" at bounding box center [576, 461] width 105 height 13
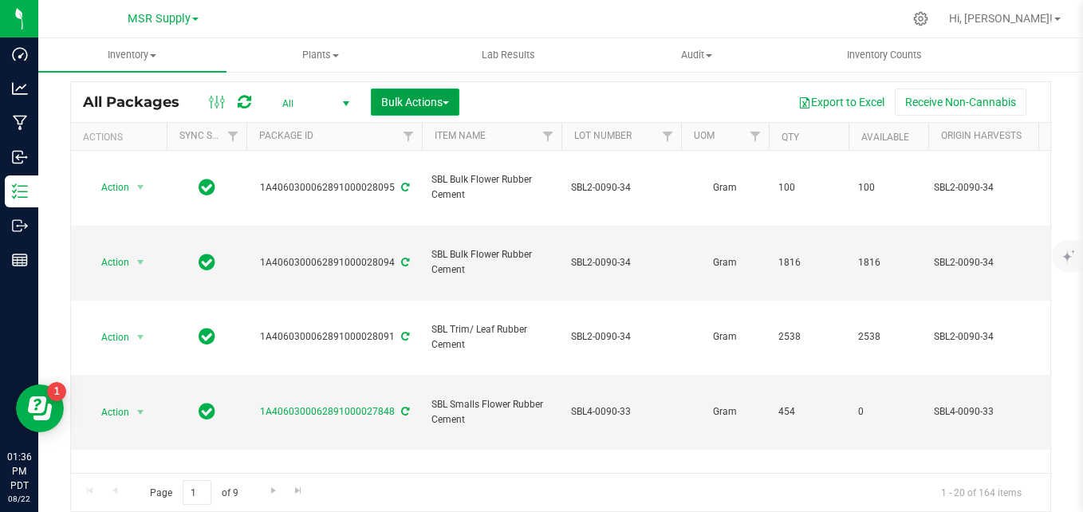
click at [440, 109] on button "Bulk Actions" at bounding box center [415, 102] width 89 height 27
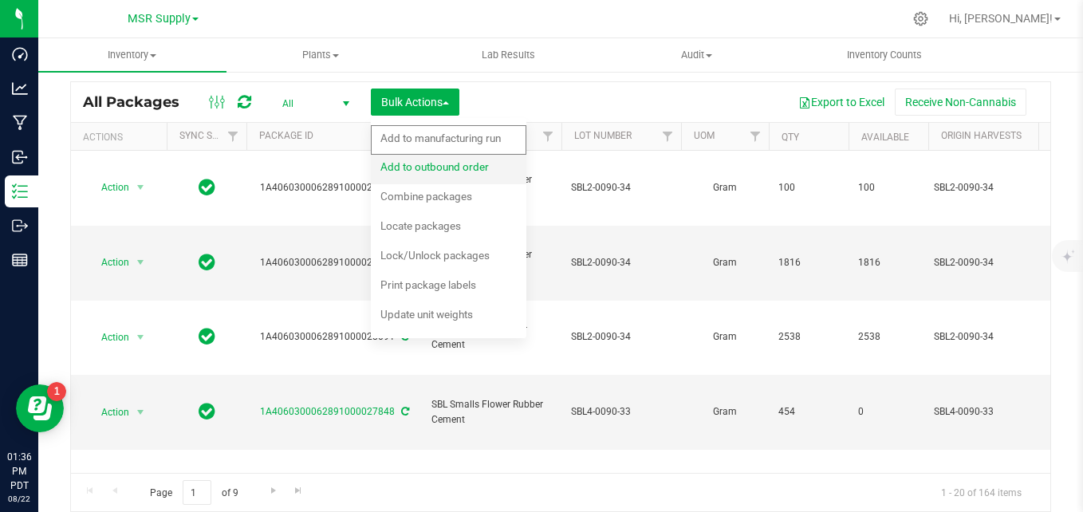
click at [439, 164] on span "Add to outbound order" at bounding box center [435, 166] width 108 height 13
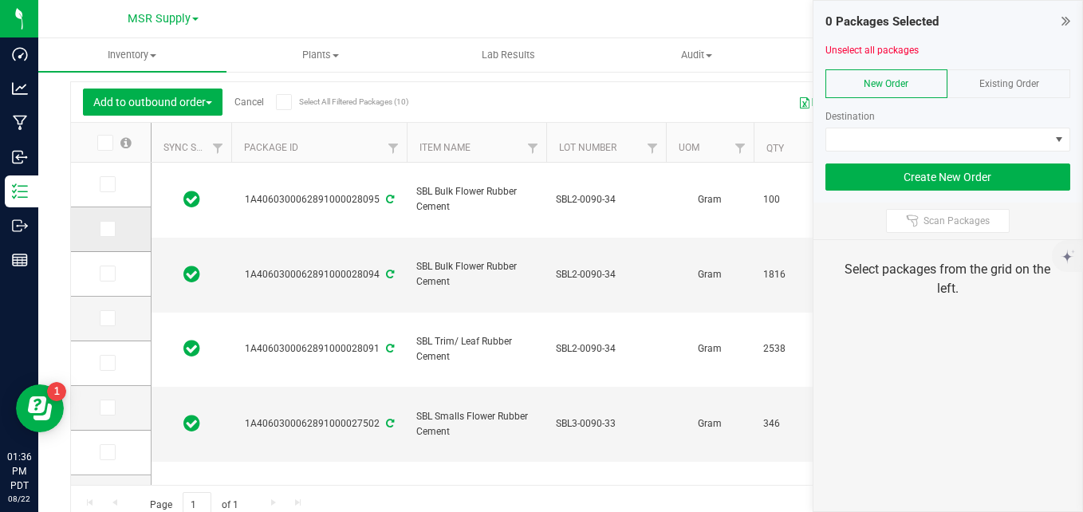
click at [104, 229] on icon at bounding box center [106, 229] width 10 height 0
click at [0, 0] on input "checkbox" at bounding box center [0, 0] width 0 height 0
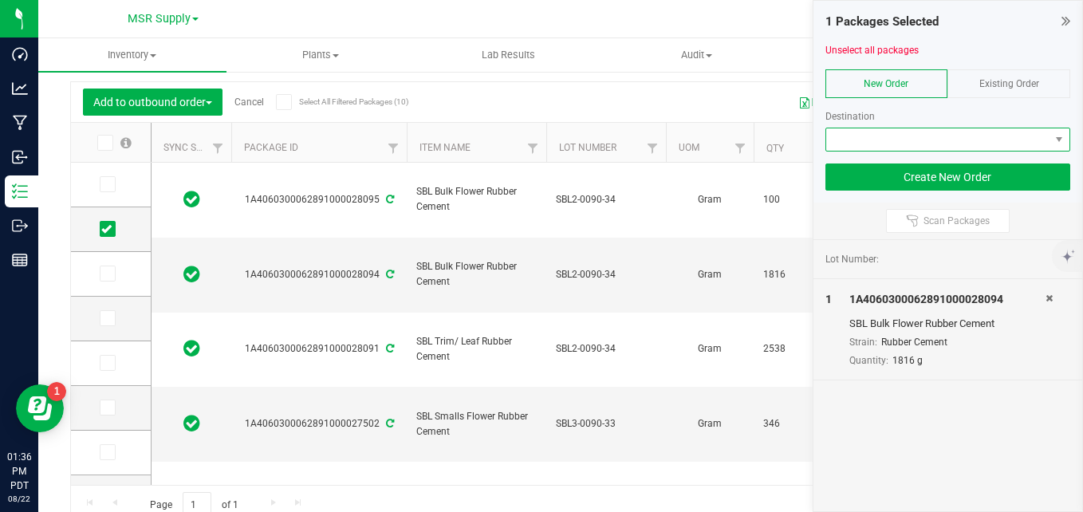
click at [920, 140] on span at bounding box center [938, 139] width 224 height 22
click at [1009, 91] on div "Existing Order" at bounding box center [1009, 83] width 123 height 29
click at [949, 142] on span at bounding box center [938, 139] width 224 height 22
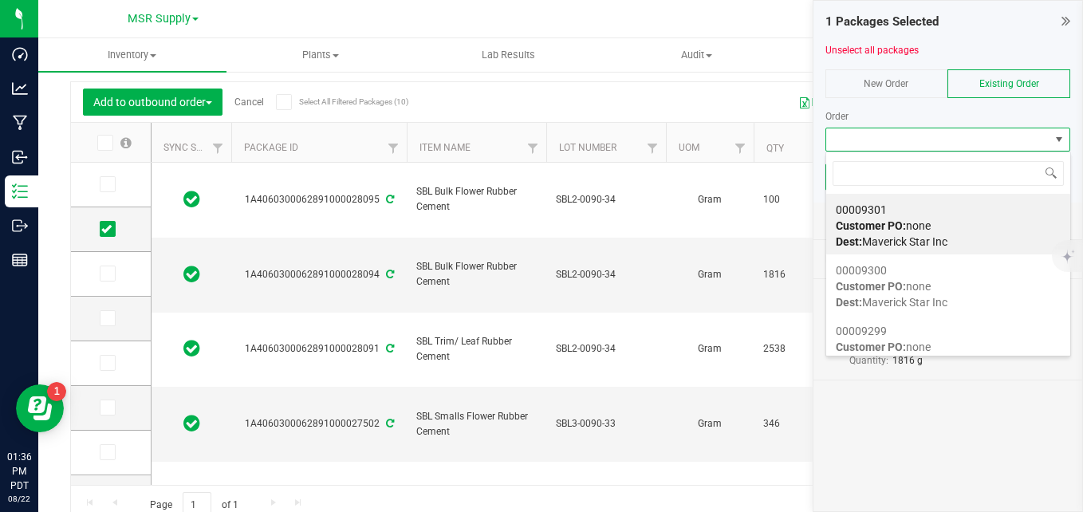
click at [704, 105] on div "Export to Excel Receive Non-Cannabis" at bounding box center [709, 102] width 660 height 27
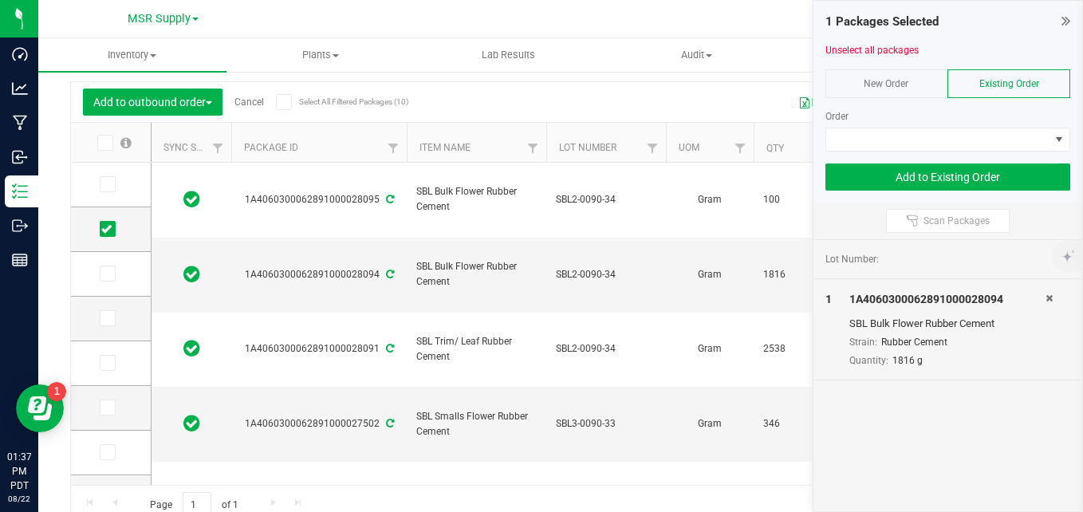
click at [253, 95] on div "Add to outbound order Cancel Select All Filtered Packages (10)" at bounding box center [231, 102] width 296 height 27
click at [253, 100] on link "Cancel" at bounding box center [250, 102] width 30 height 11
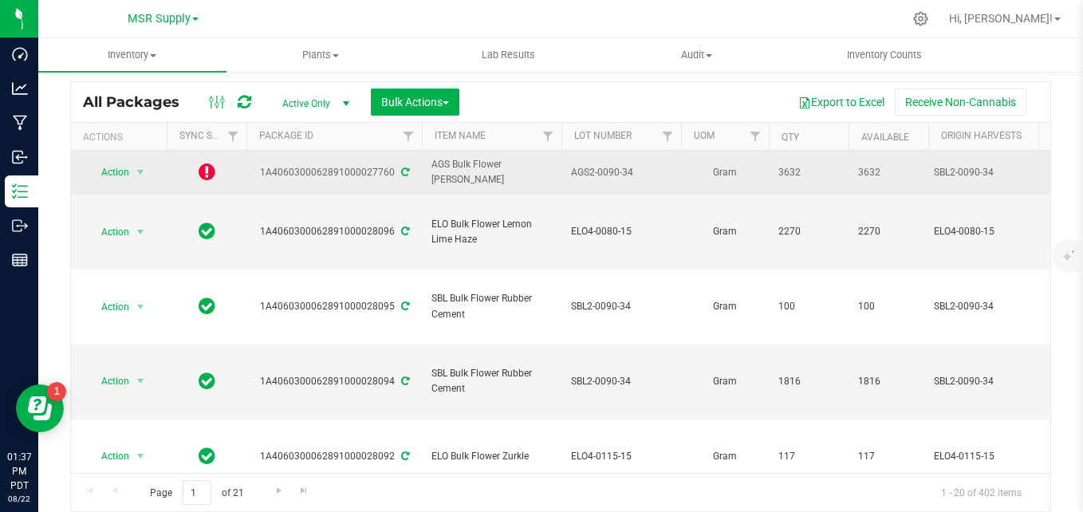
click at [207, 172] on icon at bounding box center [207, 171] width 17 height 19
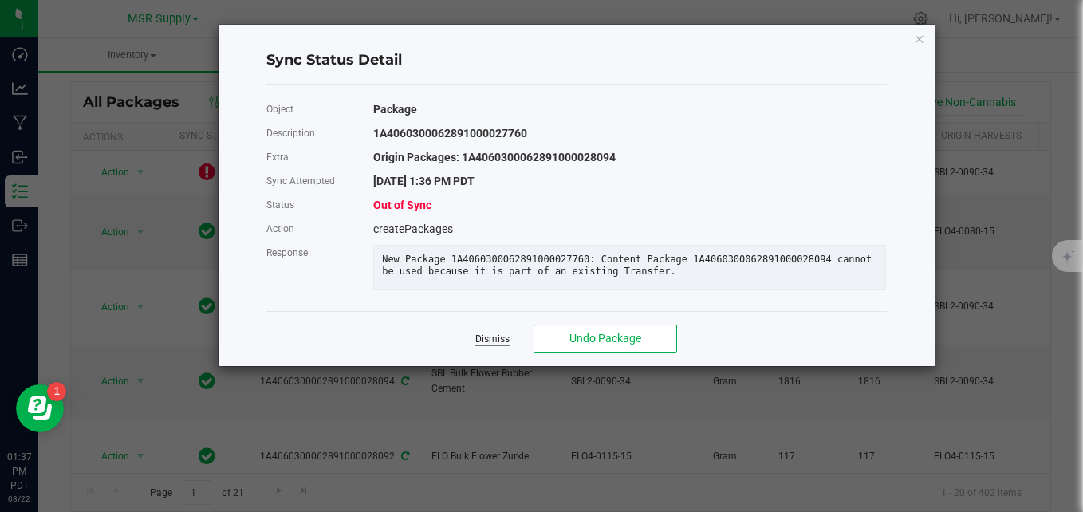
click at [486, 346] on link "Dismiss" at bounding box center [492, 340] width 34 height 14
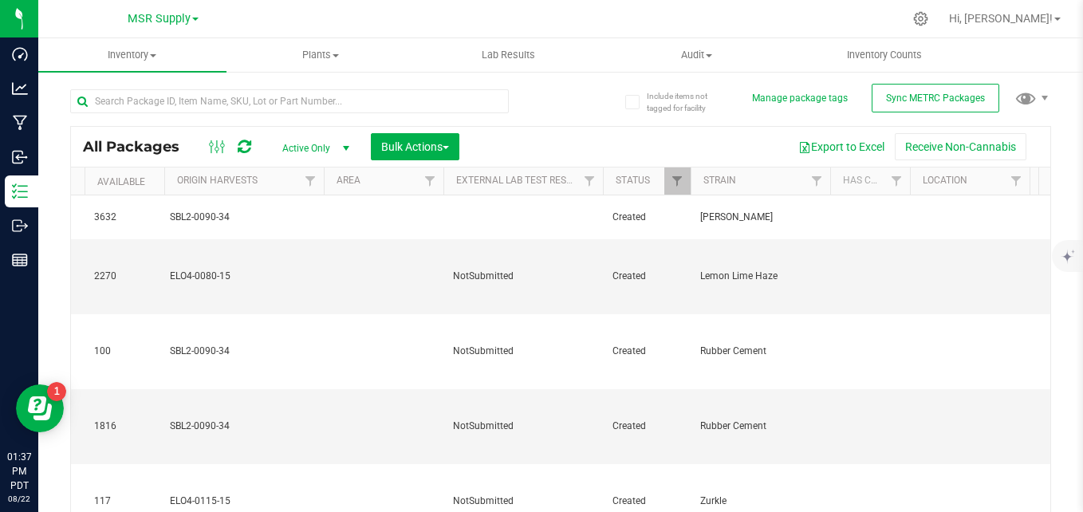
scroll to position [0, 1101]
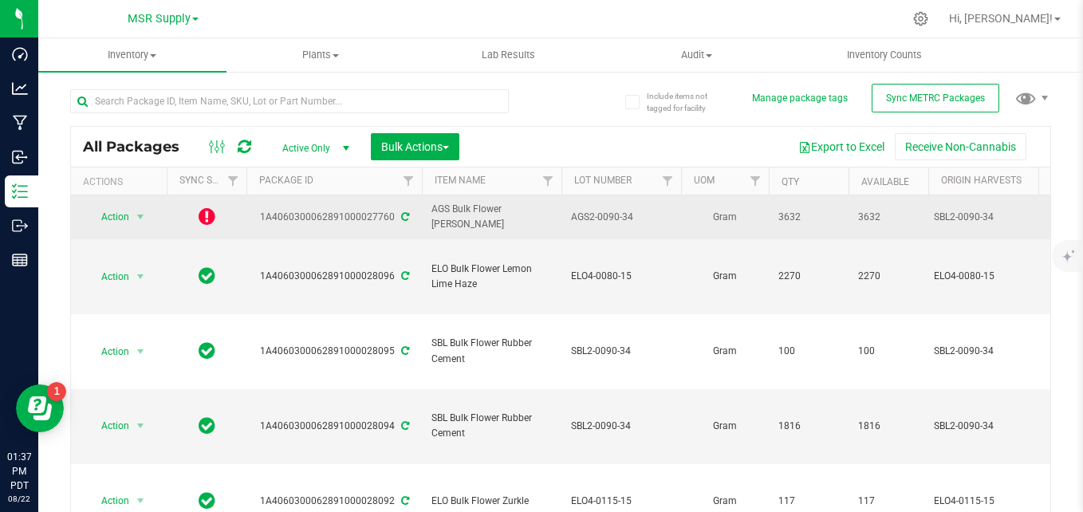
click at [207, 221] on icon at bounding box center [207, 216] width 17 height 19
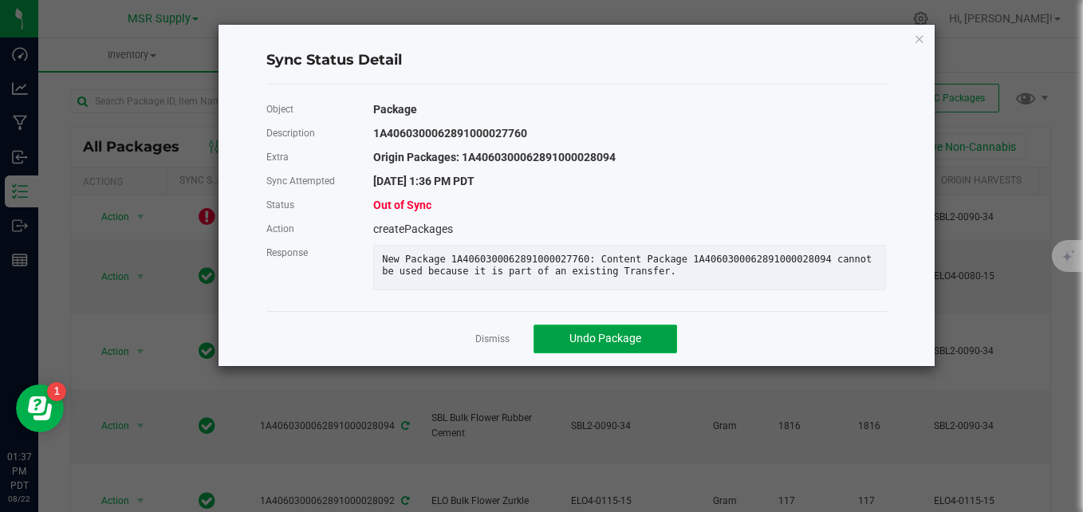
click at [586, 345] on span "Undo Package" at bounding box center [606, 338] width 72 height 13
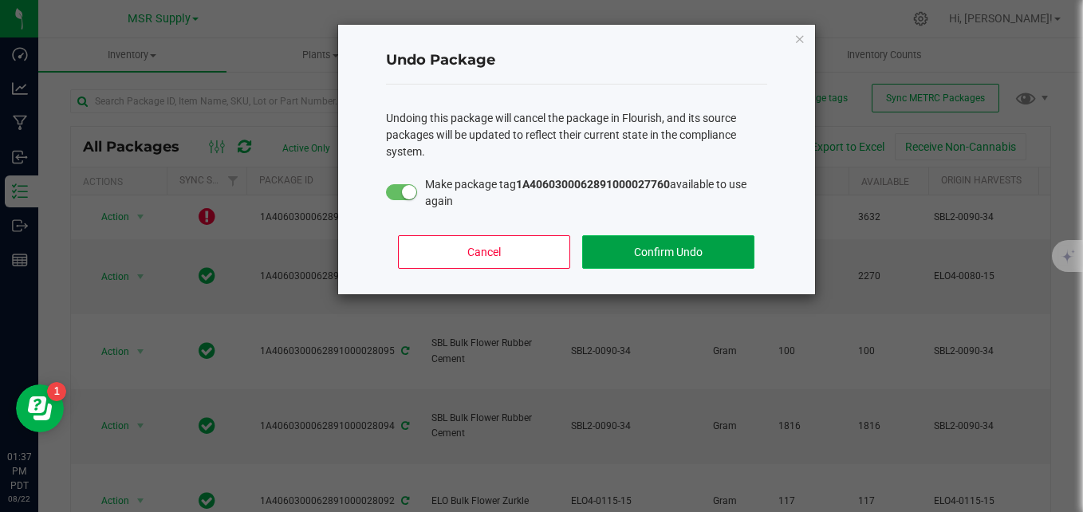
click at [665, 254] on button "Confirm Undo" at bounding box center [668, 252] width 172 height 34
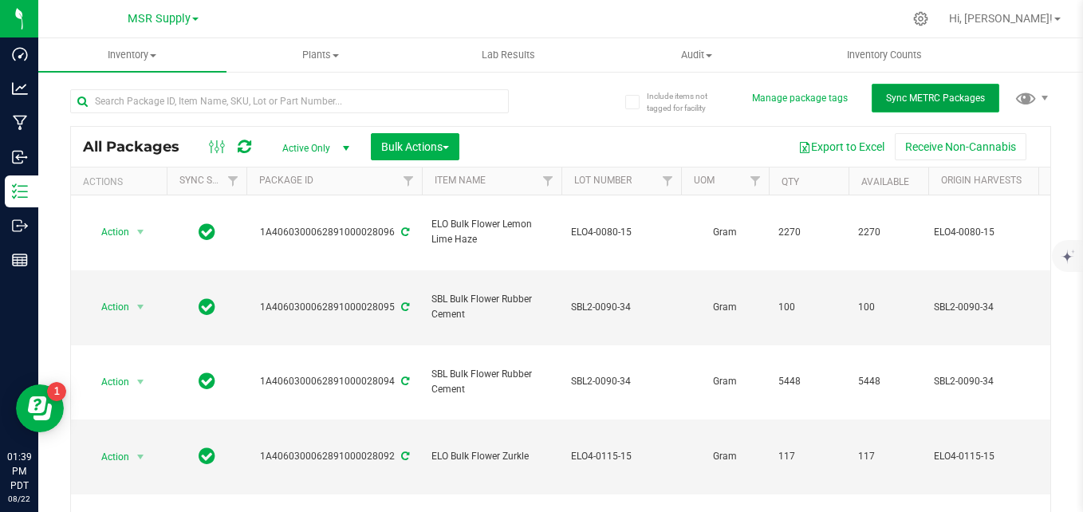
click at [941, 96] on span "Sync METRC Packages" at bounding box center [935, 98] width 99 height 11
click at [957, 93] on span "Sync METRC Packages" at bounding box center [935, 98] width 99 height 11
click at [308, 145] on span "Active Only" at bounding box center [313, 148] width 88 height 22
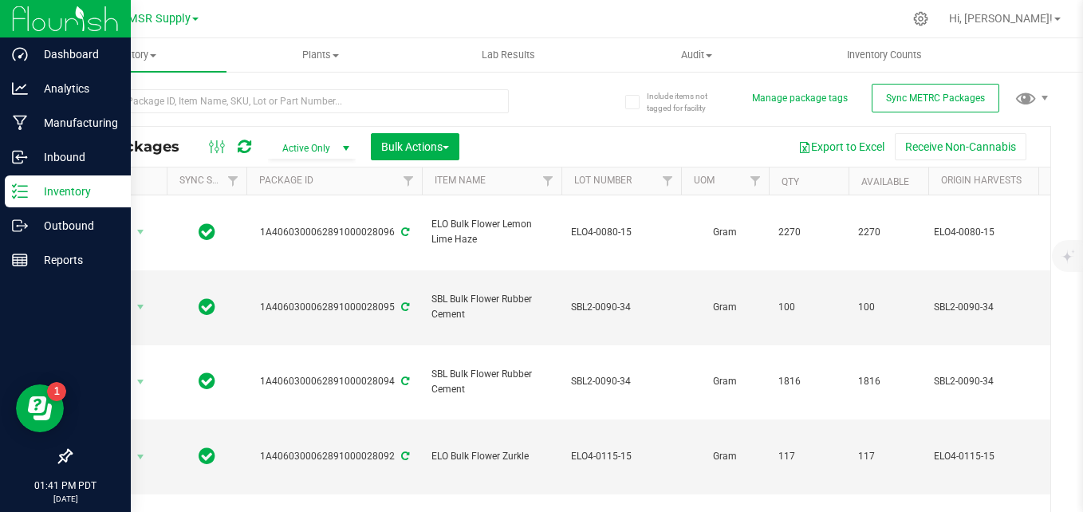
click at [27, 195] on icon at bounding box center [20, 191] width 16 height 16
click at [18, 196] on icon at bounding box center [20, 191] width 16 height 16
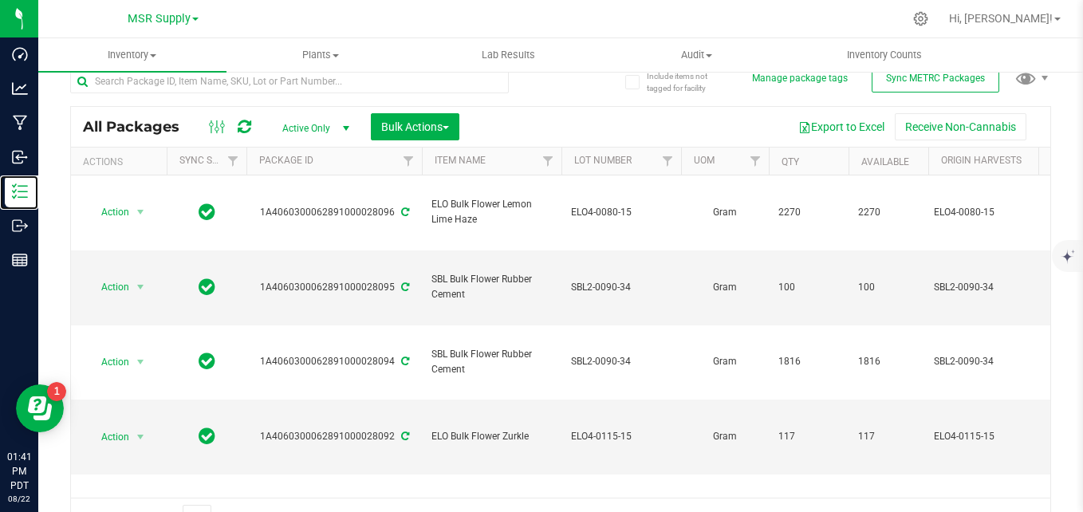
scroll to position [0, 0]
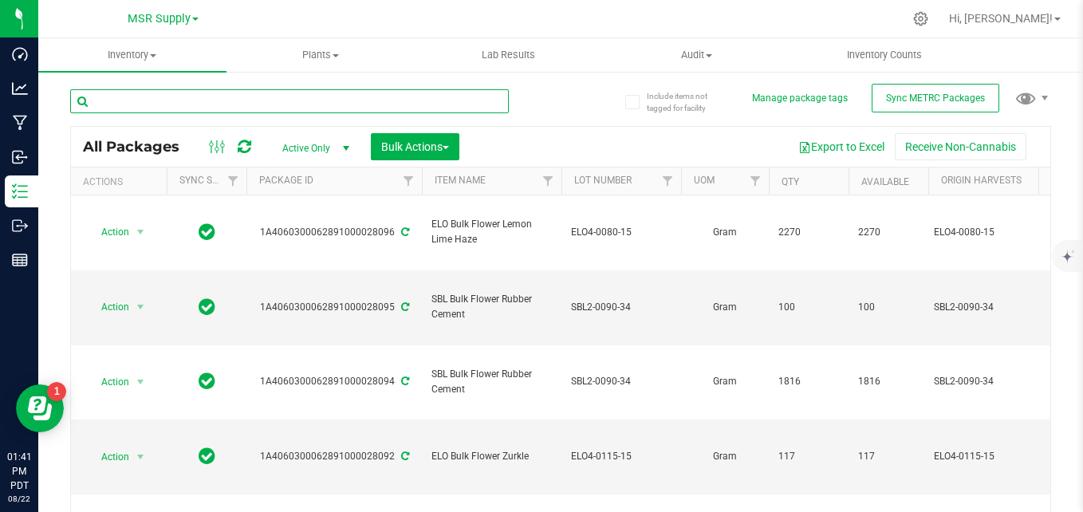
click at [201, 104] on input "text" at bounding box center [289, 101] width 439 height 24
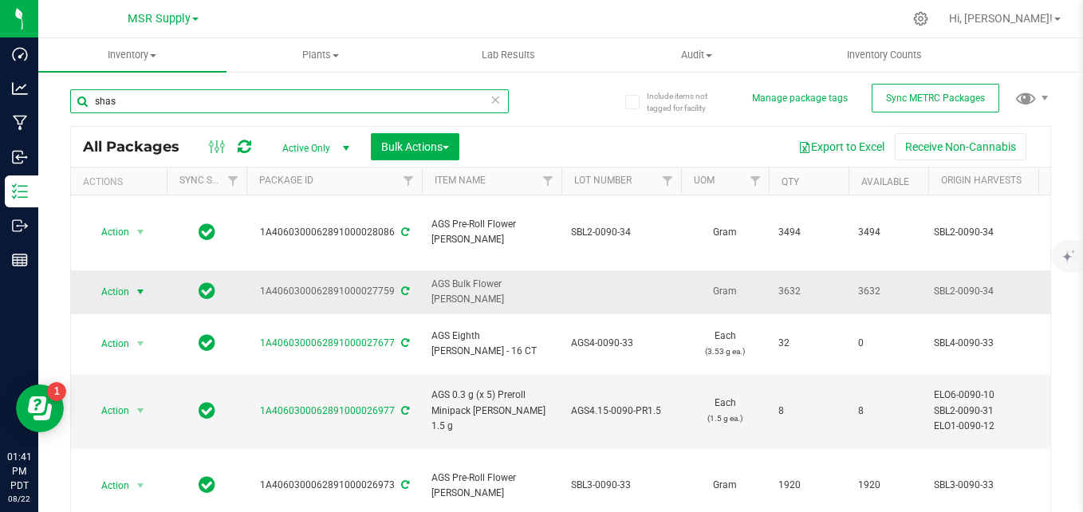
type input "shas"
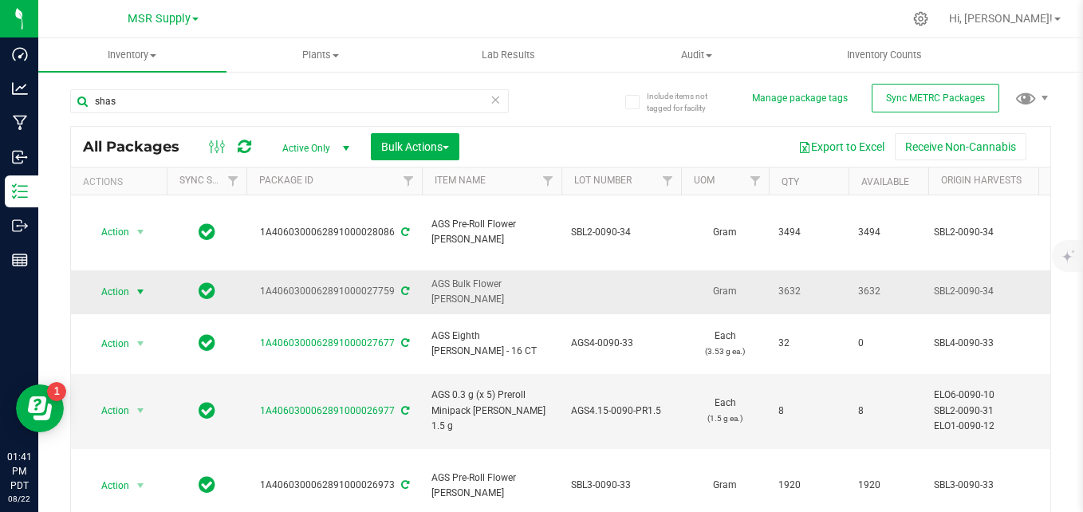
click at [113, 281] on span "Action" at bounding box center [108, 292] width 43 height 22
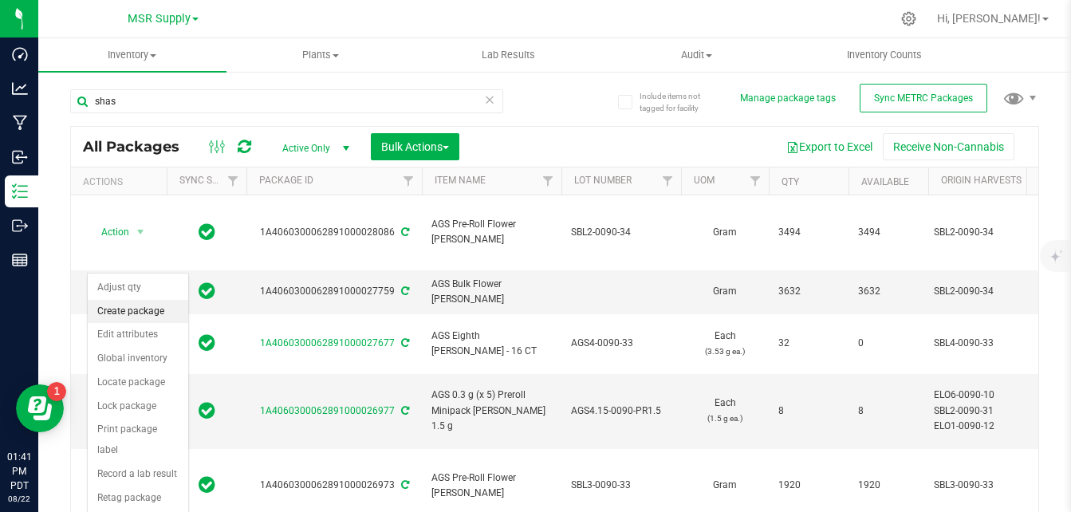
click at [163, 310] on li "Create package" at bounding box center [138, 312] width 101 height 24
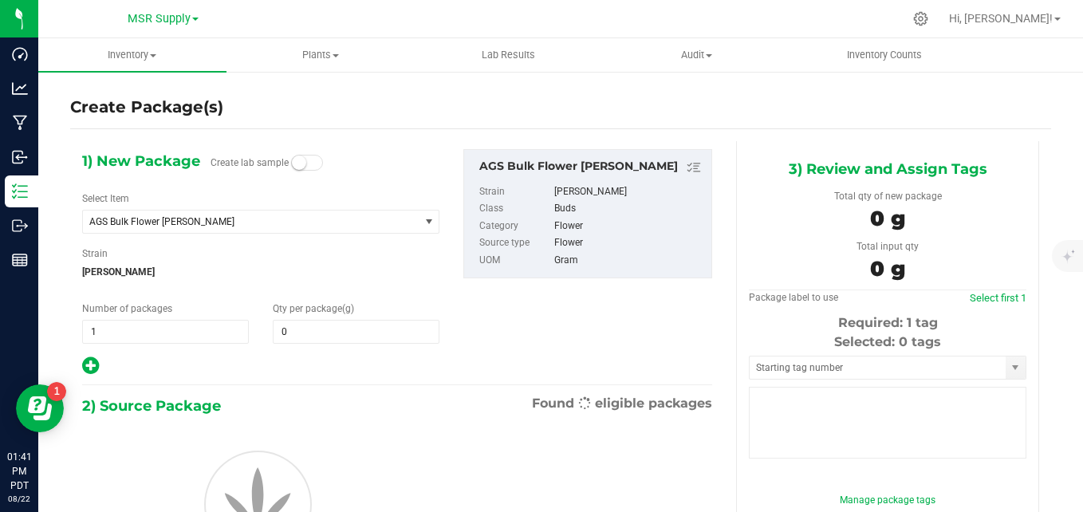
type input "0.0000"
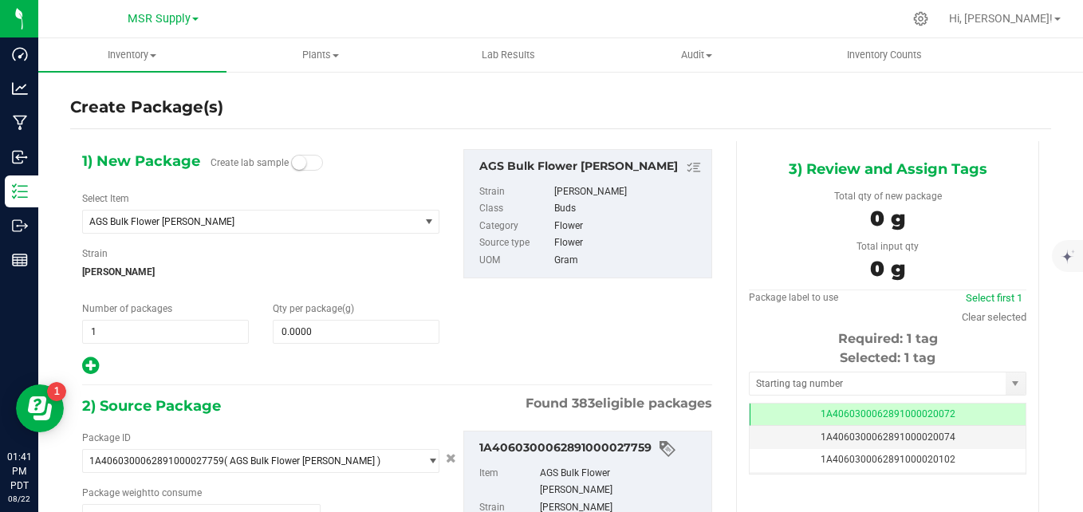
scroll to position [0, -1]
click at [365, 331] on span at bounding box center [356, 332] width 167 height 24
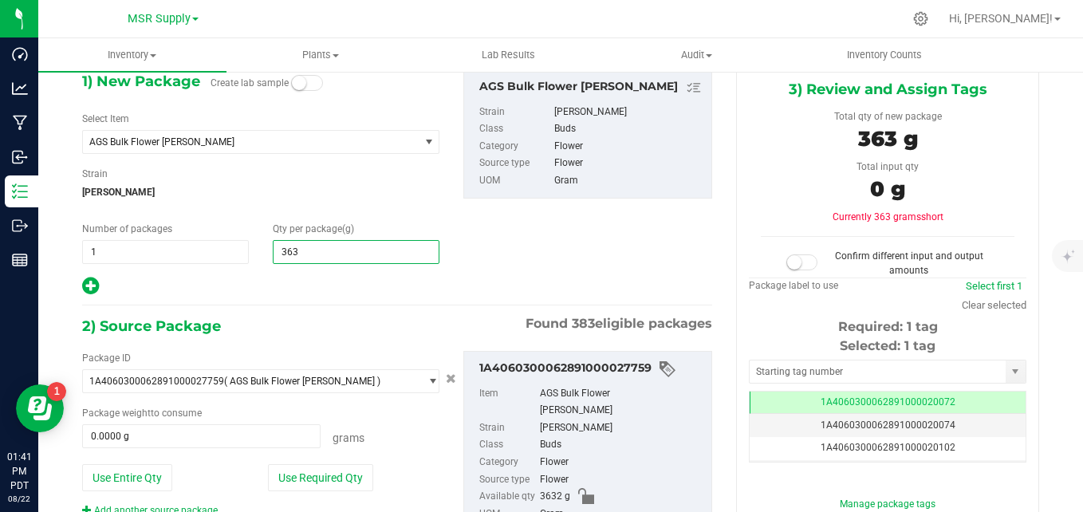
type input "3632"
type input "3,632.0000"
click at [447, 226] on div "Qty per package (g) 3,632.0000 3632" at bounding box center [356, 243] width 191 height 42
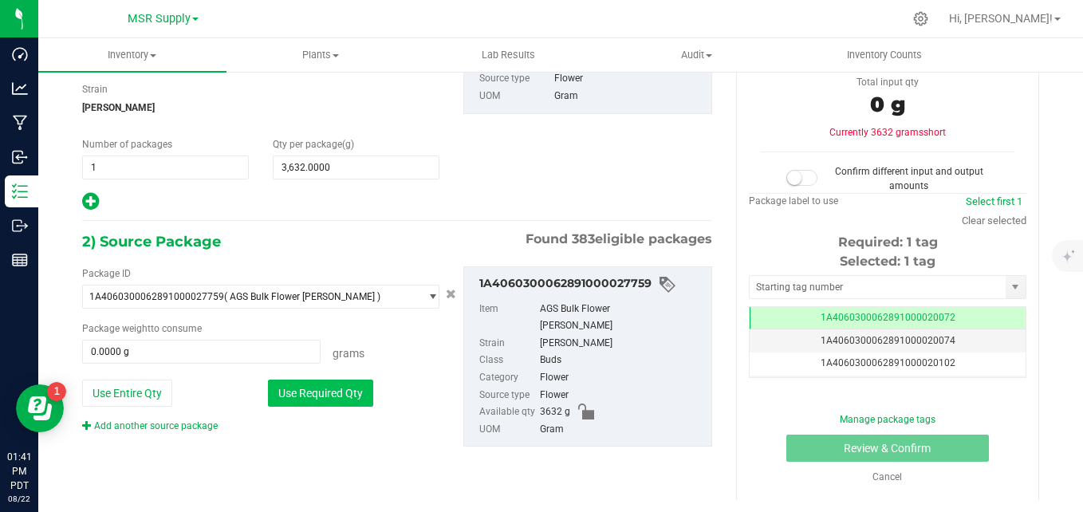
click at [346, 381] on button "Use Required Qty" at bounding box center [320, 393] width 105 height 27
type input "3632.0000 g"
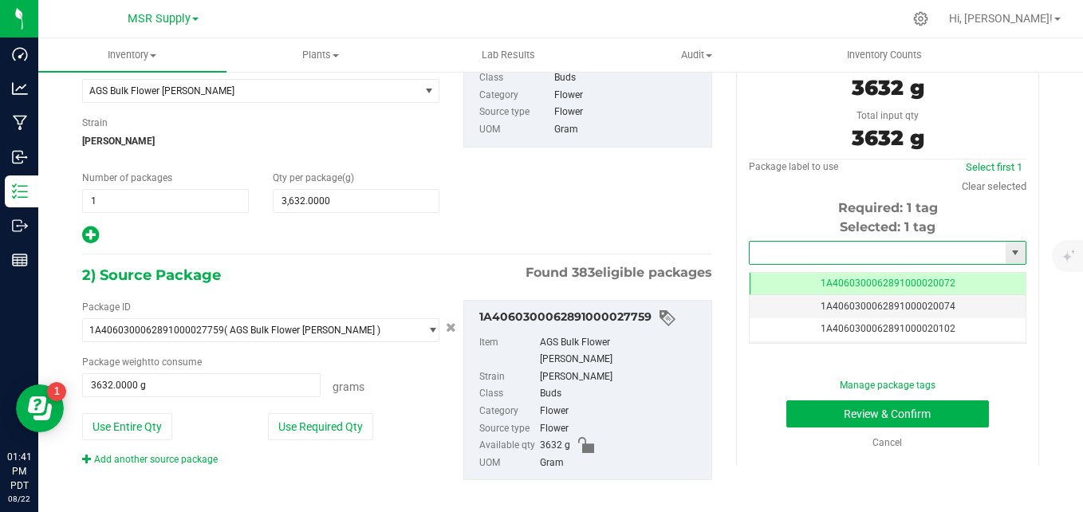
click at [826, 251] on input "text" at bounding box center [878, 253] width 256 height 22
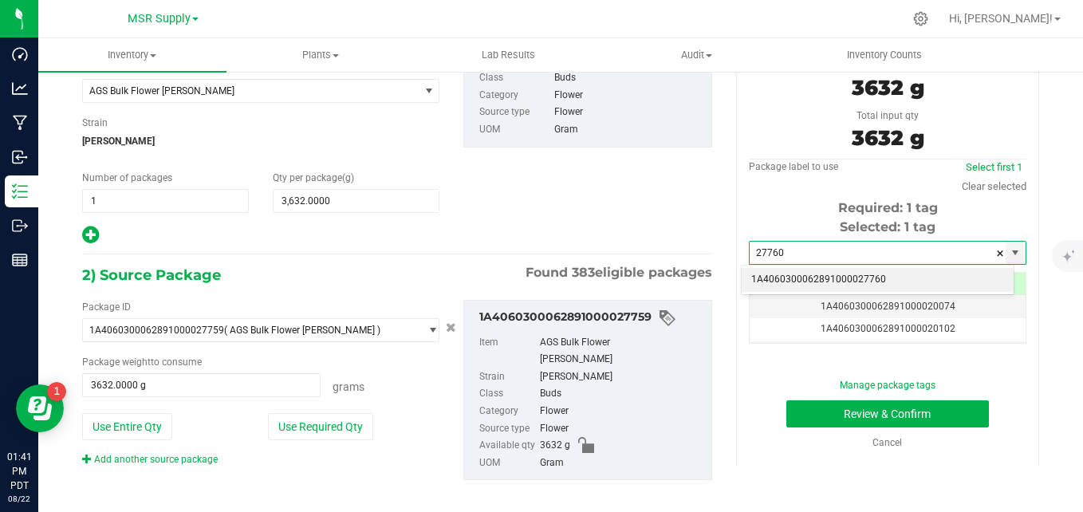
click at [824, 285] on li "1A4060300062891000027760" at bounding box center [878, 280] width 272 height 24
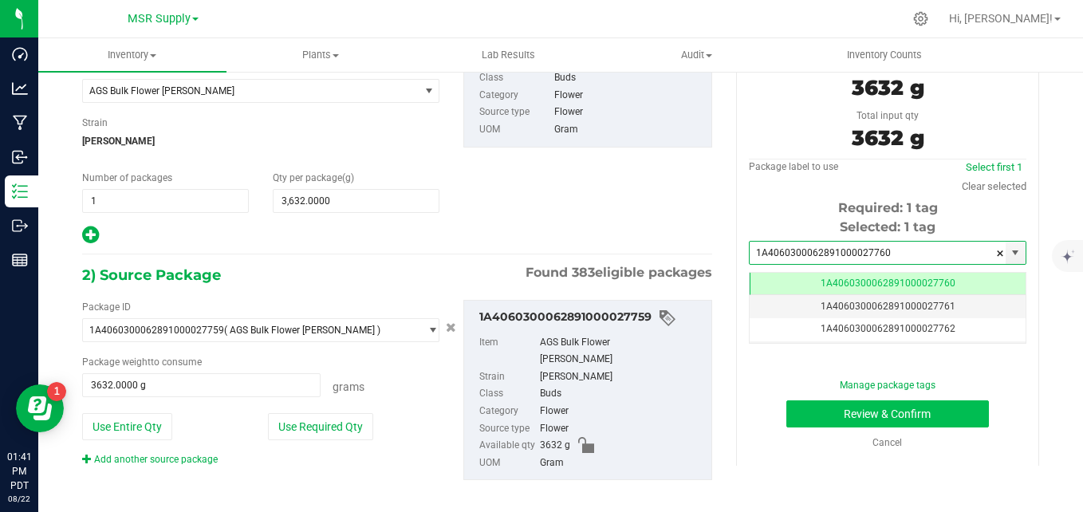
type input "1A4060300062891000027760"
click at [822, 416] on button "Review & Confirm" at bounding box center [888, 413] width 203 height 27
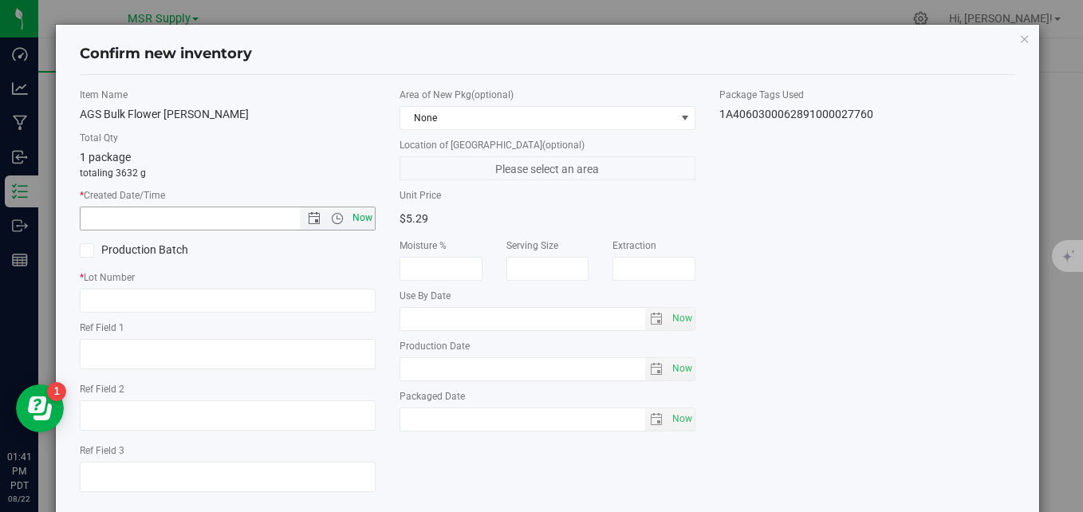
click at [350, 223] on span "Now" at bounding box center [362, 218] width 27 height 23
type input "[DATE] 1:41 PM"
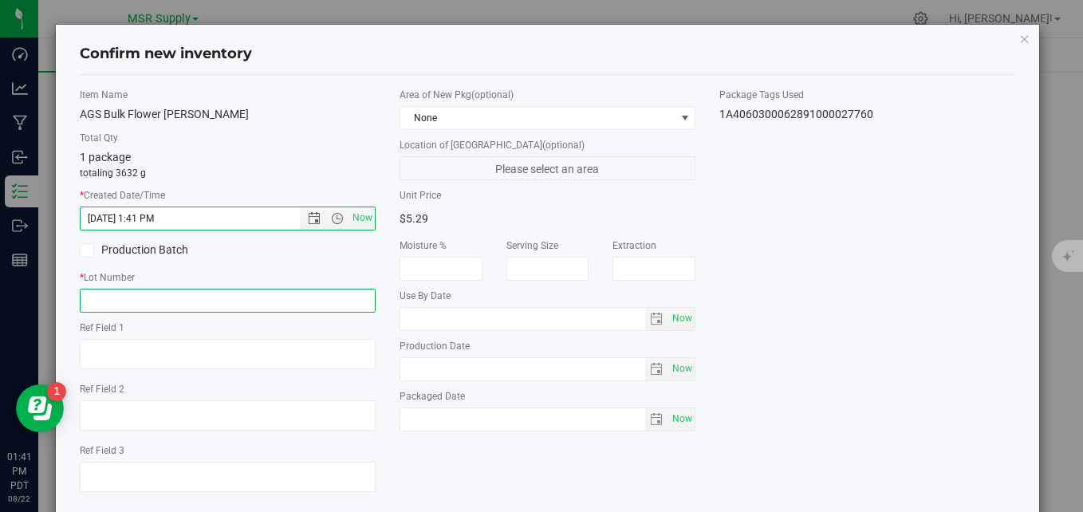
click at [275, 306] on input "text" at bounding box center [228, 301] width 296 height 24
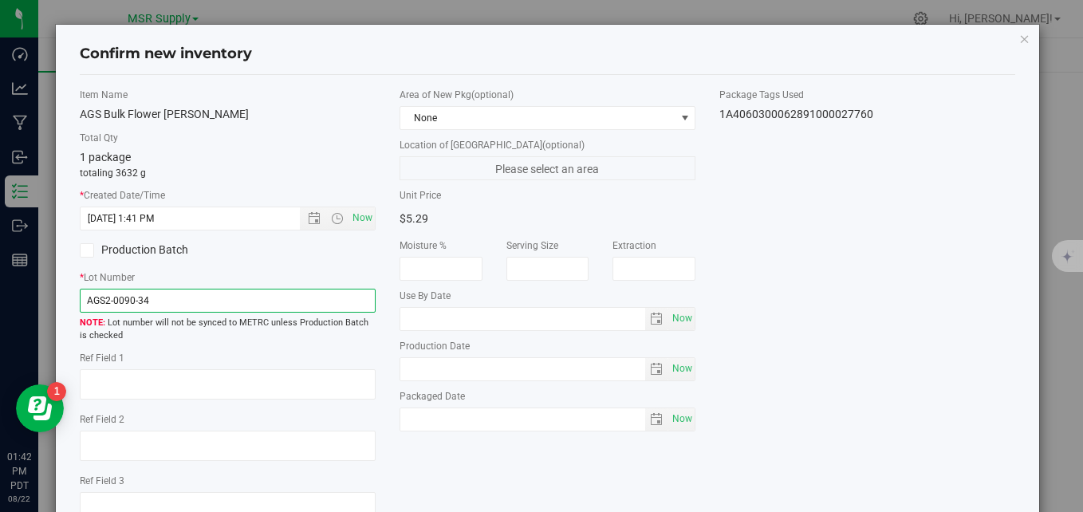
type input "AGS2-0090-34"
click at [255, 250] on div "Production Batch" at bounding box center [228, 251] width 320 height 24
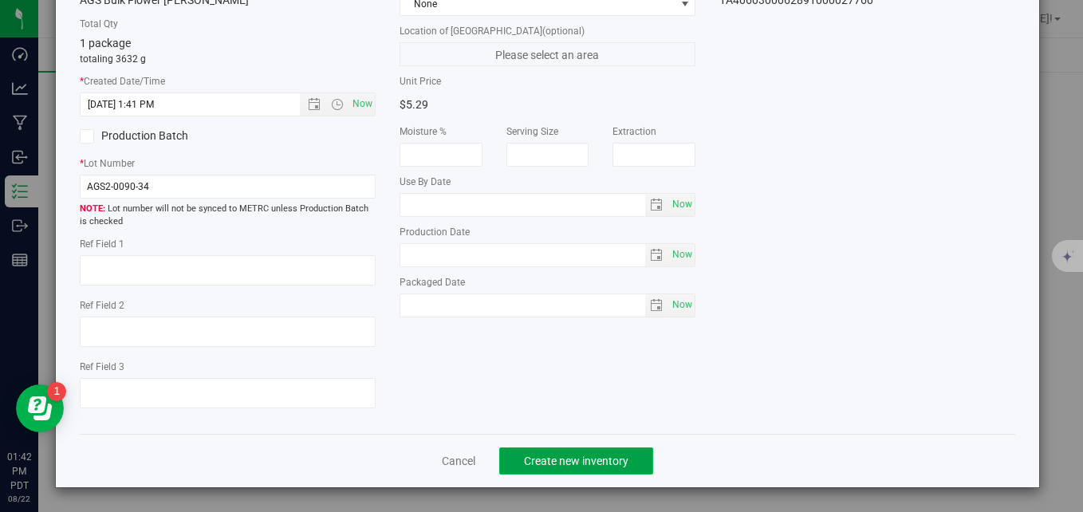
click at [578, 467] on button "Create new inventory" at bounding box center [576, 461] width 154 height 27
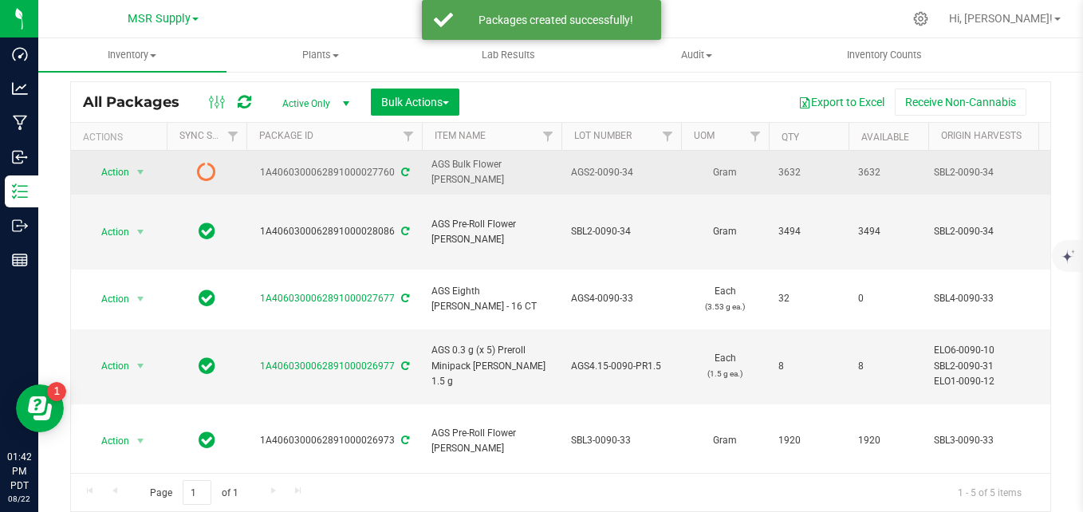
click at [401, 174] on icon at bounding box center [405, 173] width 8 height 10
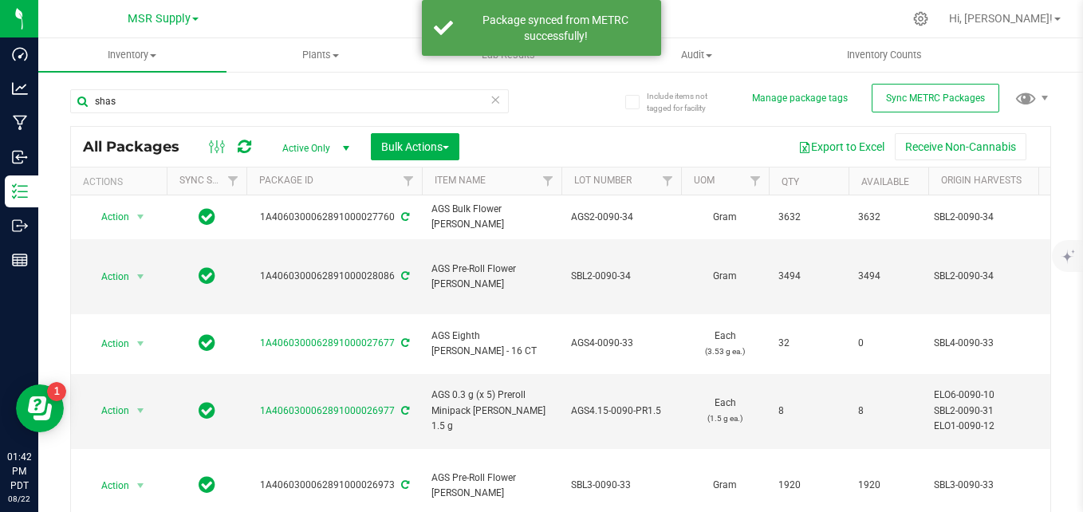
click at [490, 103] on icon at bounding box center [495, 98] width 11 height 19
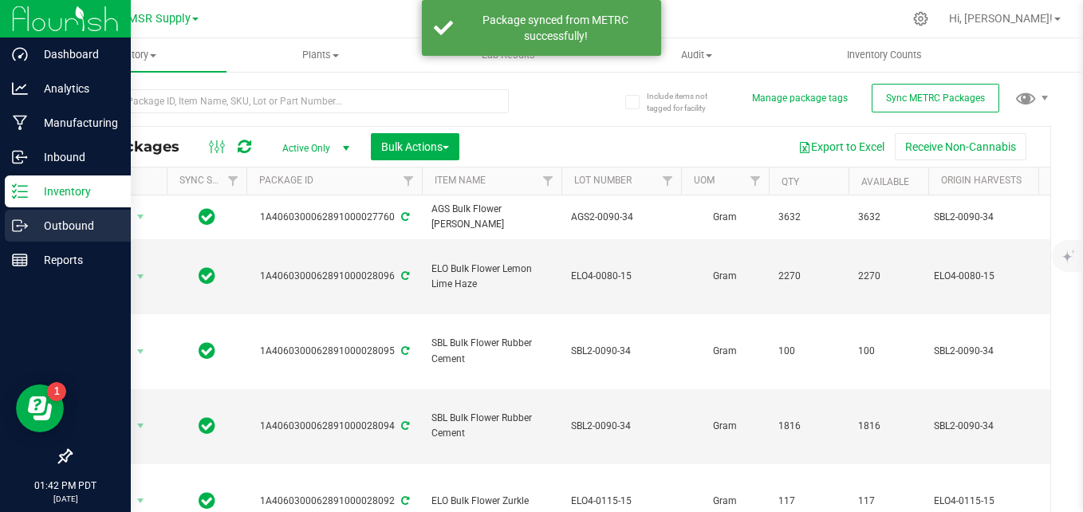
click at [33, 227] on p "Outbound" at bounding box center [76, 225] width 96 height 19
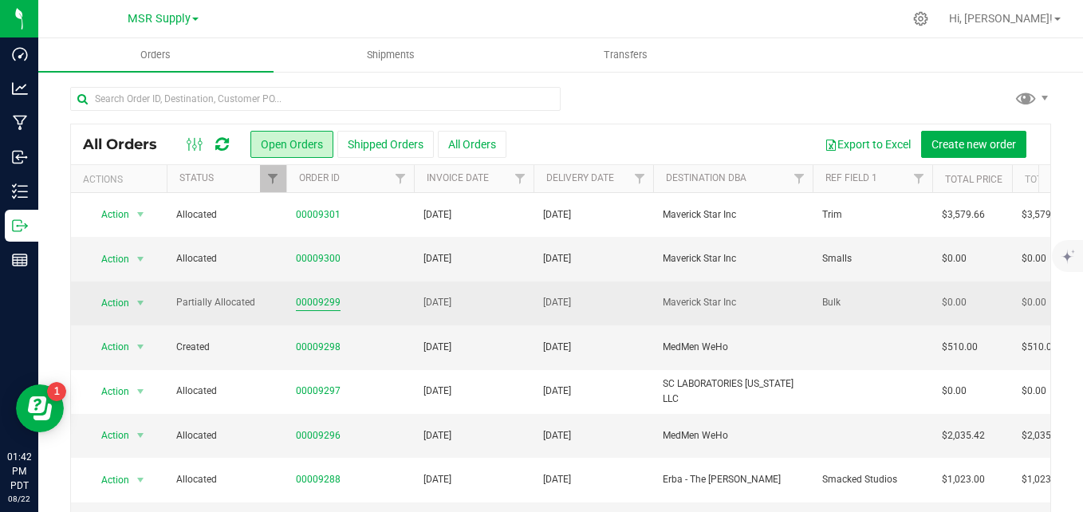
click at [309, 298] on link "00009299" at bounding box center [318, 302] width 45 height 15
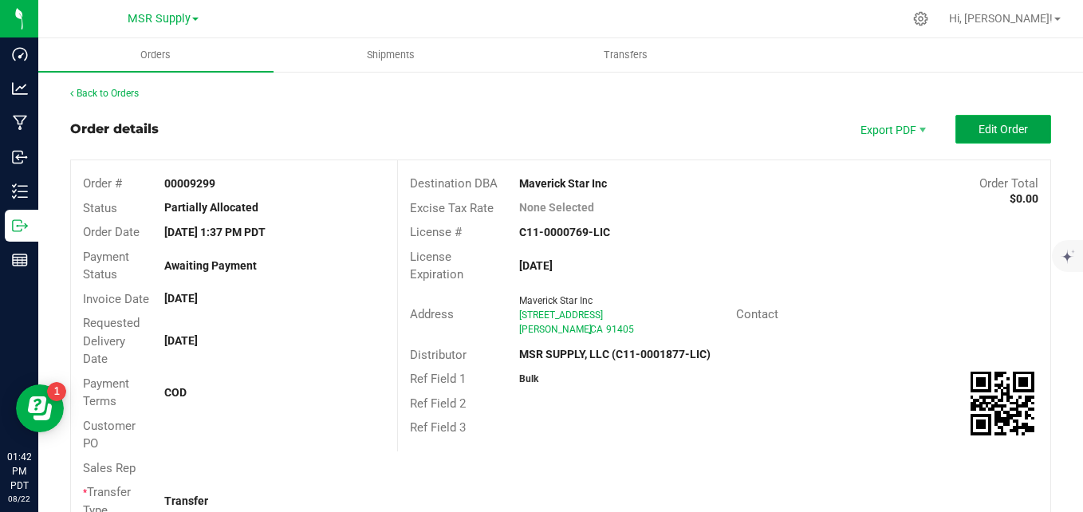
click at [1008, 131] on span "Edit Order" at bounding box center [1003, 129] width 49 height 13
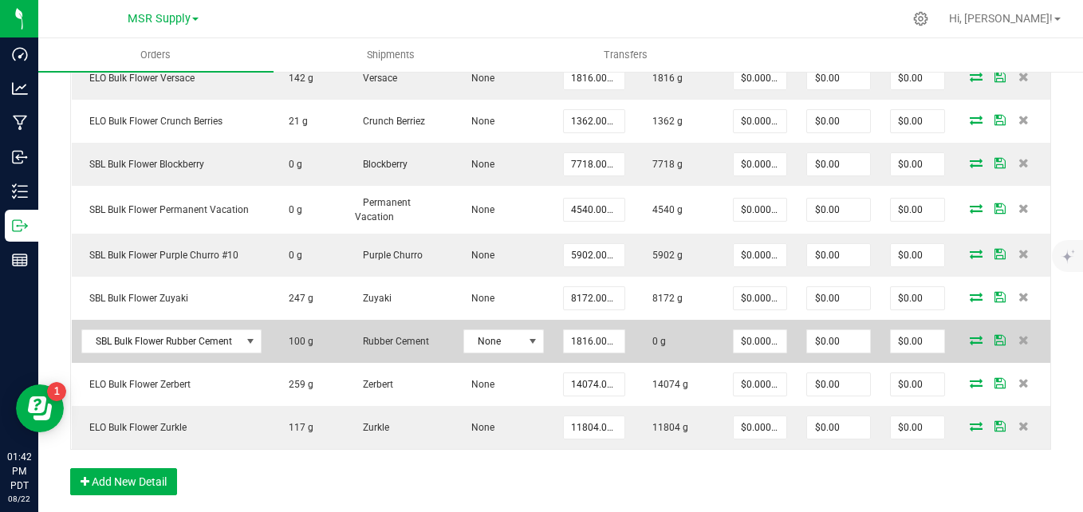
click at [970, 341] on icon at bounding box center [976, 340] width 13 height 10
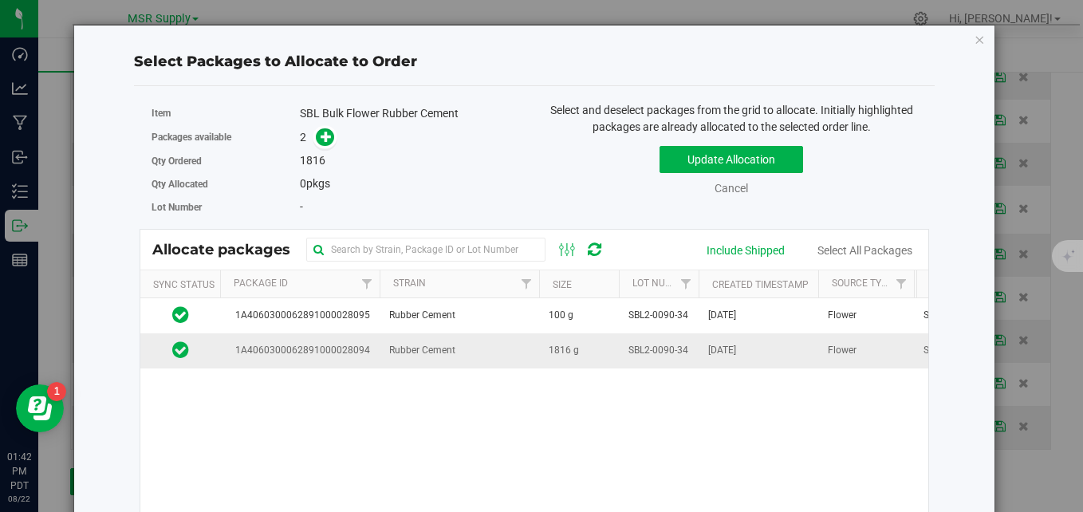
click at [594, 347] on td "1816 g" at bounding box center [579, 350] width 80 height 34
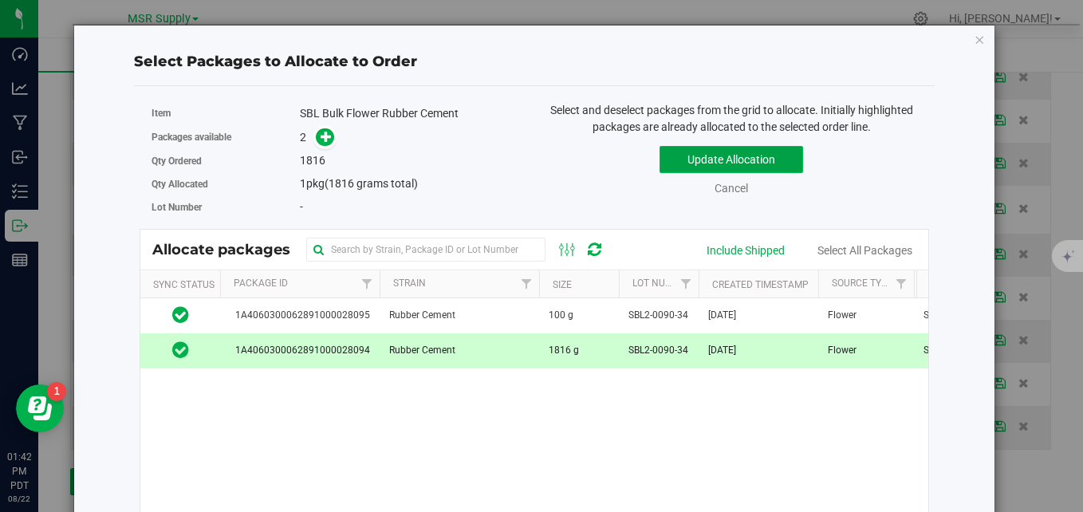
click at [691, 167] on button "Update Allocation" at bounding box center [732, 159] width 144 height 27
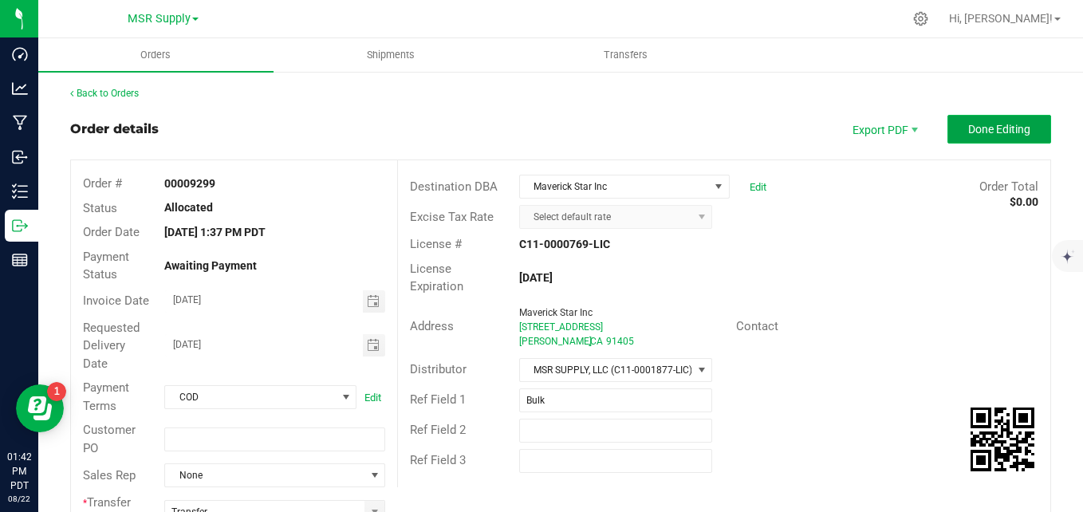
click at [968, 126] on span "Done Editing" at bounding box center [999, 129] width 62 height 13
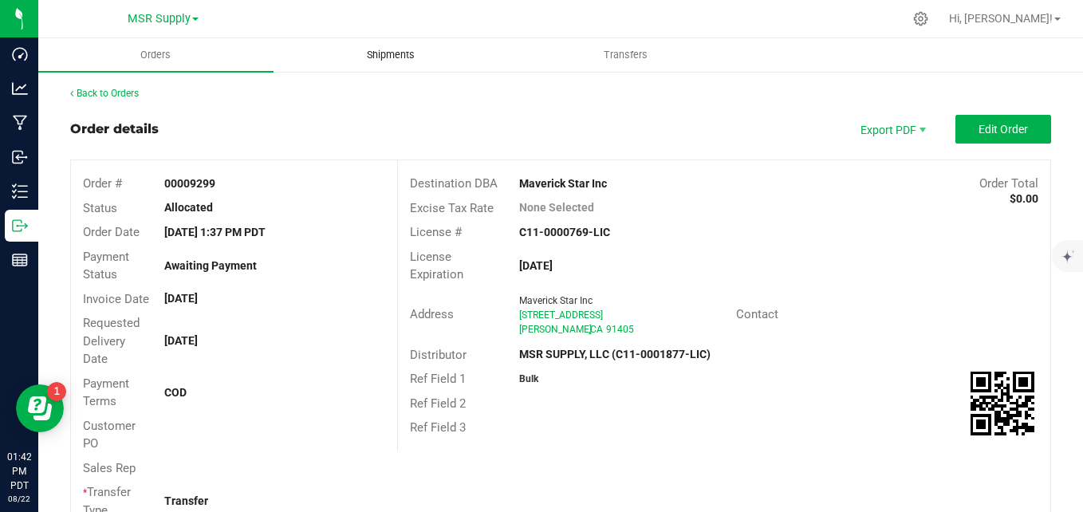
click at [404, 58] on span "Shipments" at bounding box center [390, 55] width 91 height 14
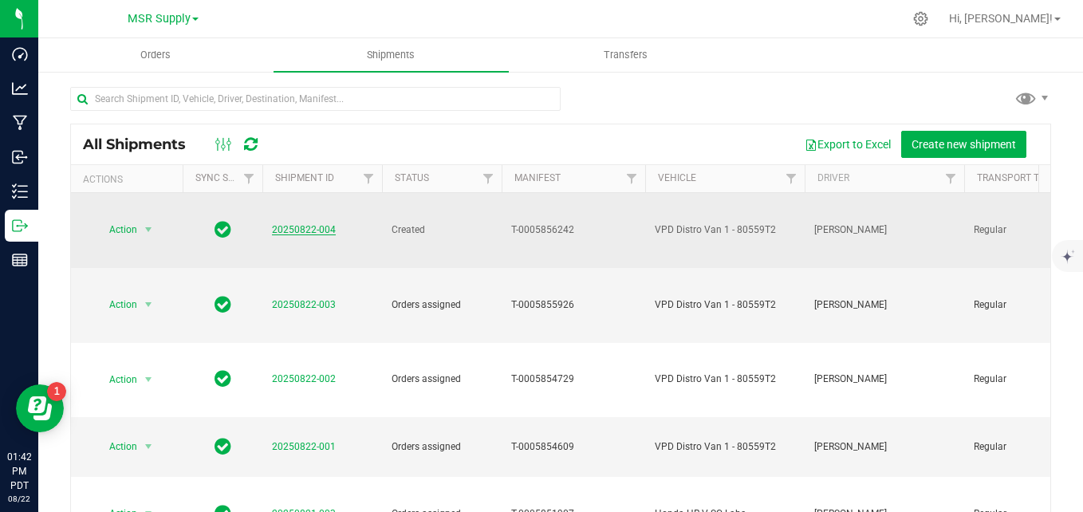
click at [310, 224] on link "20250822-004" at bounding box center [304, 229] width 64 height 11
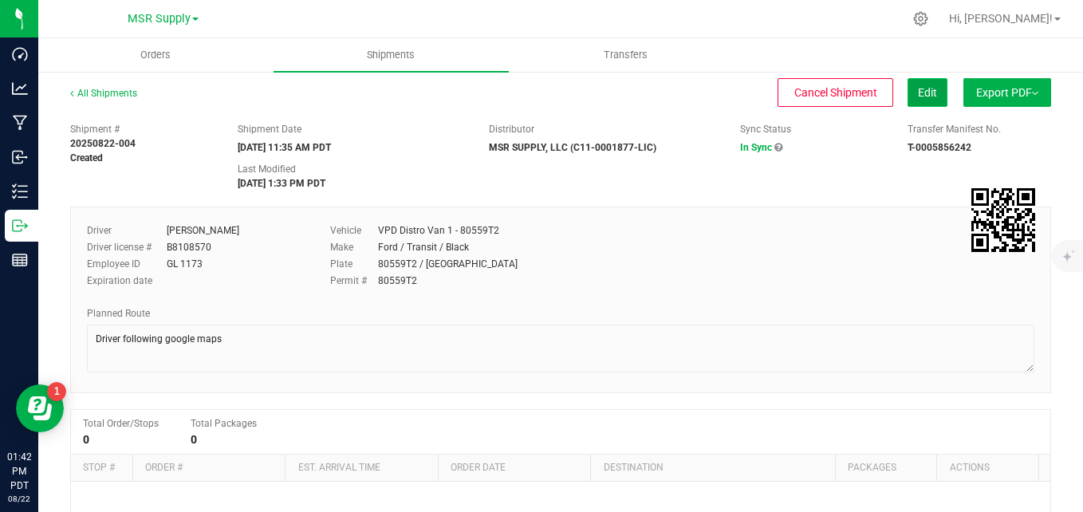
click at [918, 92] on span "Edit" at bounding box center [927, 92] width 19 height 13
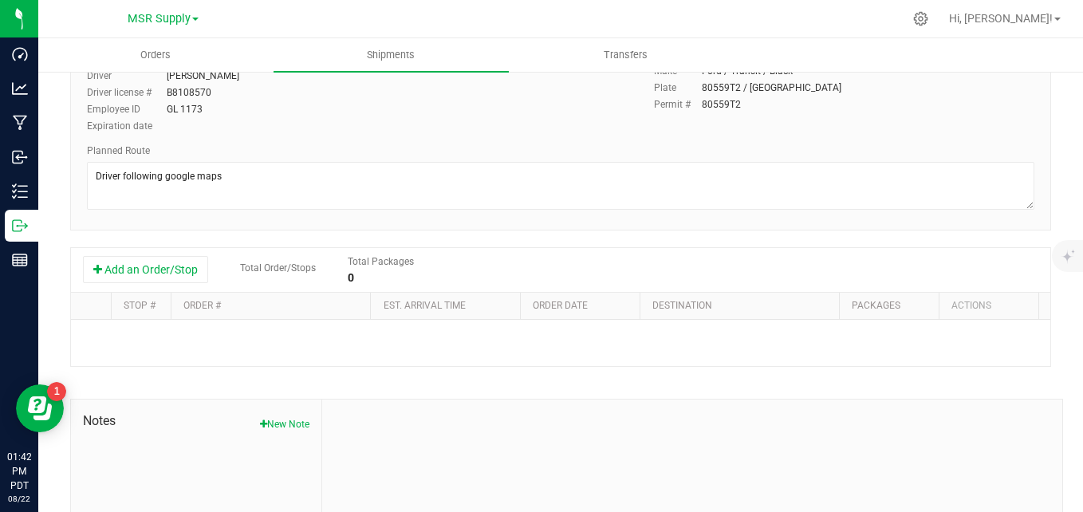
scroll to position [239, 0]
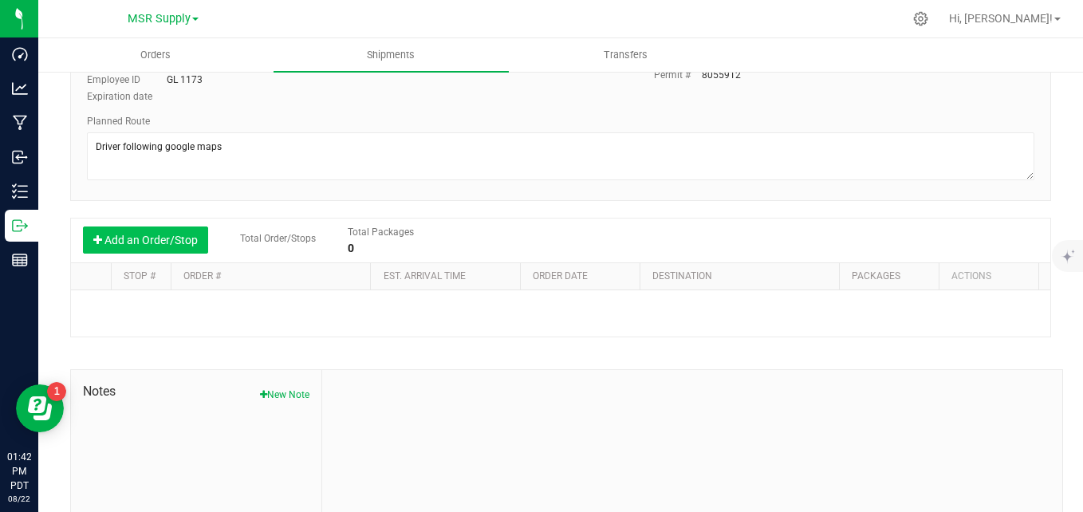
click at [179, 230] on button "Add an Order/Stop" at bounding box center [145, 240] width 125 height 27
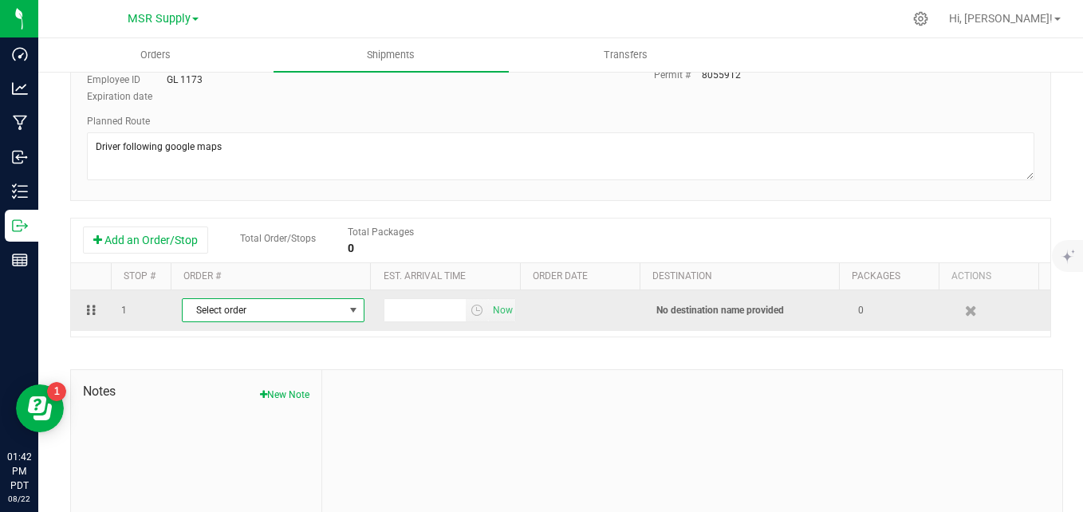
click at [254, 316] on span "Select order" at bounding box center [263, 310] width 161 height 22
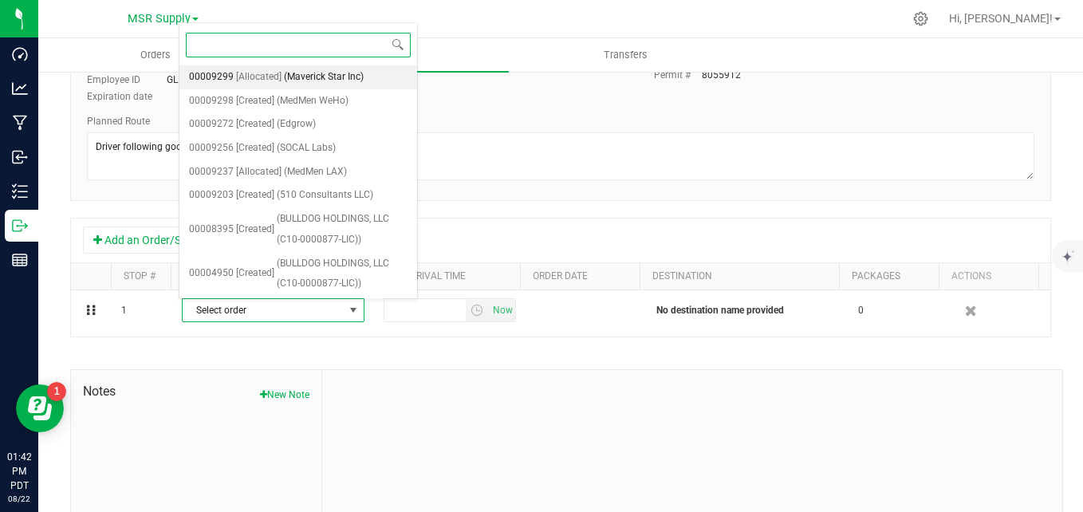
click at [344, 76] on span "(Maverick Star Inc)" at bounding box center [324, 77] width 80 height 21
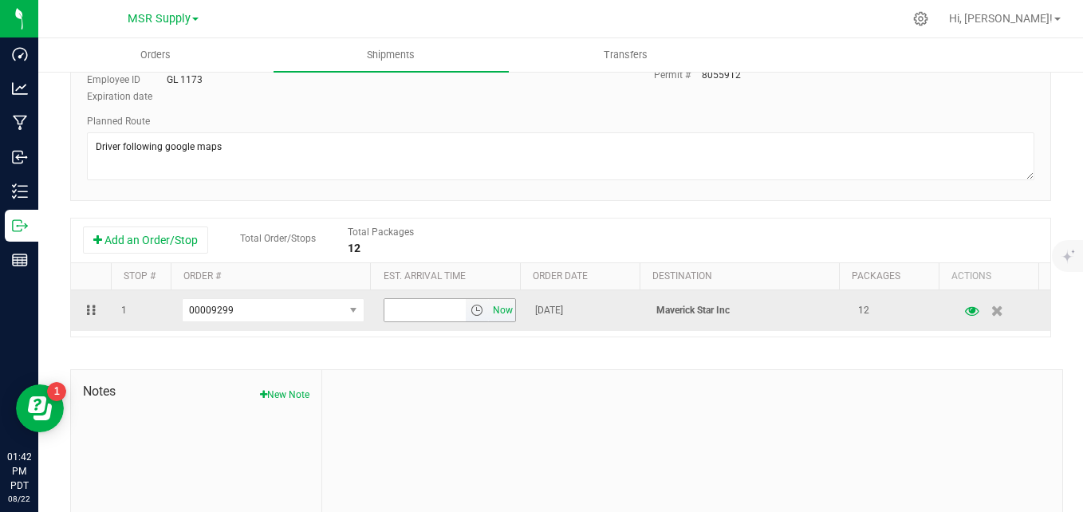
click at [489, 310] on span "Now" at bounding box center [502, 310] width 27 height 23
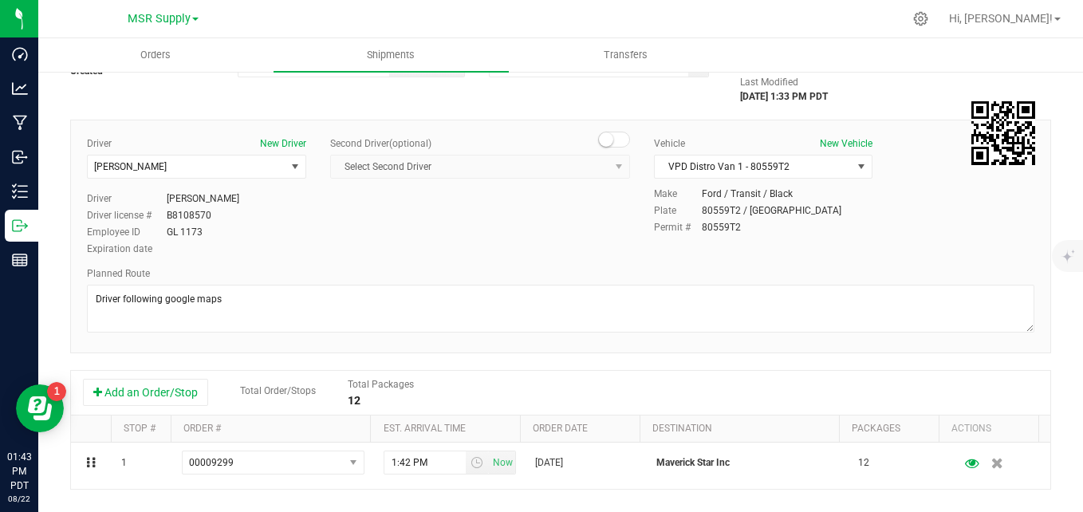
scroll to position [0, 0]
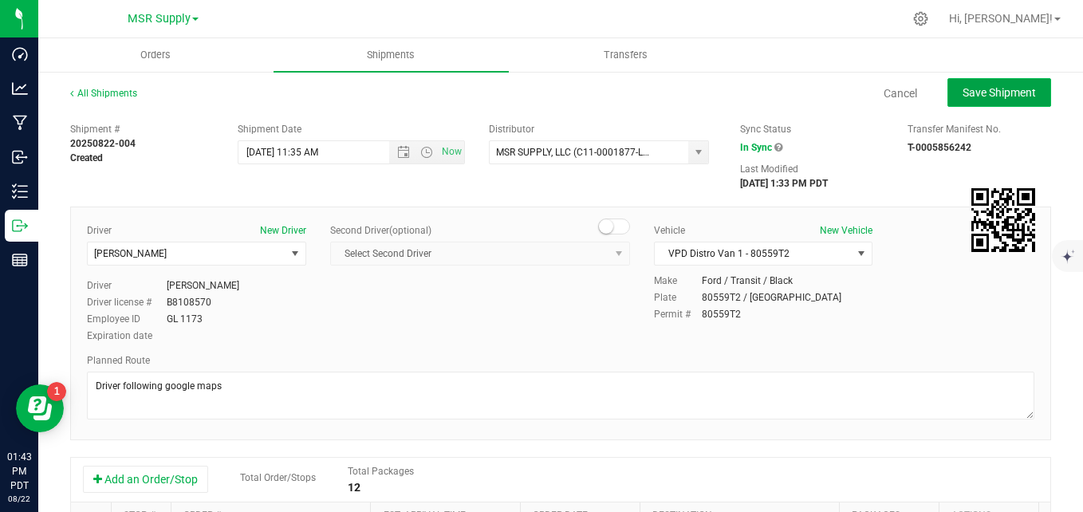
click at [999, 101] on button "Save Shipment" at bounding box center [1000, 92] width 104 height 29
type input "[DATE] 6:35 PM"
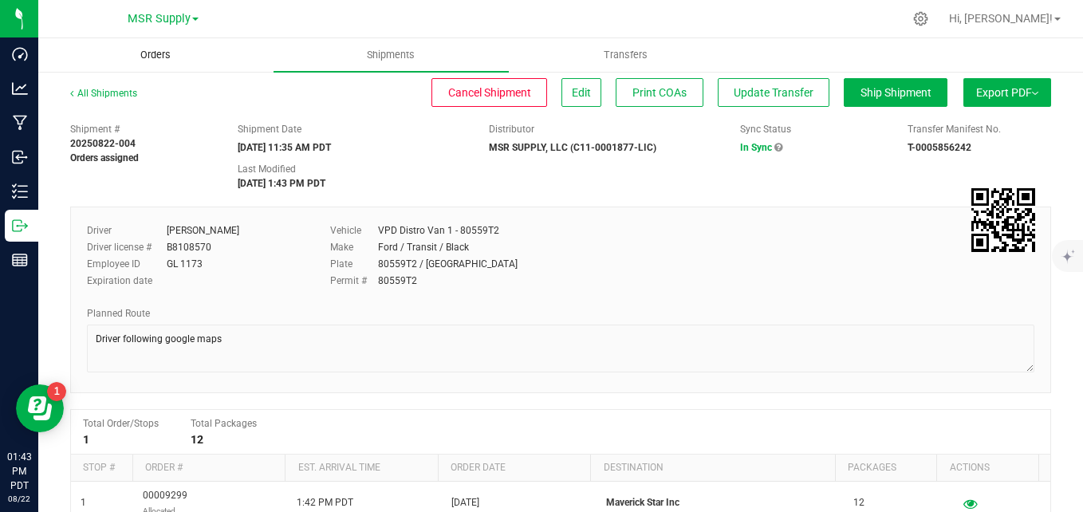
click at [158, 58] on span "Orders" at bounding box center [155, 55] width 73 height 14
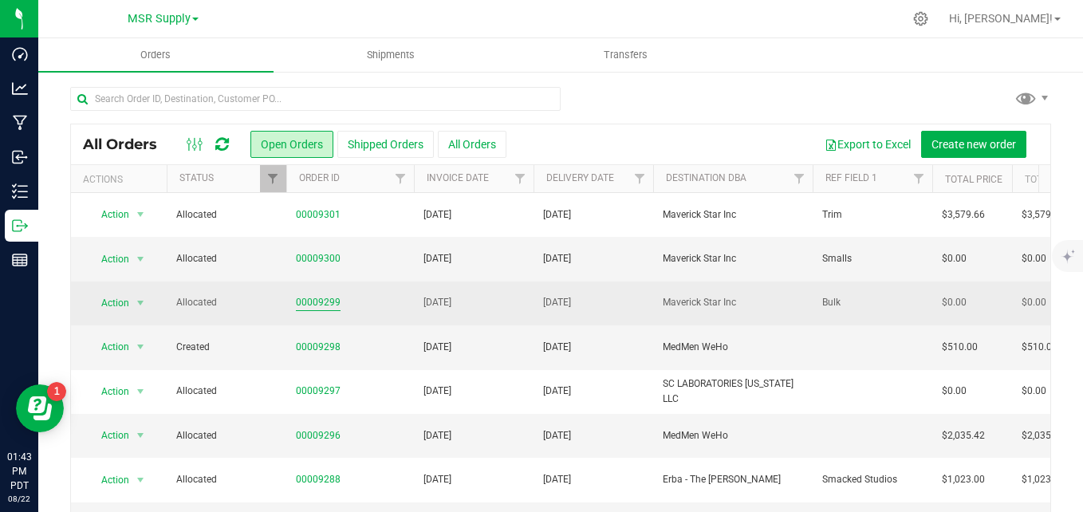
click at [319, 297] on link "00009299" at bounding box center [318, 302] width 45 height 15
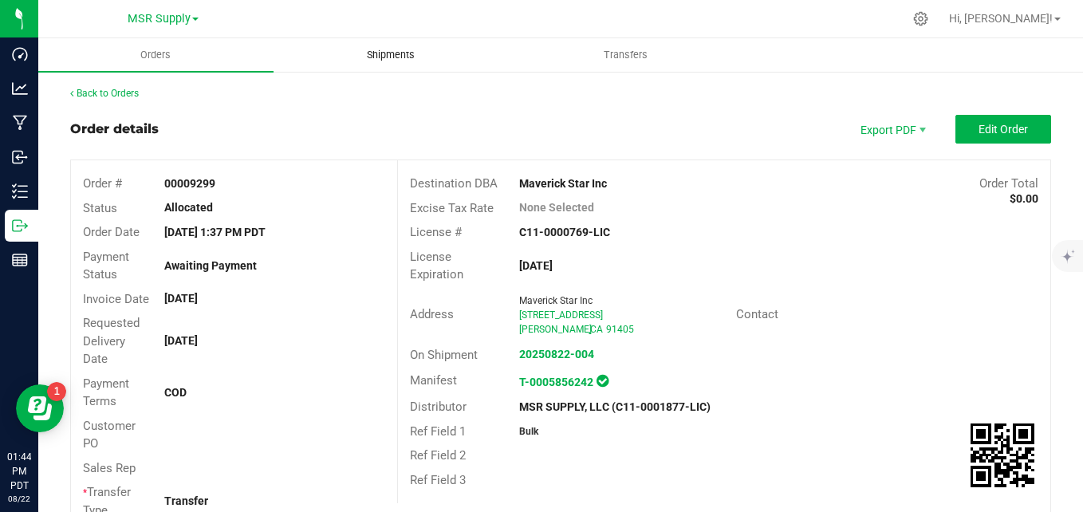
click at [389, 44] on uib-tab-heading "Shipments" at bounding box center [391, 55] width 234 height 32
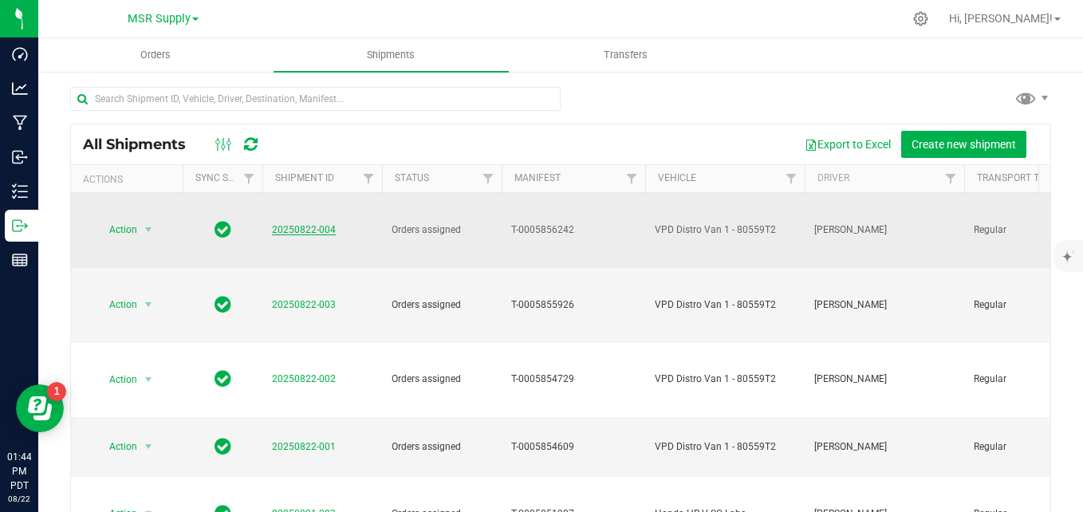
click at [304, 224] on link "20250822-004" at bounding box center [304, 229] width 64 height 11
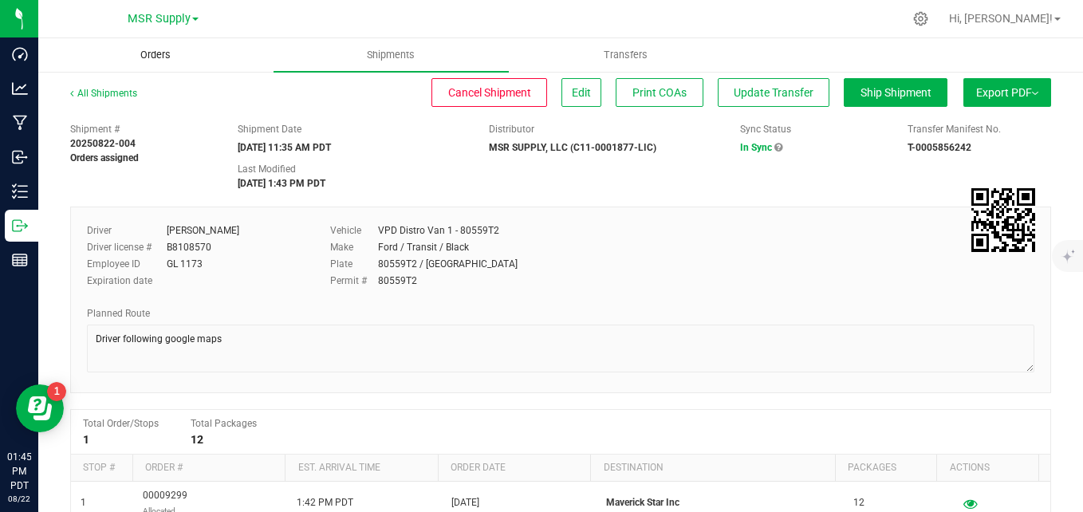
click at [157, 61] on span "Orders" at bounding box center [155, 55] width 73 height 14
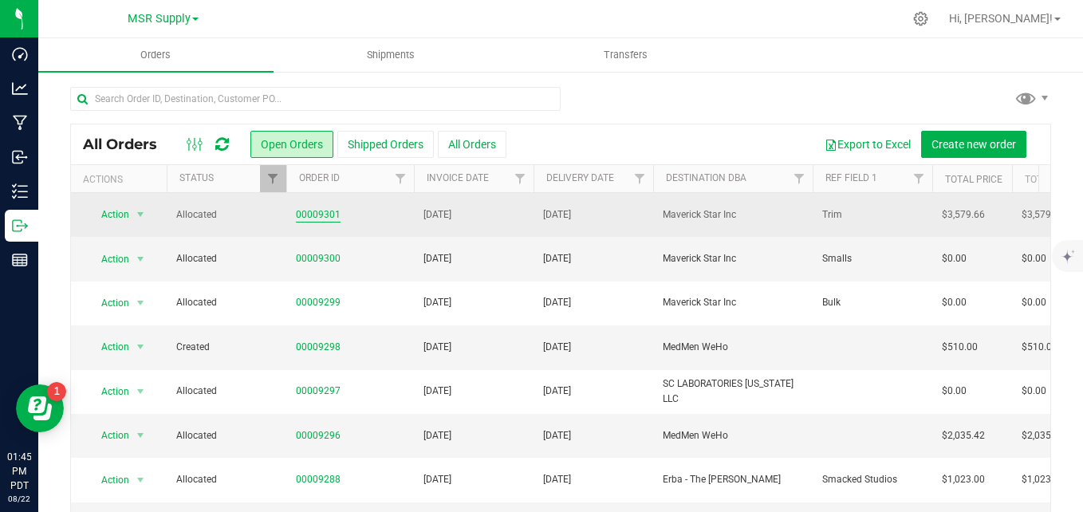
click at [303, 213] on link "00009301" at bounding box center [318, 214] width 45 height 15
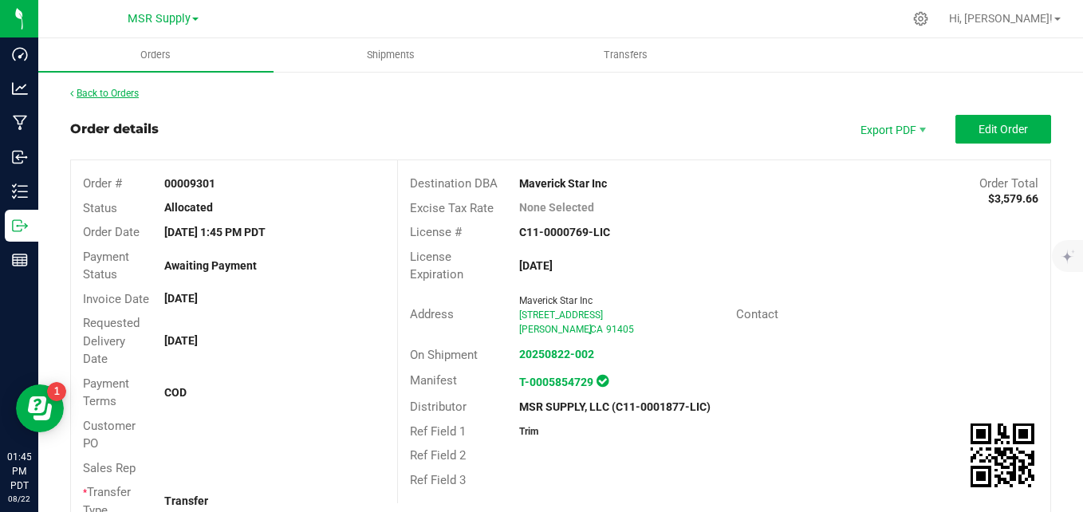
click at [96, 95] on link "Back to Orders" at bounding box center [104, 93] width 69 height 11
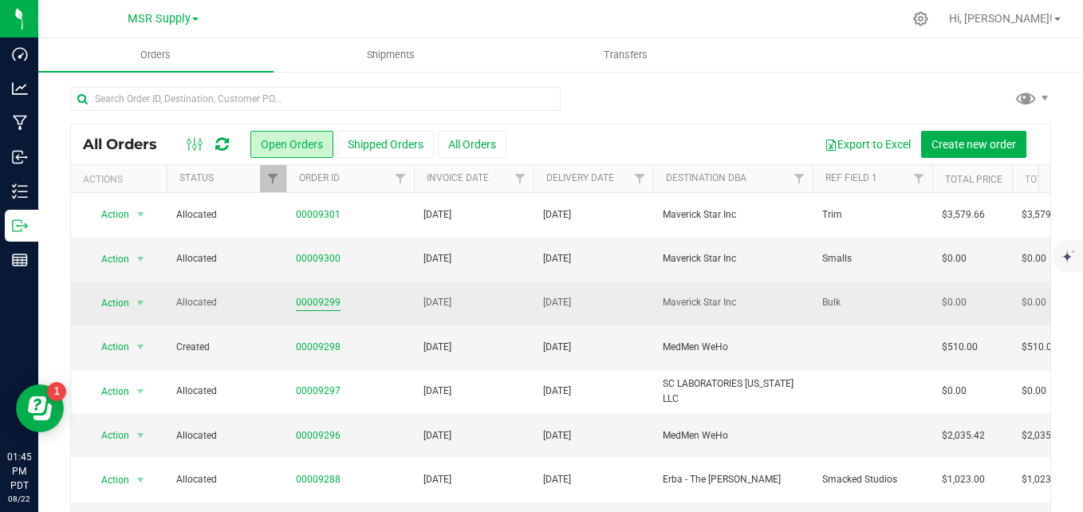
click at [306, 302] on link "00009299" at bounding box center [318, 302] width 45 height 15
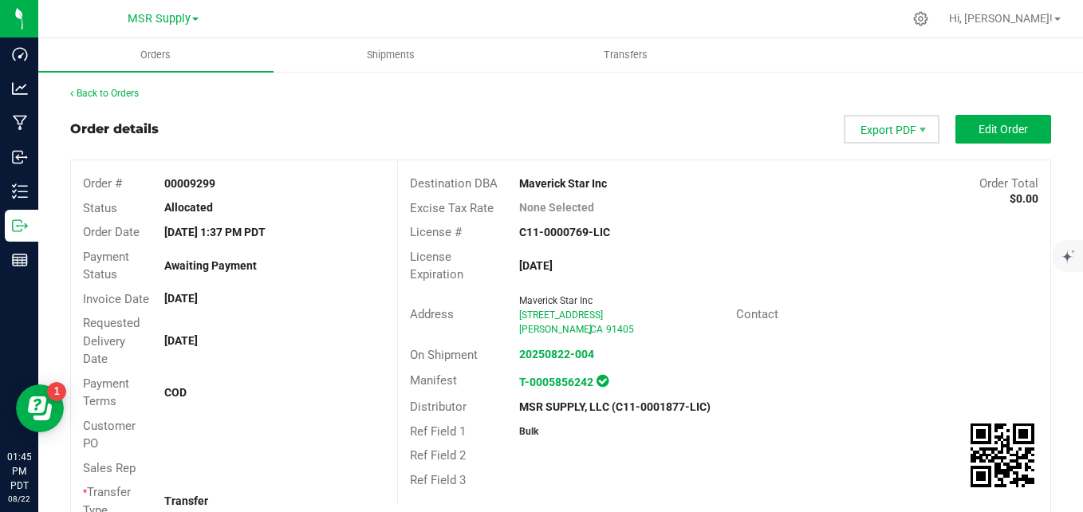
click at [895, 124] on span "Export PDF" at bounding box center [892, 129] width 96 height 29
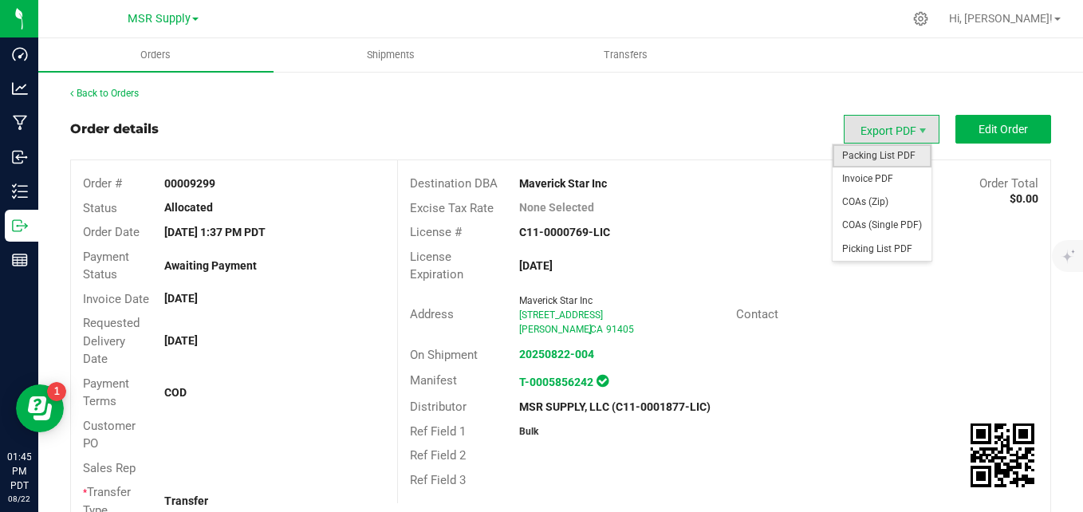
click at [882, 159] on span "Packing List PDF" at bounding box center [882, 155] width 99 height 23
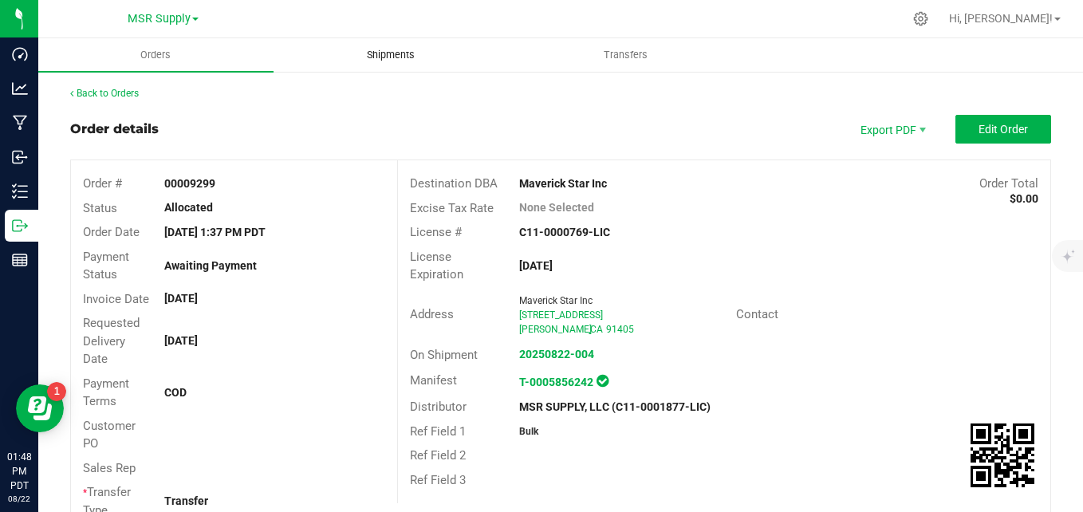
click at [365, 56] on span "Shipments" at bounding box center [390, 55] width 91 height 14
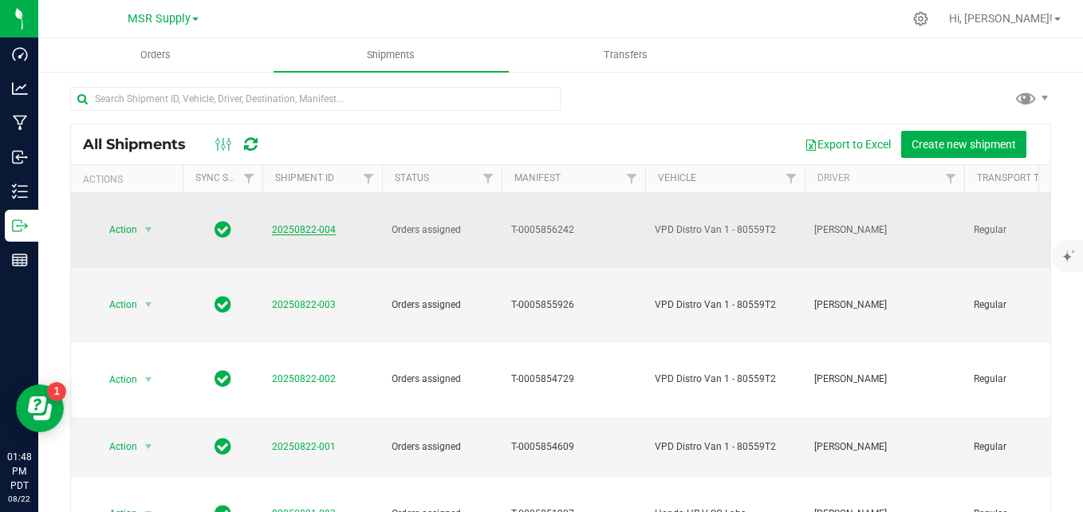
click at [290, 224] on link "20250822-004" at bounding box center [304, 229] width 64 height 11
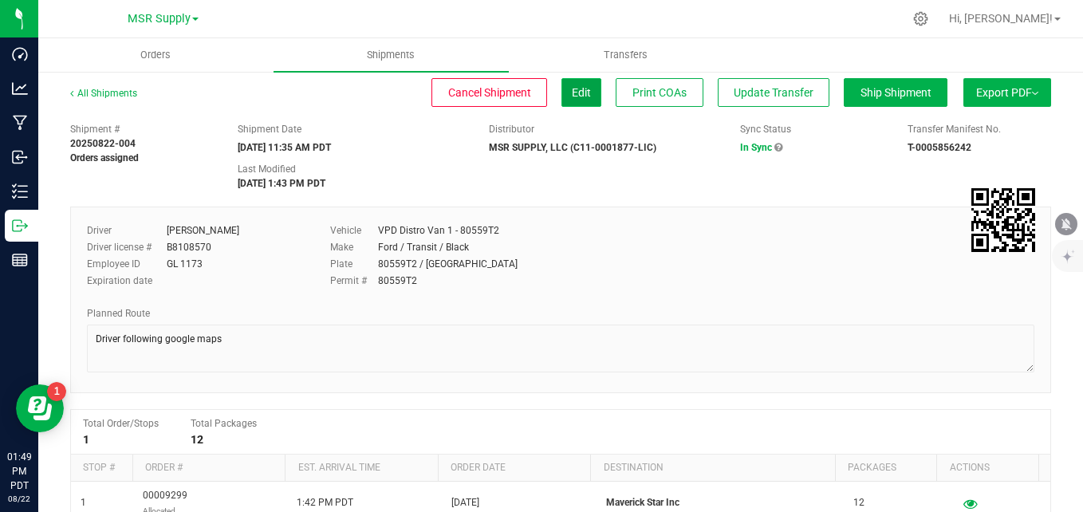
click at [572, 89] on span "Edit" at bounding box center [581, 92] width 19 height 13
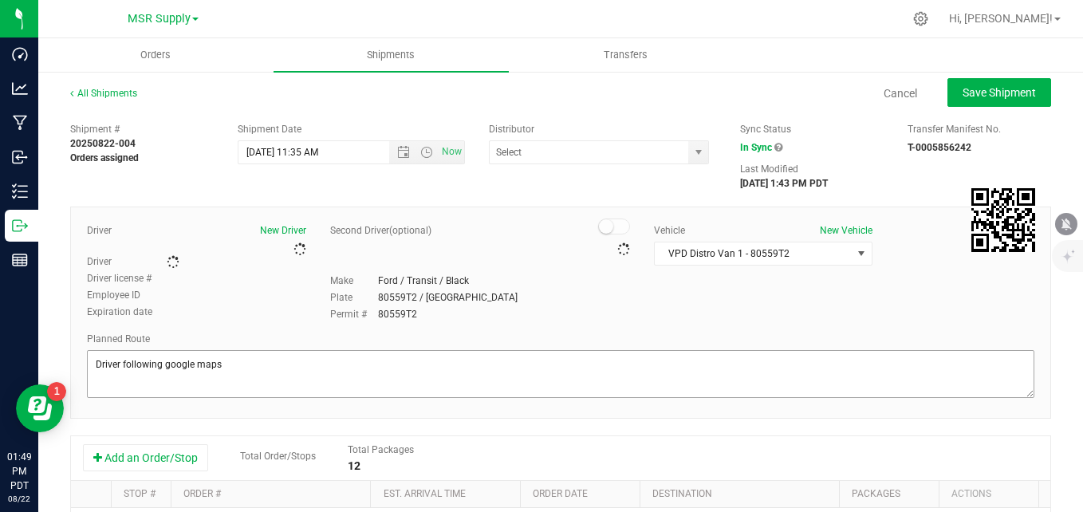
type input "MSR SUPPLY, LLC (C11-0001877-LIC)"
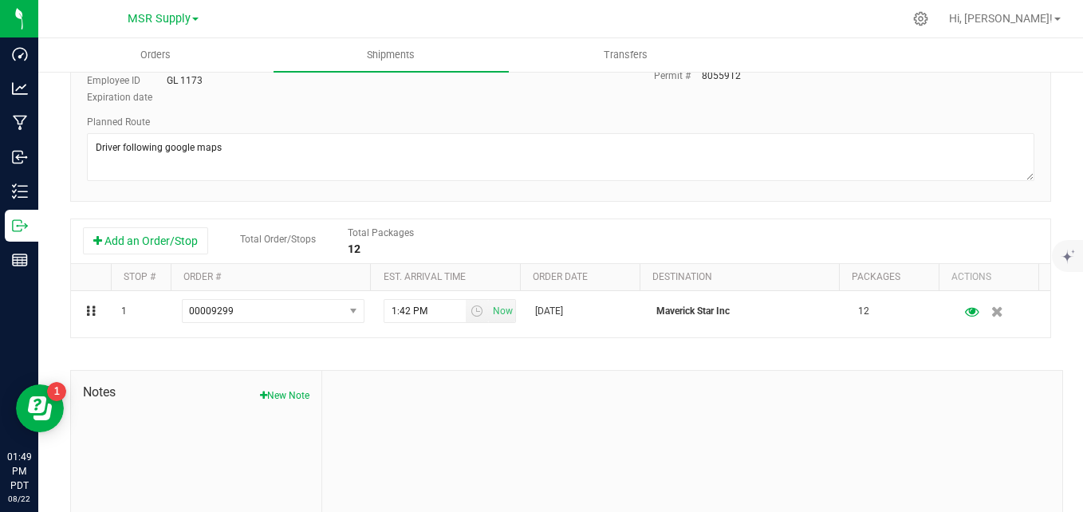
scroll to position [239, 0]
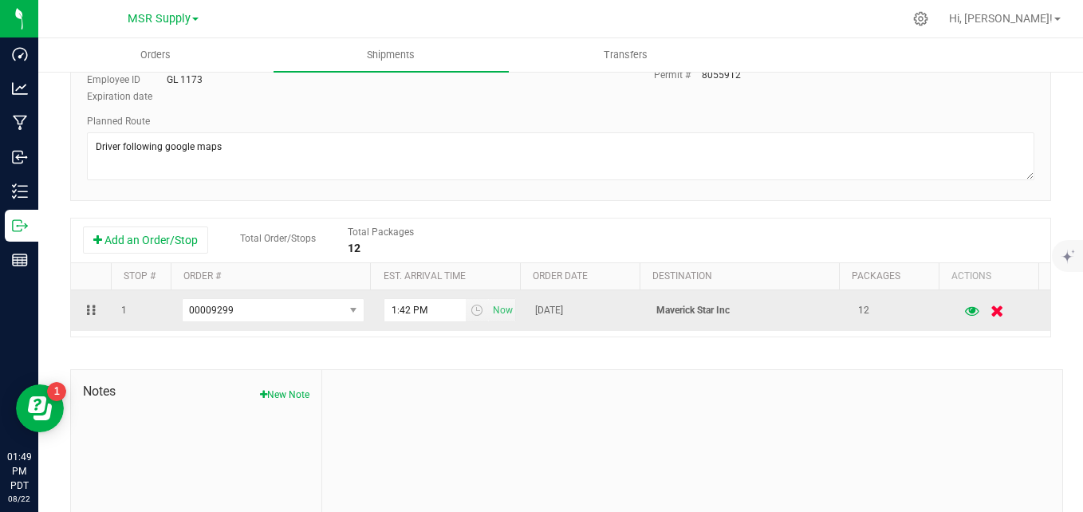
click at [992, 315] on icon "button" at bounding box center [999, 311] width 14 height 12
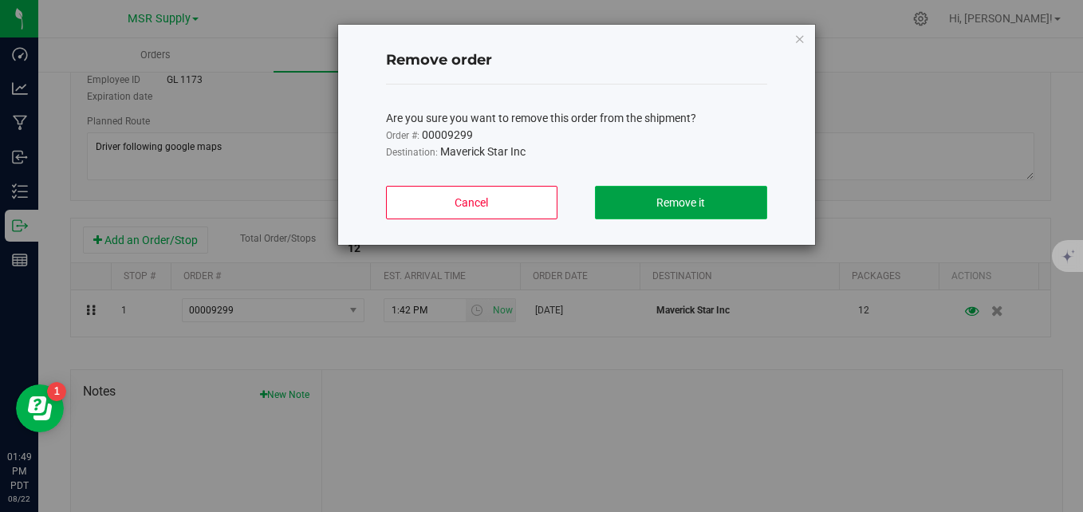
click at [700, 199] on span "Remove it" at bounding box center [681, 202] width 49 height 13
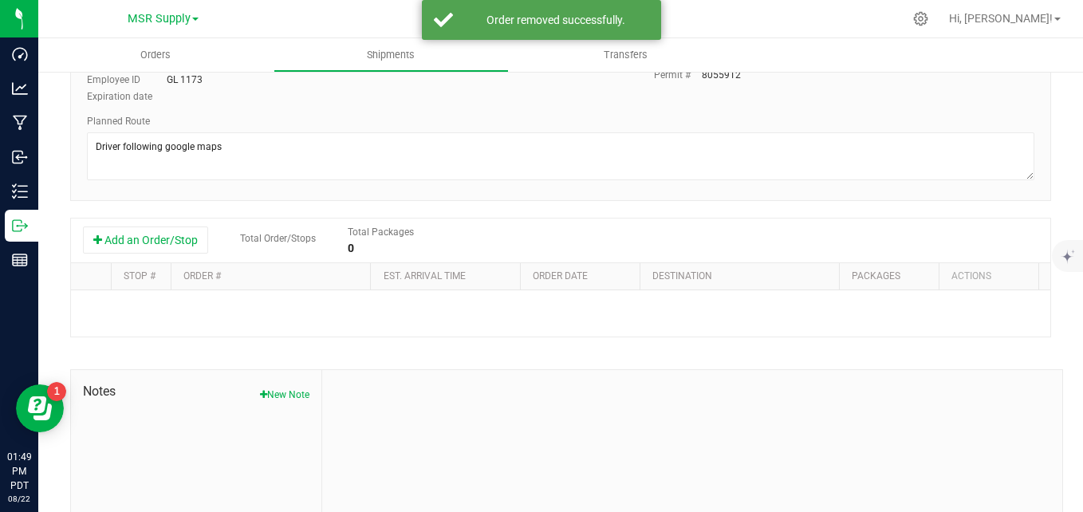
scroll to position [0, 0]
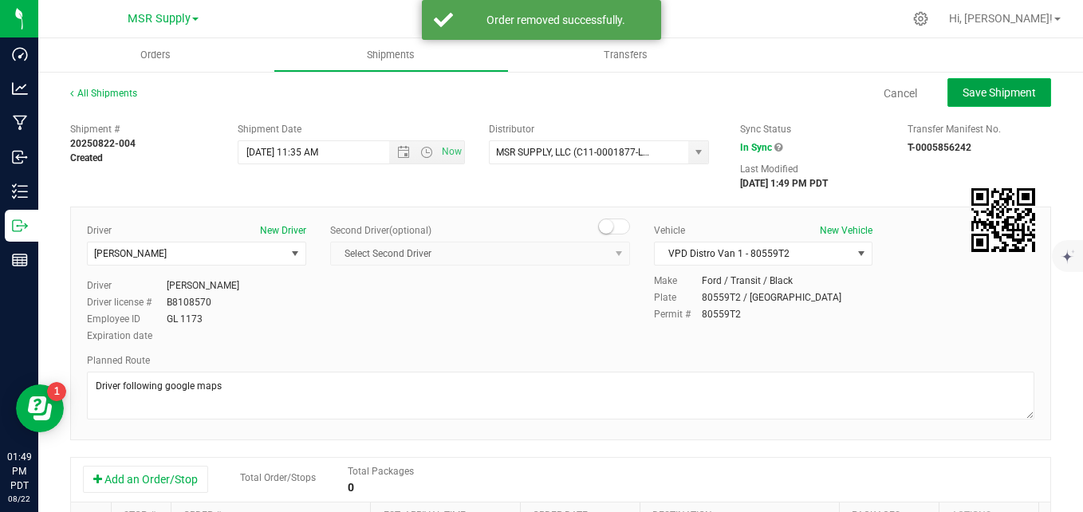
click at [968, 97] on span "Save Shipment" at bounding box center [999, 92] width 73 height 13
type input "[DATE] 6:35 PM"
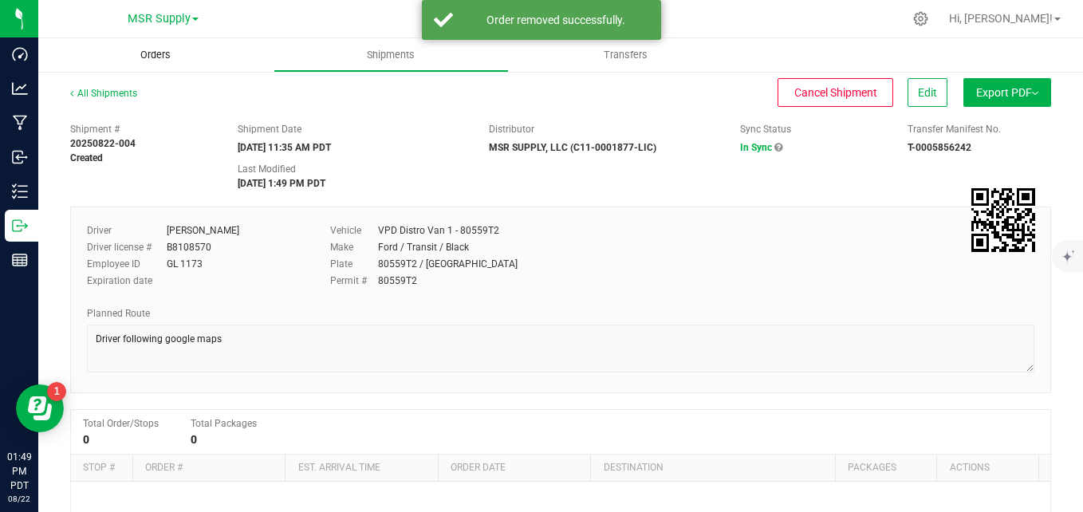
click at [151, 56] on span "Orders" at bounding box center [155, 55] width 73 height 14
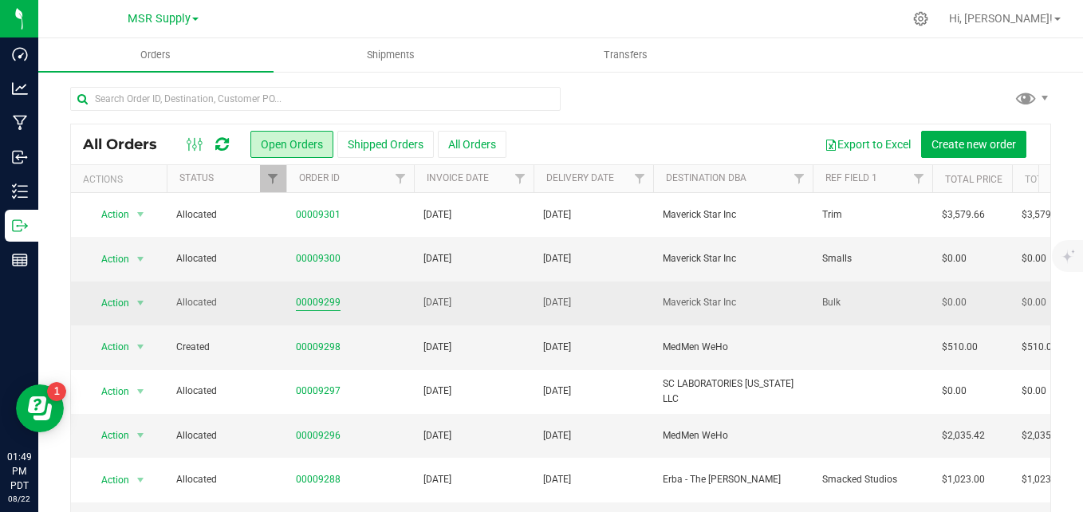
click at [311, 303] on link "00009299" at bounding box center [318, 302] width 45 height 15
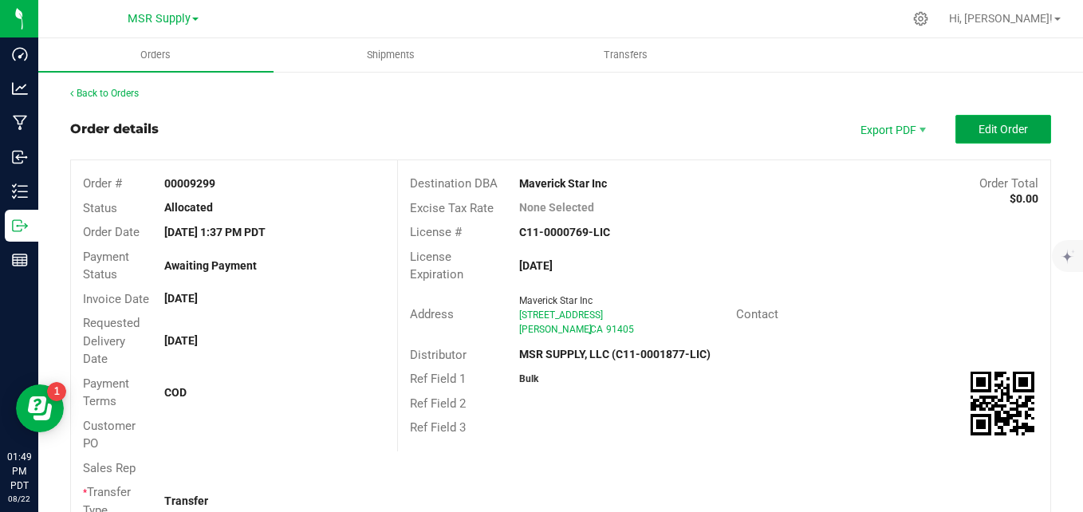
click at [1022, 126] on button "Edit Order" at bounding box center [1004, 129] width 96 height 29
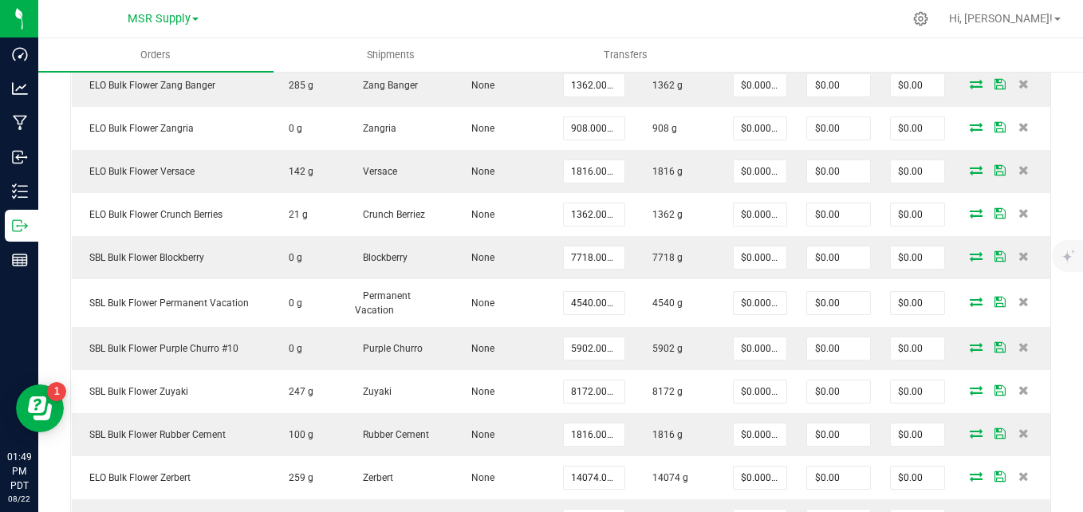
scroll to position [638, 0]
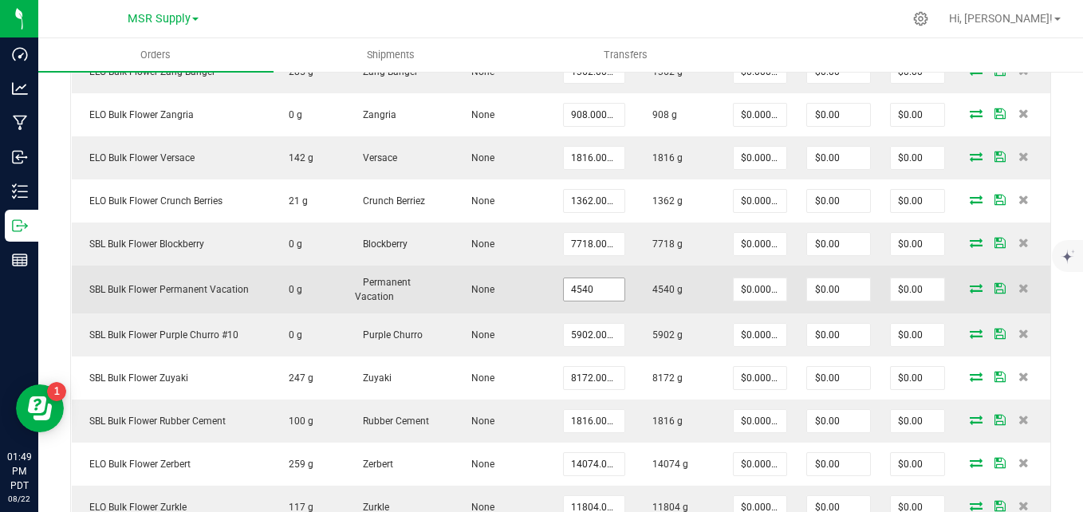
click at [586, 287] on input "4540" at bounding box center [594, 289] width 61 height 22
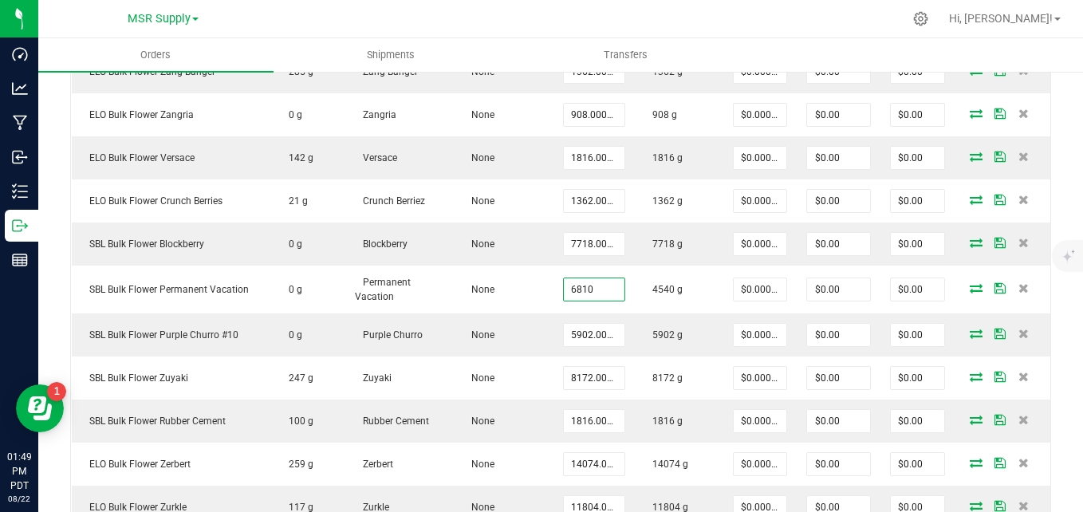
type input "6810.0000 g"
click at [767, 22] on div at bounding box center [594, 18] width 617 height 31
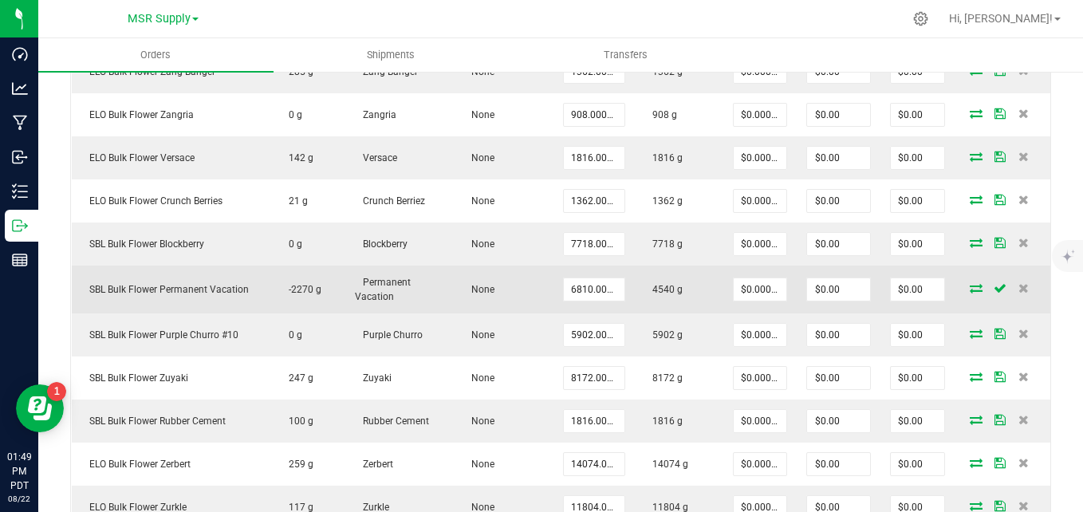
click at [957, 294] on td at bounding box center [1003, 290] width 96 height 48
click at [970, 290] on icon at bounding box center [976, 288] width 13 height 10
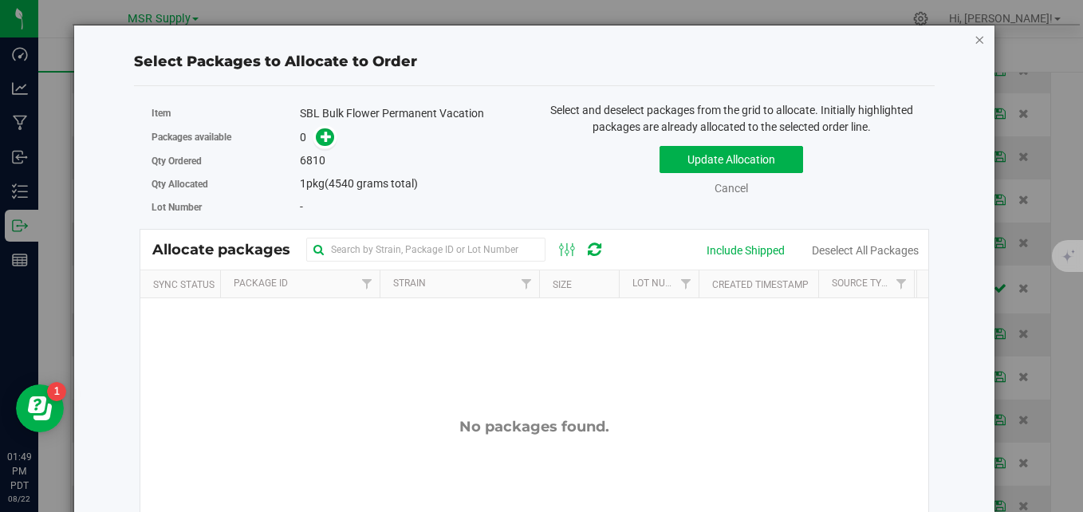
click at [974, 39] on icon "button" at bounding box center [979, 39] width 11 height 19
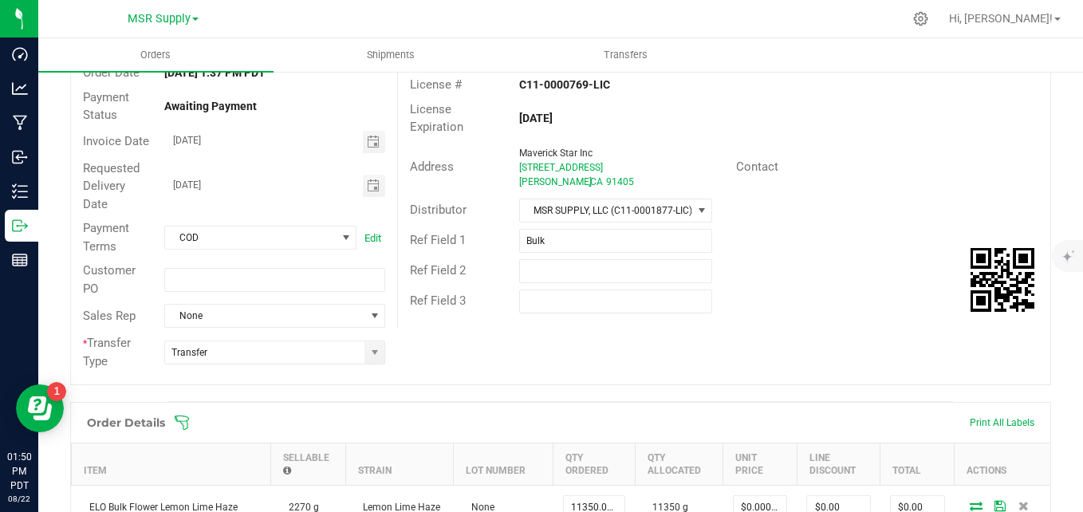
scroll to position [0, 0]
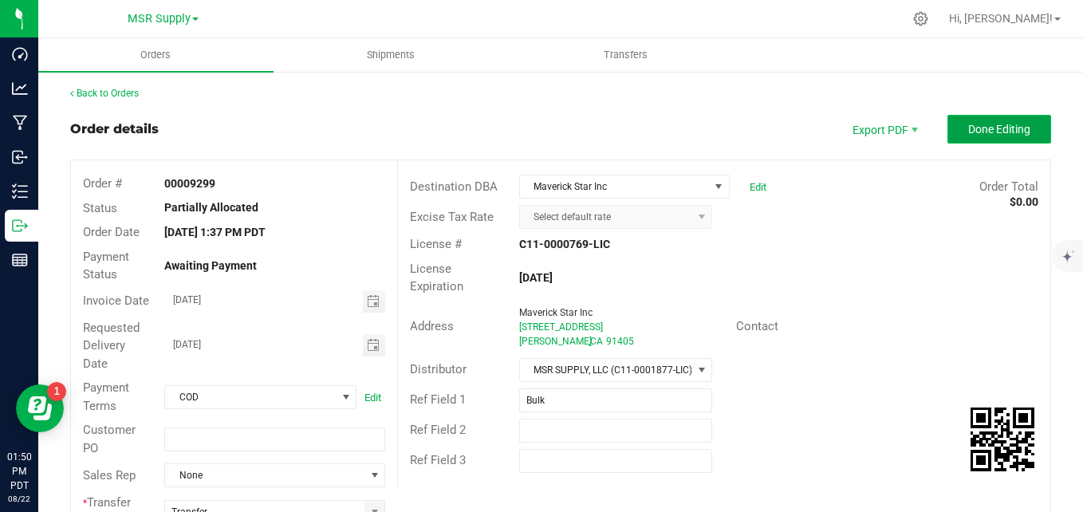
click at [980, 132] on span "Done Editing" at bounding box center [999, 129] width 62 height 13
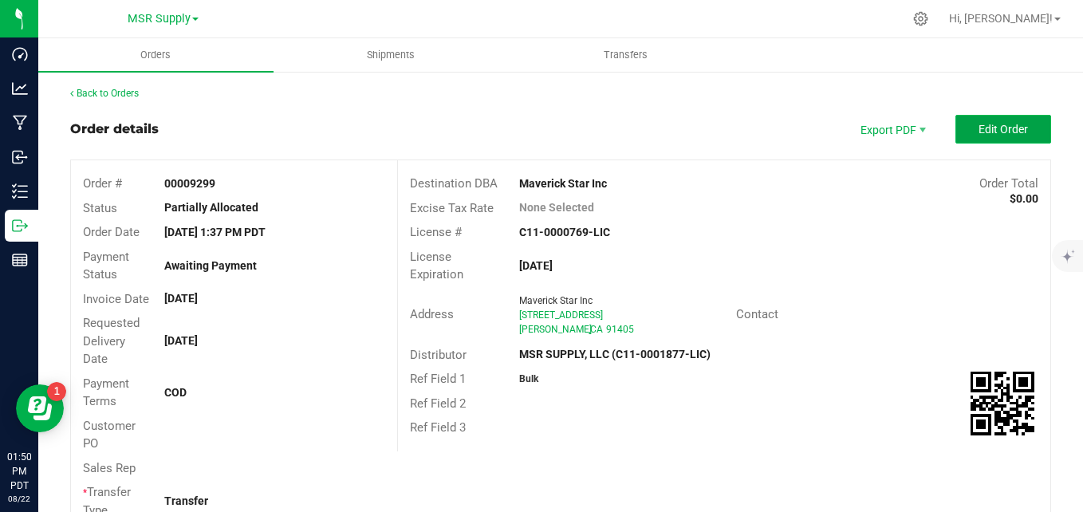
click at [979, 136] on span "Edit Order" at bounding box center [1003, 129] width 49 height 13
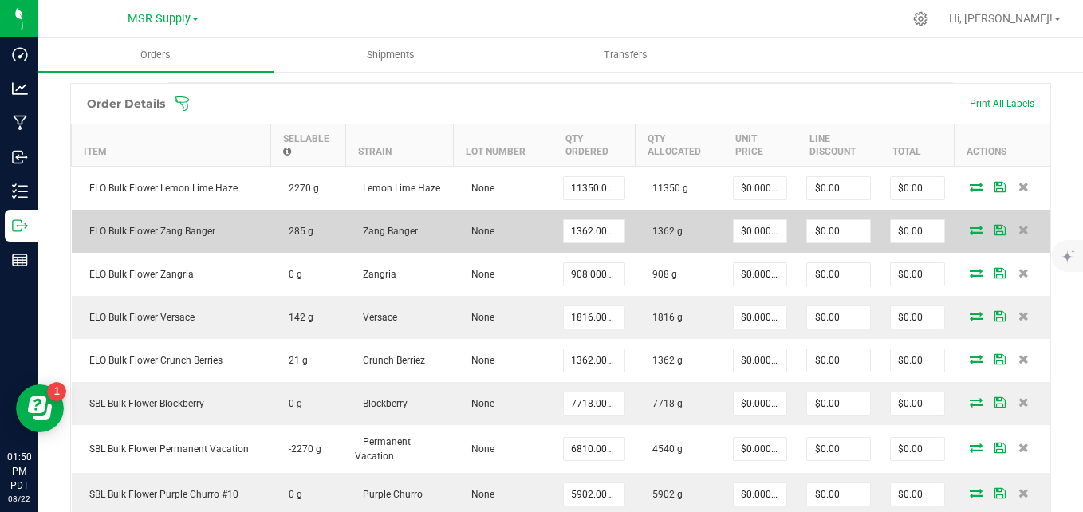
scroll to position [558, 0]
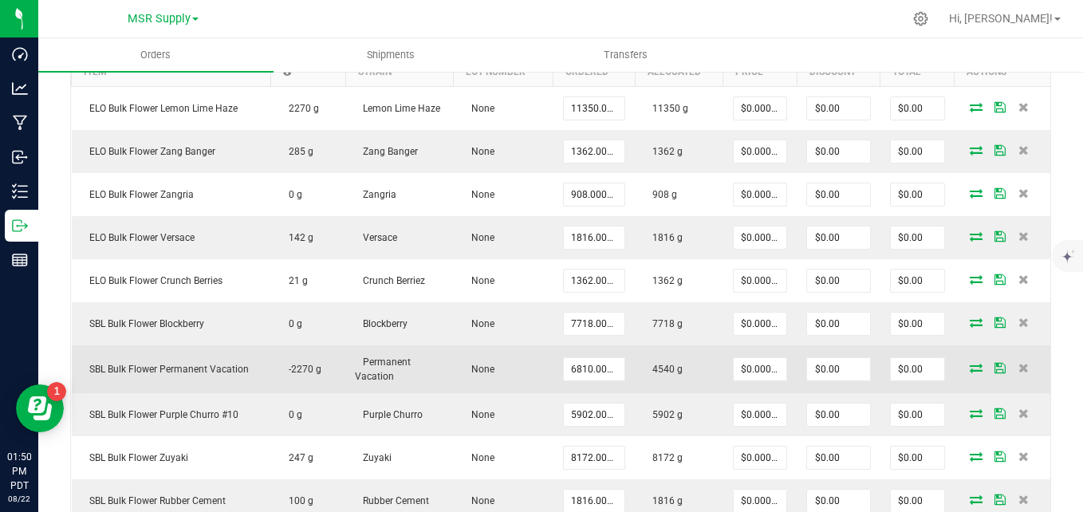
click at [964, 367] on span at bounding box center [976, 368] width 24 height 10
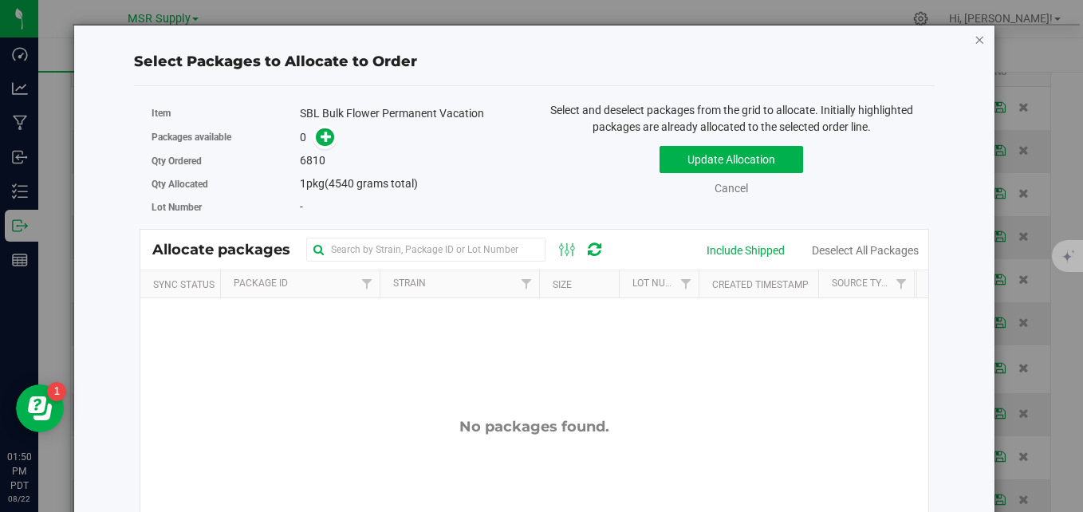
click at [974, 40] on icon "button" at bounding box center [979, 39] width 11 height 19
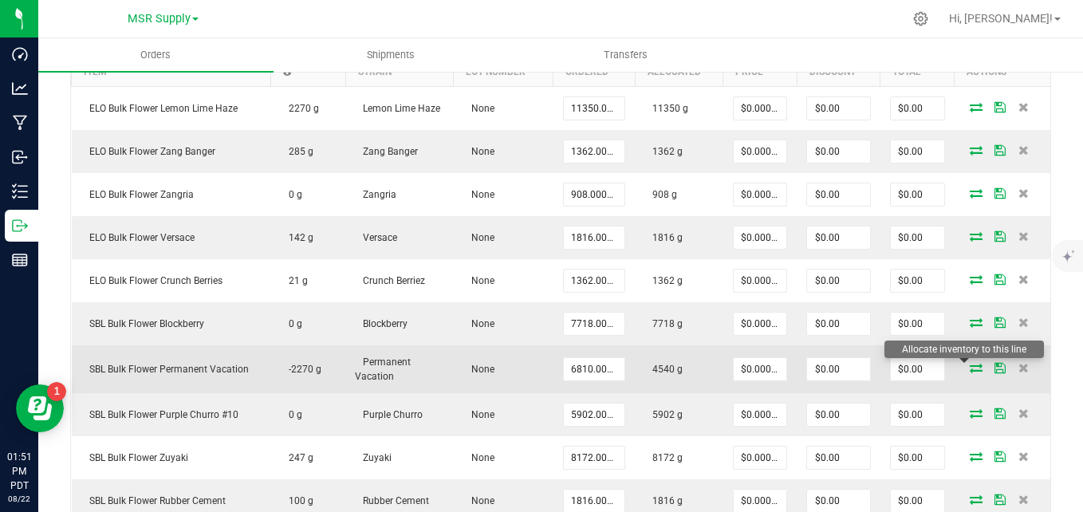
click at [970, 369] on icon at bounding box center [976, 368] width 13 height 10
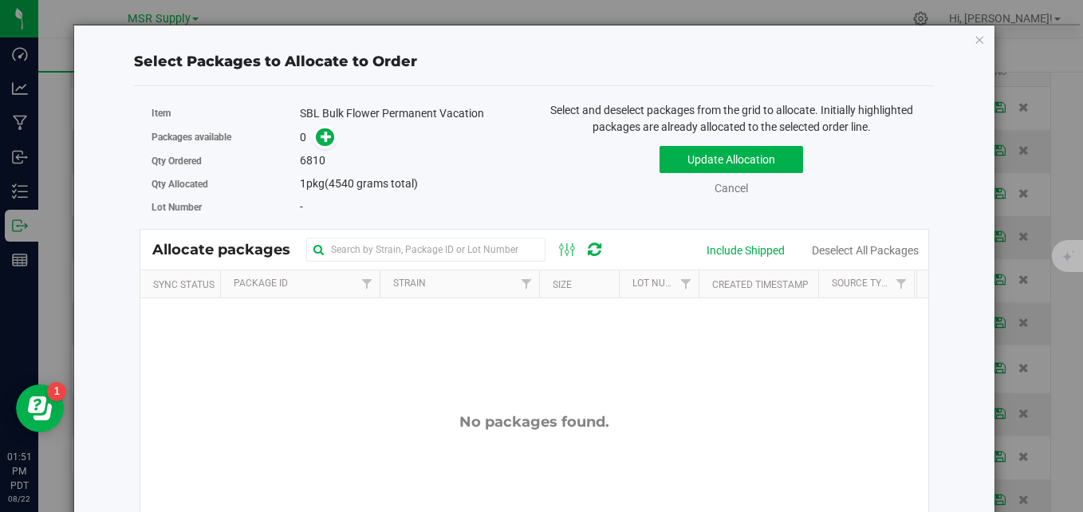
scroll to position [0, 0]
click at [974, 42] on icon "button" at bounding box center [979, 39] width 11 height 19
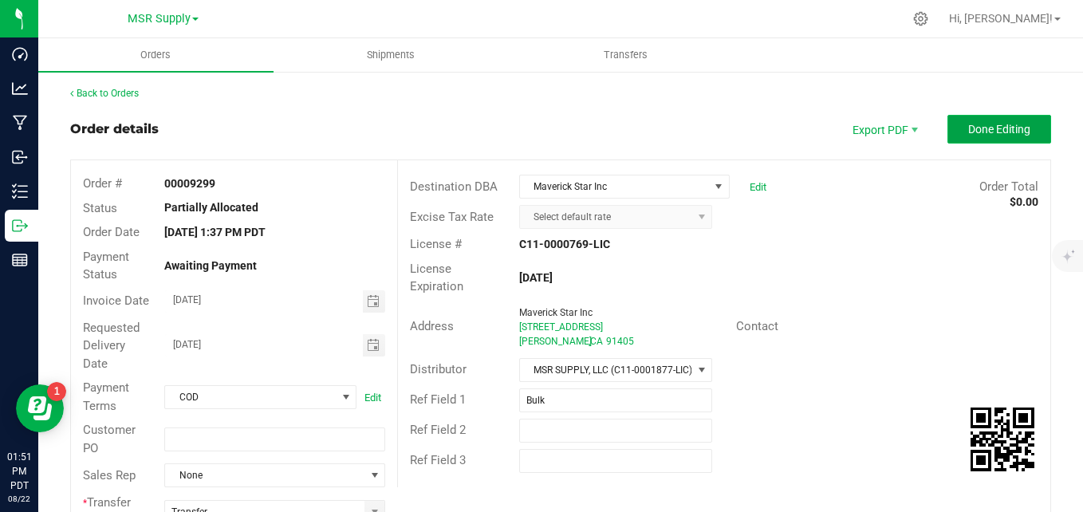
click at [1014, 132] on span "Done Editing" at bounding box center [999, 129] width 62 height 13
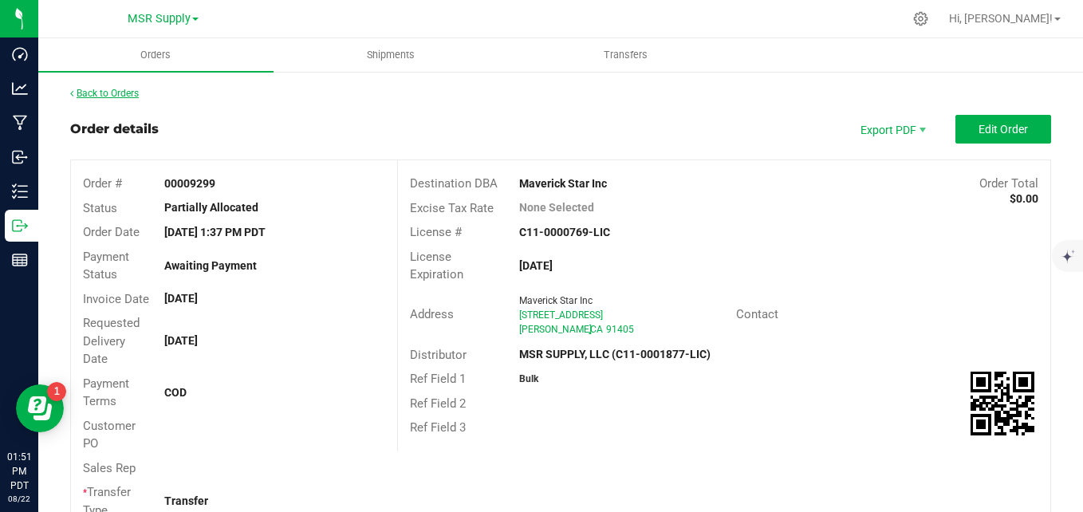
click at [107, 89] on link "Back to Orders" at bounding box center [104, 93] width 69 height 11
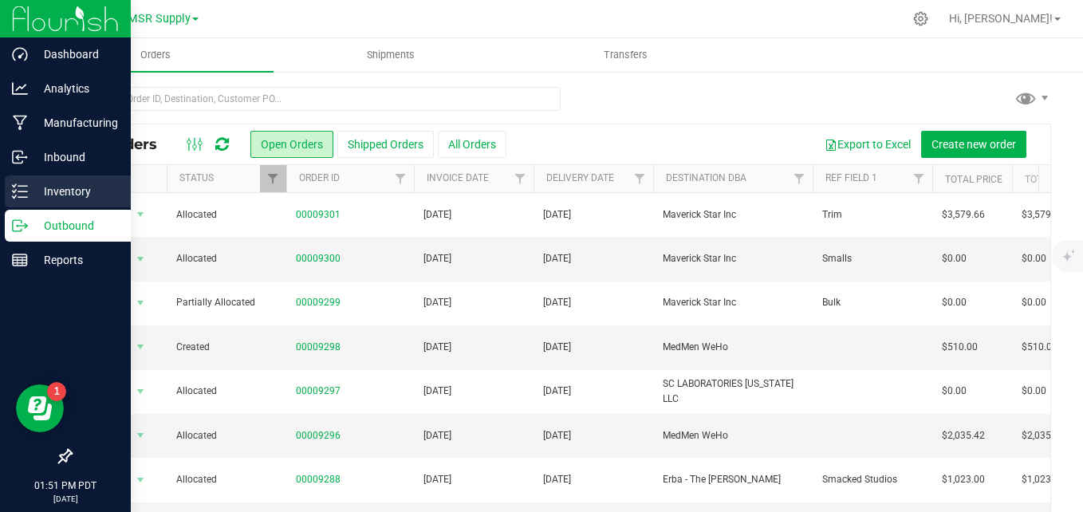
click at [33, 189] on p "Inventory" at bounding box center [76, 191] width 96 height 19
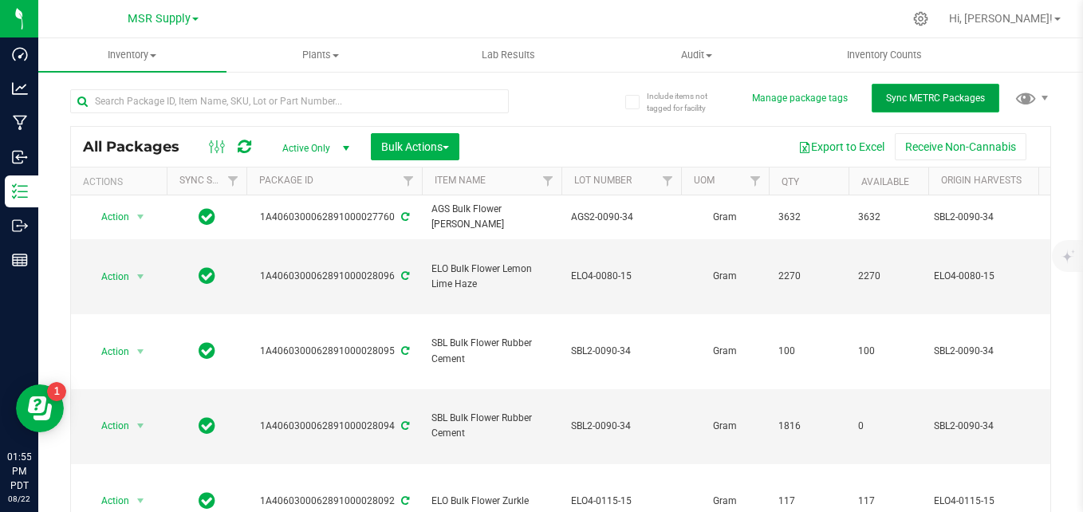
click at [905, 97] on span "Sync METRC Packages" at bounding box center [935, 98] width 99 height 11
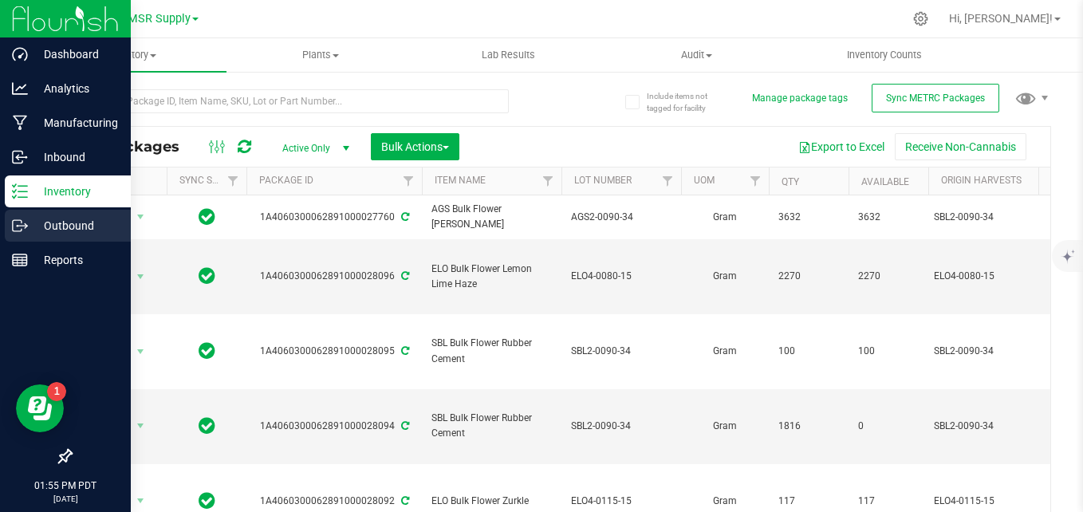
click at [62, 216] on p "Outbound" at bounding box center [76, 225] width 96 height 19
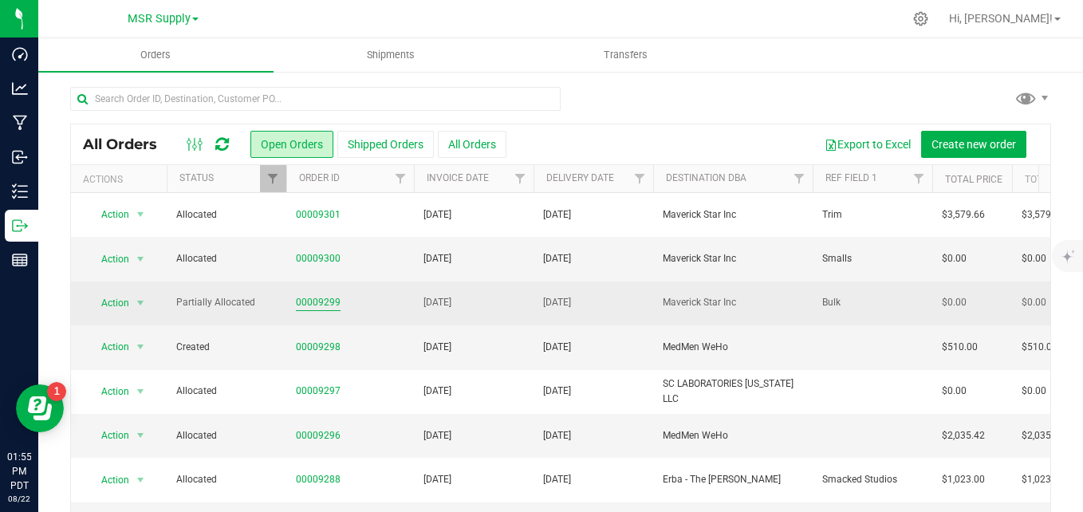
click at [307, 300] on link "00009299" at bounding box center [318, 302] width 45 height 15
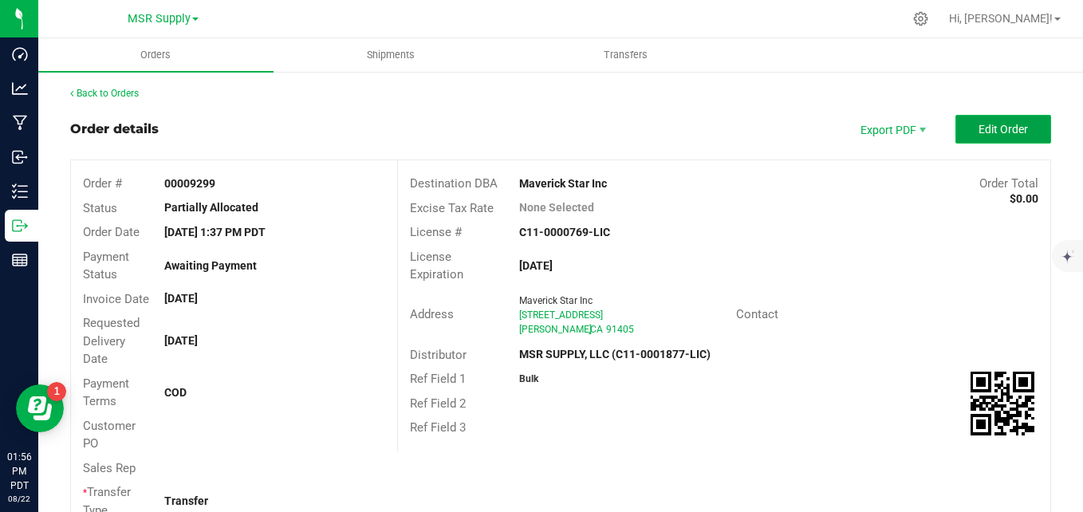
click at [997, 129] on span "Edit Order" at bounding box center [1003, 129] width 49 height 13
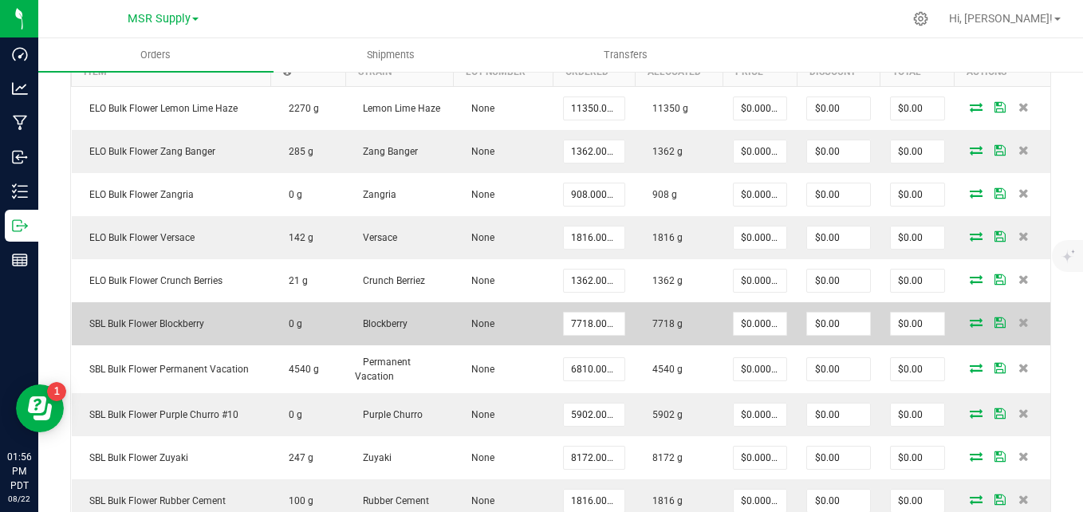
scroll to position [638, 0]
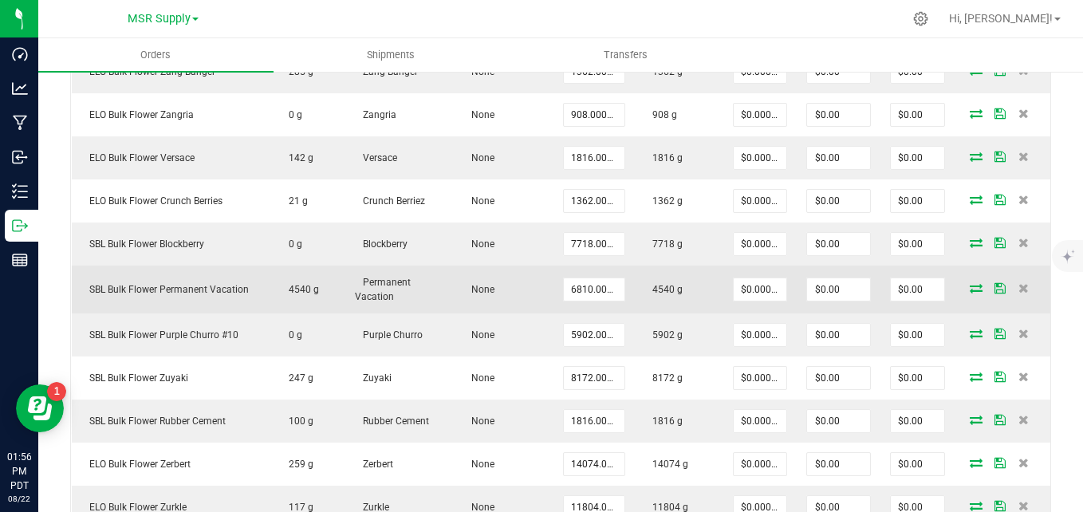
click at [970, 288] on icon at bounding box center [976, 288] width 13 height 10
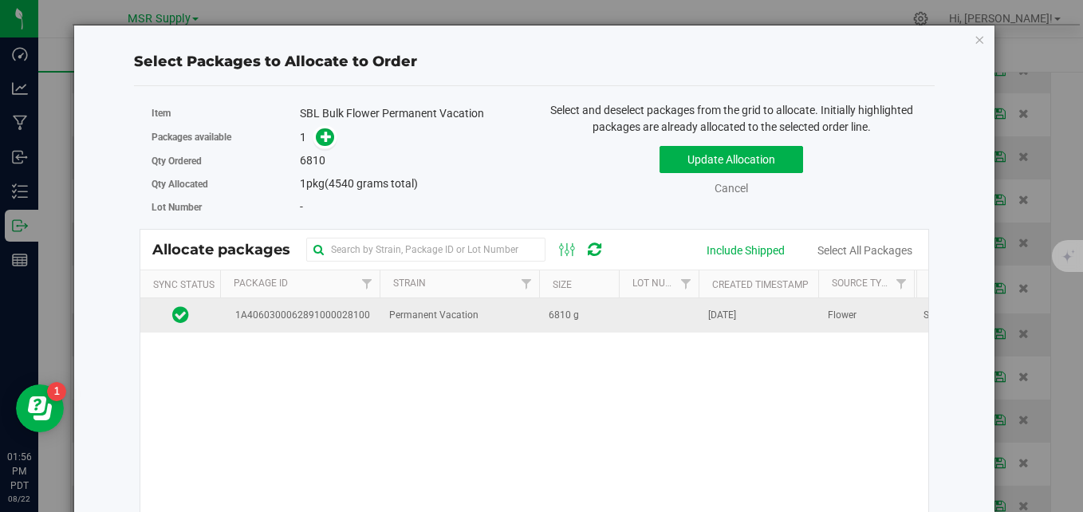
click at [657, 315] on td at bounding box center [659, 315] width 80 height 34
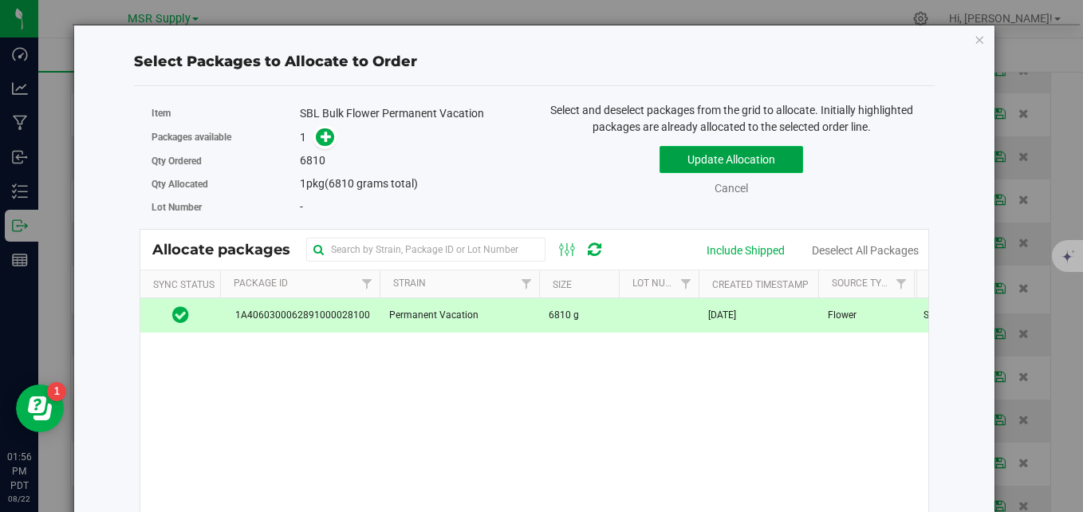
click at [711, 163] on button "Update Allocation" at bounding box center [732, 159] width 144 height 27
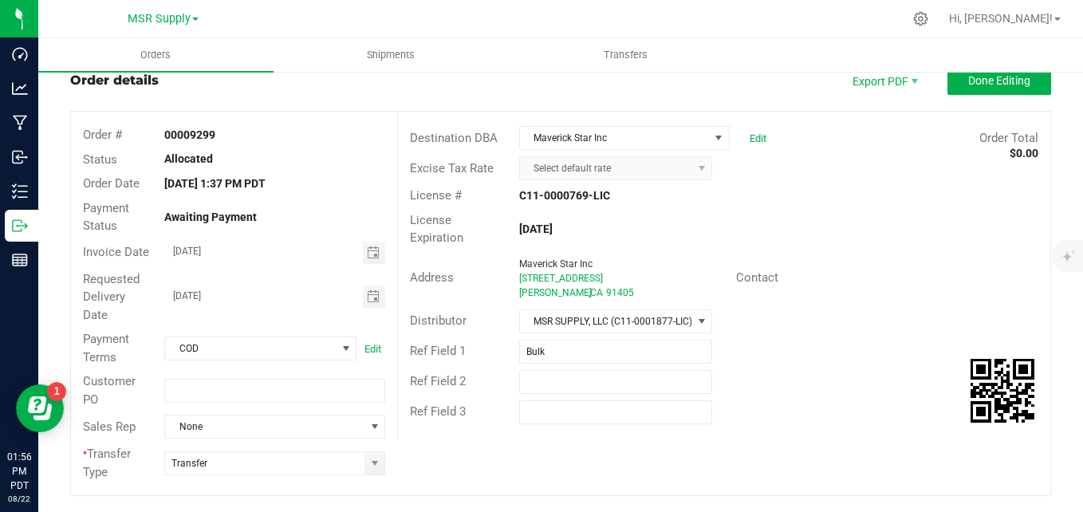
scroll to position [0, 0]
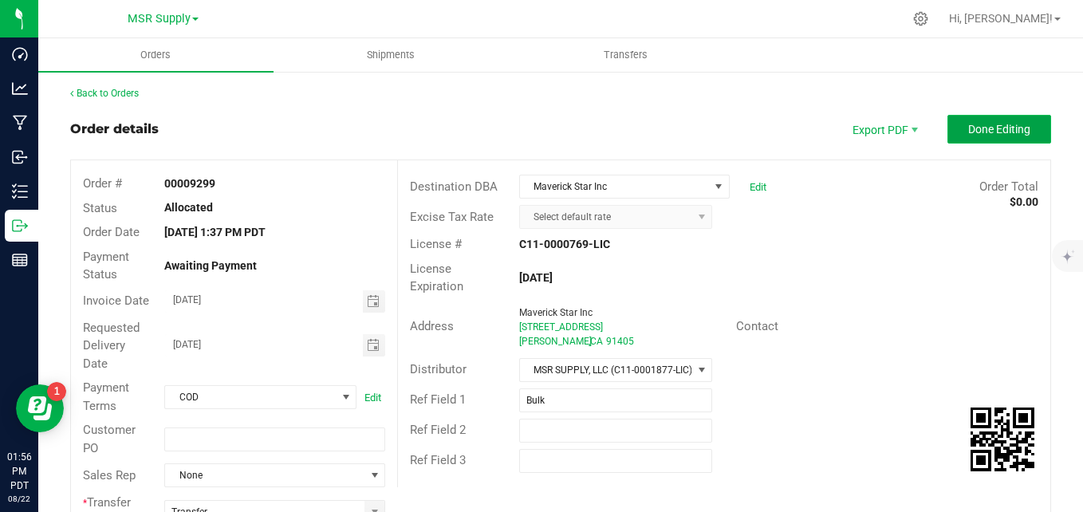
click at [971, 128] on span "Done Editing" at bounding box center [999, 129] width 62 height 13
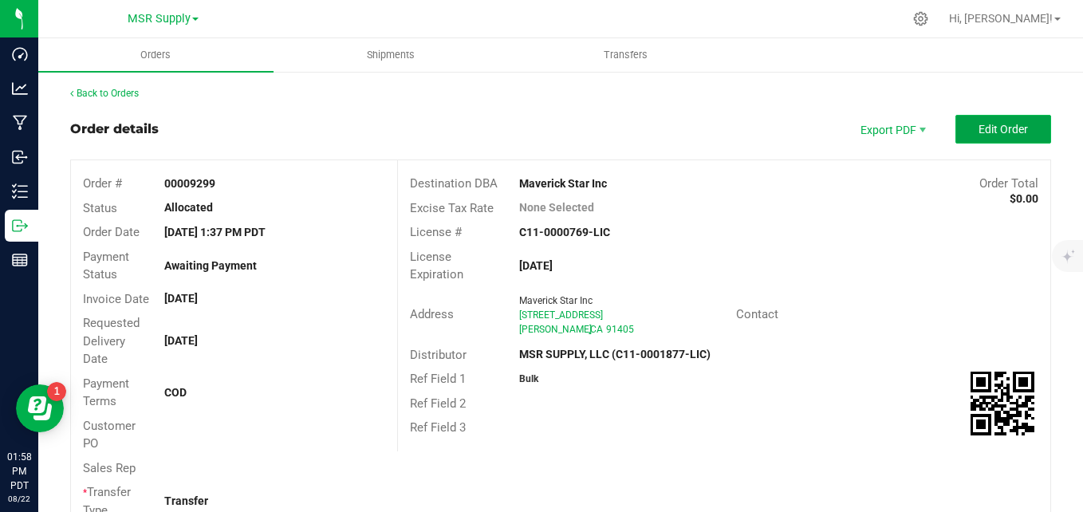
click at [995, 137] on button "Edit Order" at bounding box center [1004, 129] width 96 height 29
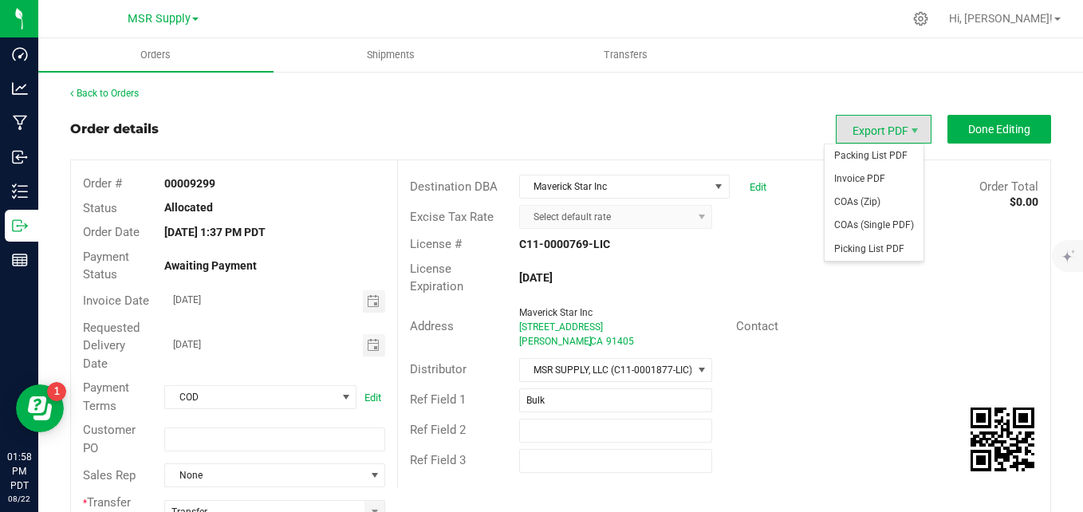
click at [839, 129] on span "Export PDF" at bounding box center [884, 129] width 96 height 29
click at [842, 152] on span "Packing List PDF" at bounding box center [874, 155] width 99 height 23
click at [858, 121] on span "Export PDF" at bounding box center [884, 129] width 96 height 29
click at [858, 190] on span "Invoice PDF" at bounding box center [874, 179] width 99 height 23
